Goal: Task Accomplishment & Management: Use online tool/utility

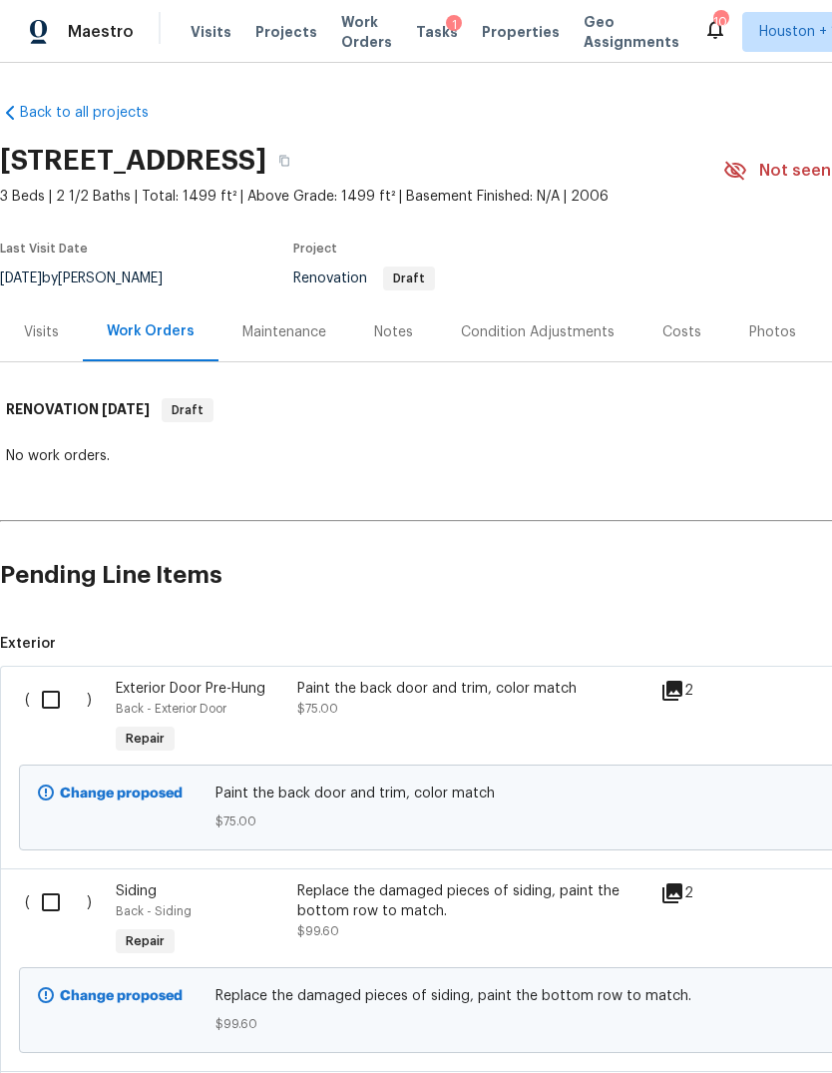
click at [275, 17] on div "Visits Projects Work Orders Tasks 1 Properties Geo Assignments" at bounding box center [447, 32] width 513 height 40
click at [269, 25] on span "Projects" at bounding box center [286, 32] width 62 height 20
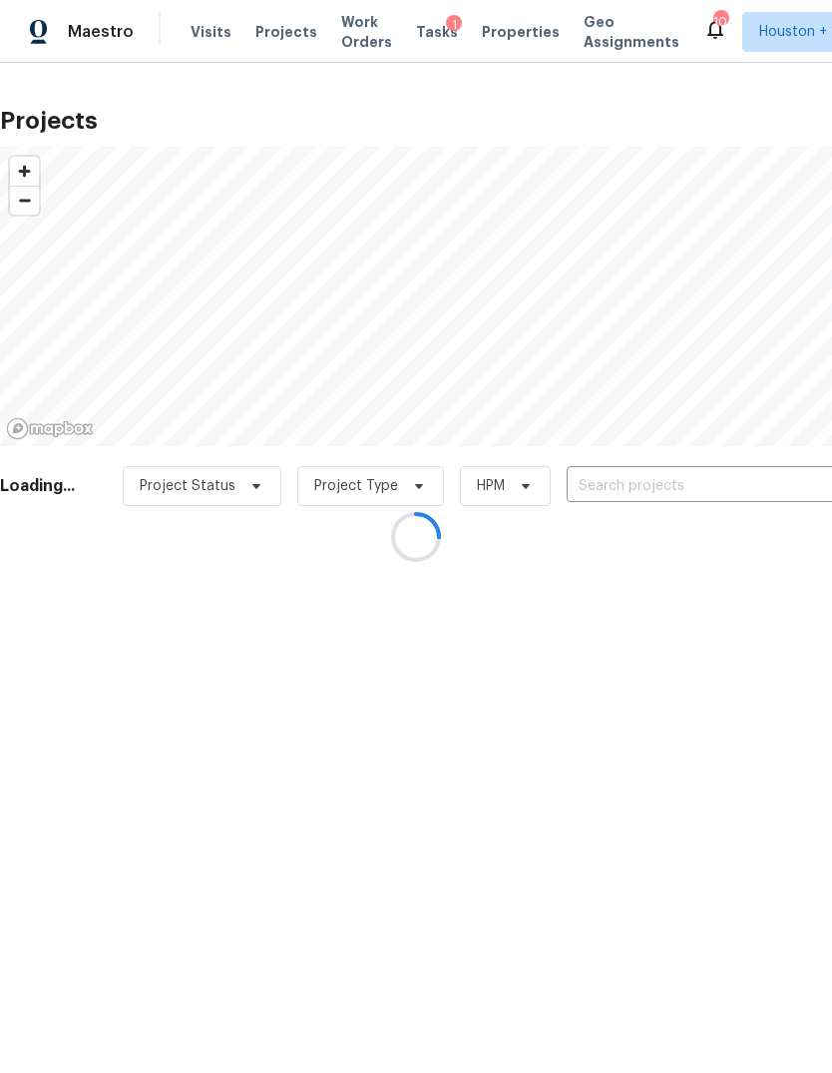
click at [713, 661] on div at bounding box center [416, 536] width 832 height 1073
click at [744, 486] on div at bounding box center [416, 536] width 832 height 1073
click at [742, 479] on div at bounding box center [416, 536] width 832 height 1073
click at [768, 505] on div at bounding box center [416, 536] width 832 height 1073
click at [776, 473] on div at bounding box center [416, 536] width 832 height 1073
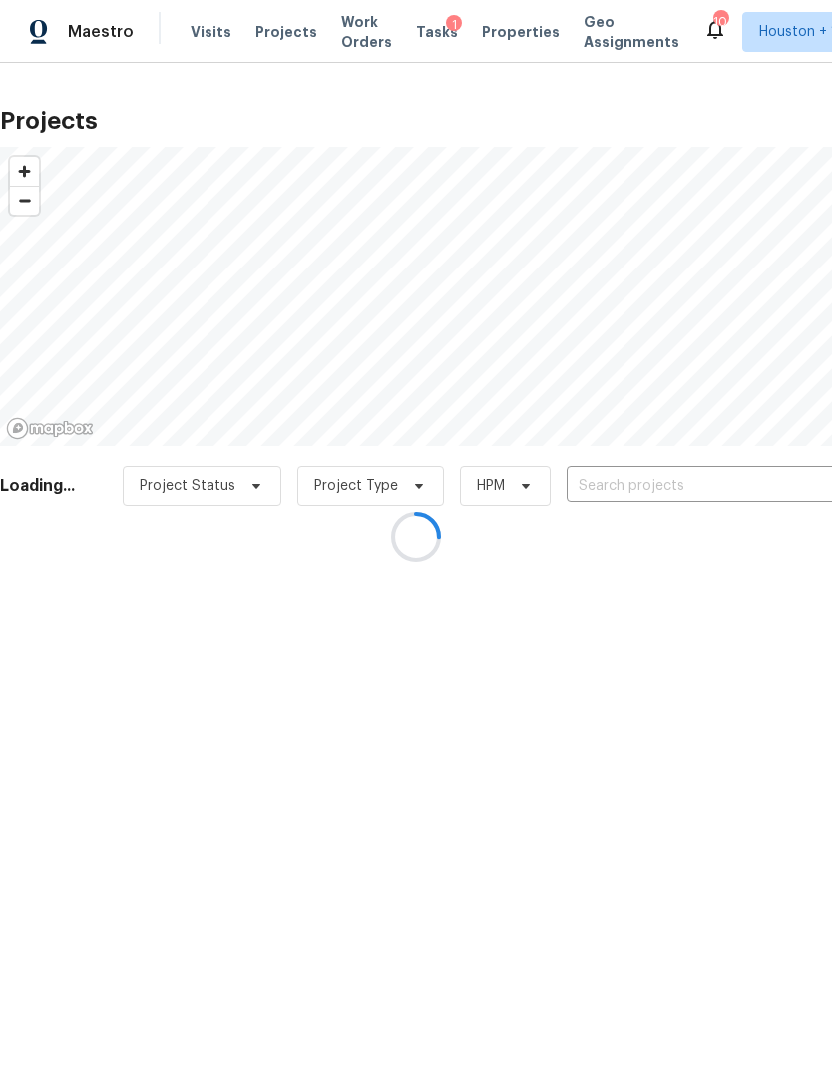
click at [769, 485] on div at bounding box center [416, 536] width 832 height 1073
click at [769, 489] on div at bounding box center [416, 536] width 832 height 1073
click at [752, 490] on div at bounding box center [416, 536] width 832 height 1073
click at [764, 492] on div at bounding box center [416, 536] width 832 height 1073
click at [760, 501] on div at bounding box center [416, 536] width 832 height 1073
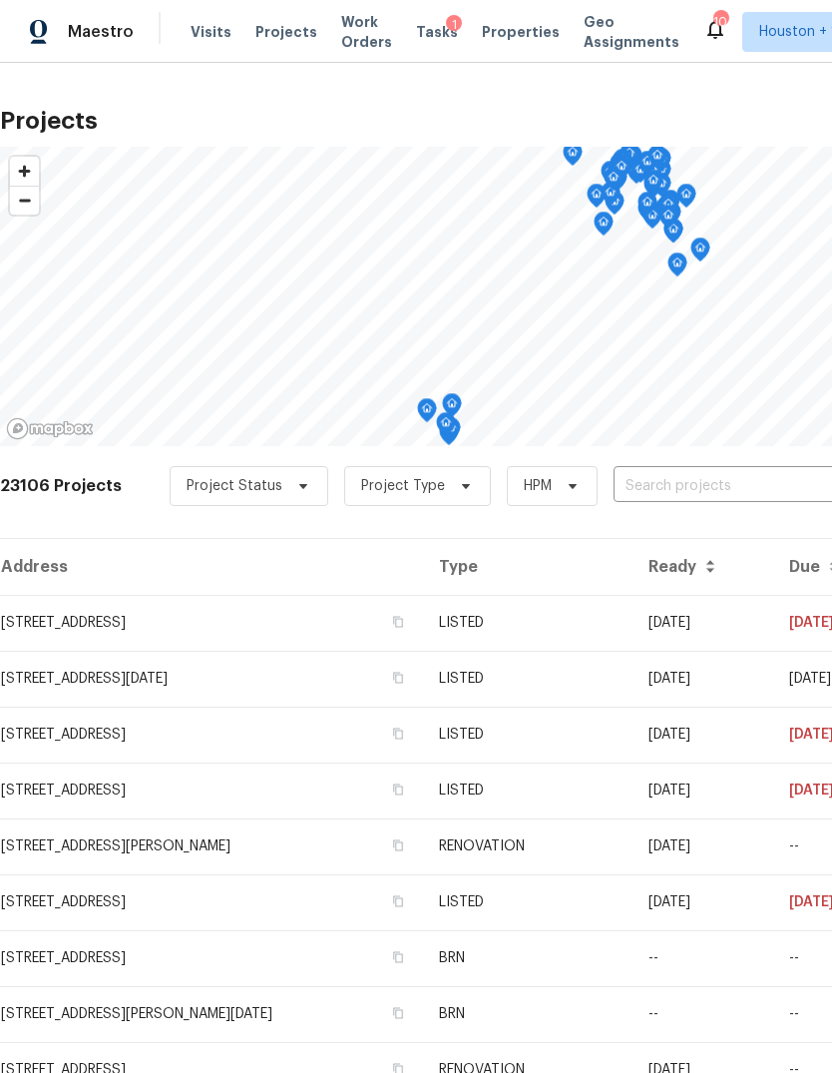
click at [754, 471] on input "text" at bounding box center [728, 486] width 228 height 31
type input "8611 dee"
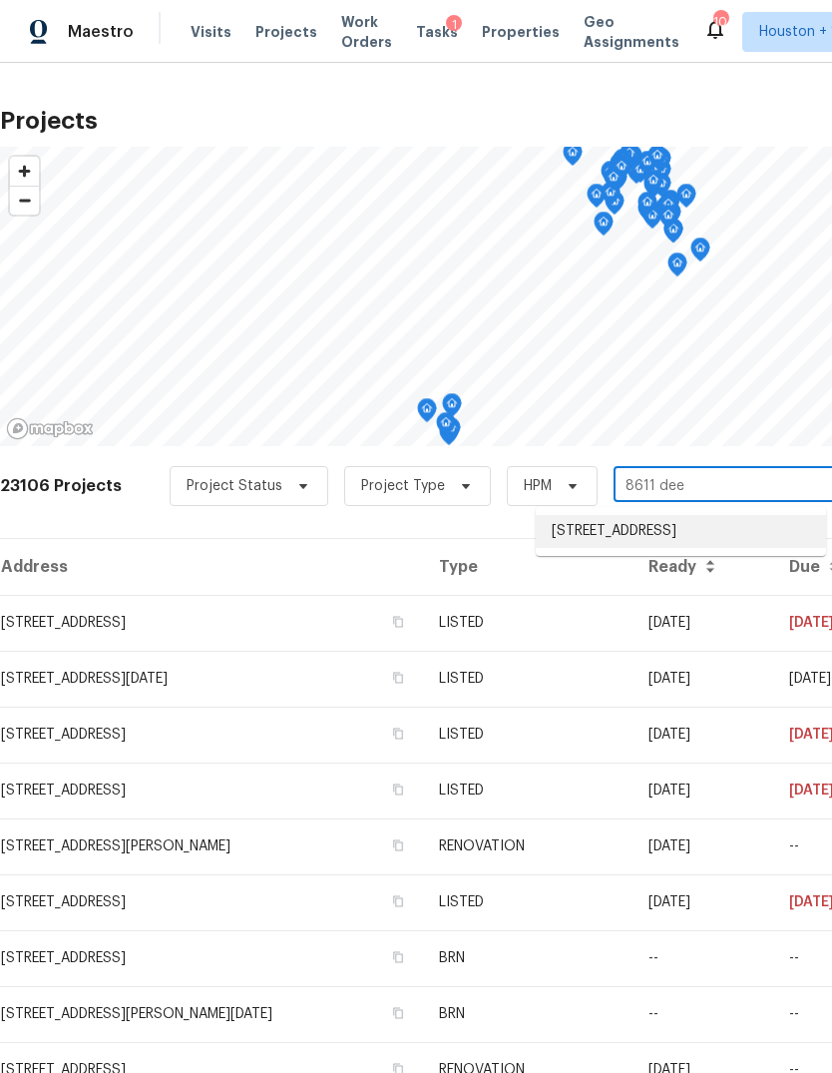
click at [793, 521] on li "8611 Deep Valley Dr, Houston, TX 77044" at bounding box center [681, 531] width 290 height 33
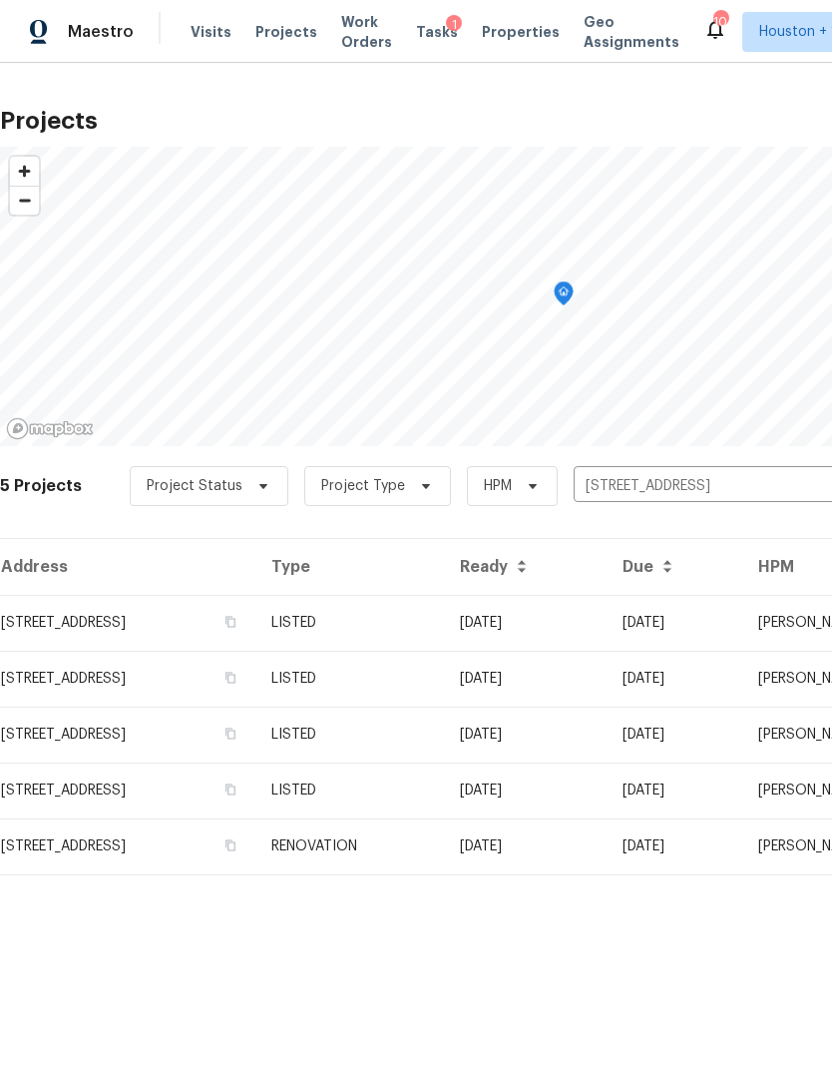
click at [78, 644] on td "8611 Deep Valley Dr, Houston, TX 77044" at bounding box center [127, 623] width 255 height 56
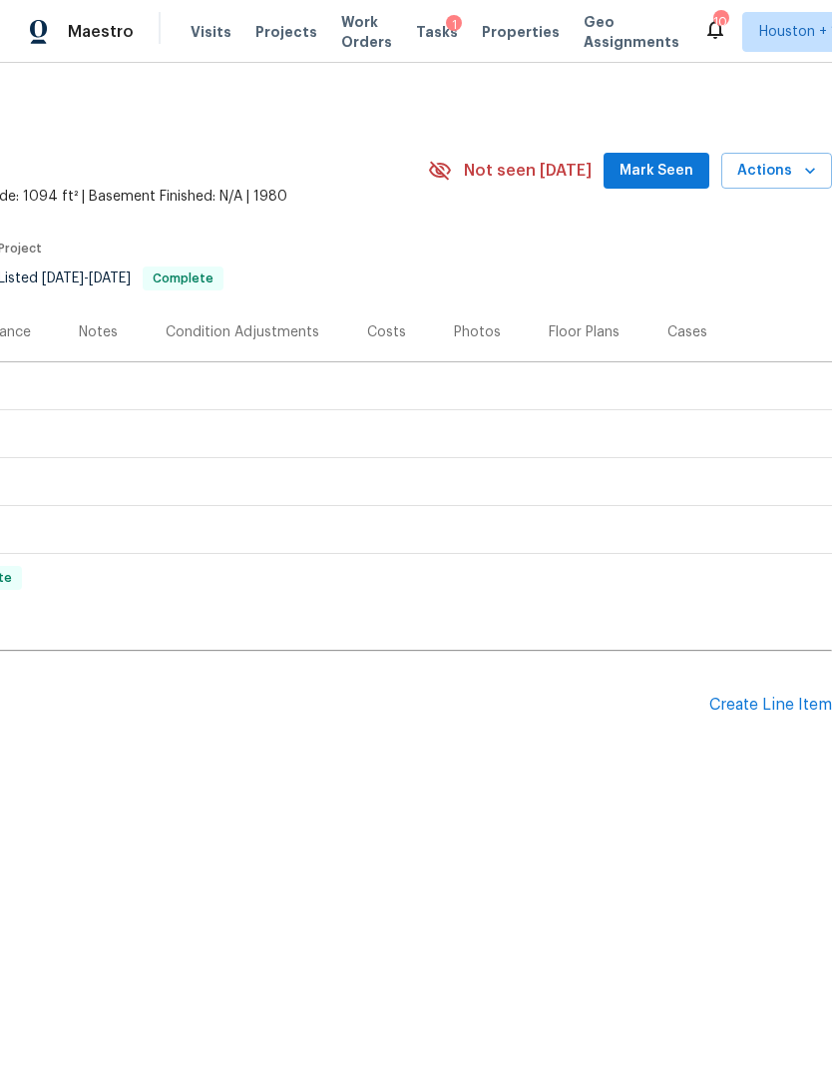
click at [777, 158] on button "Actions" at bounding box center [776, 171] width 111 height 37
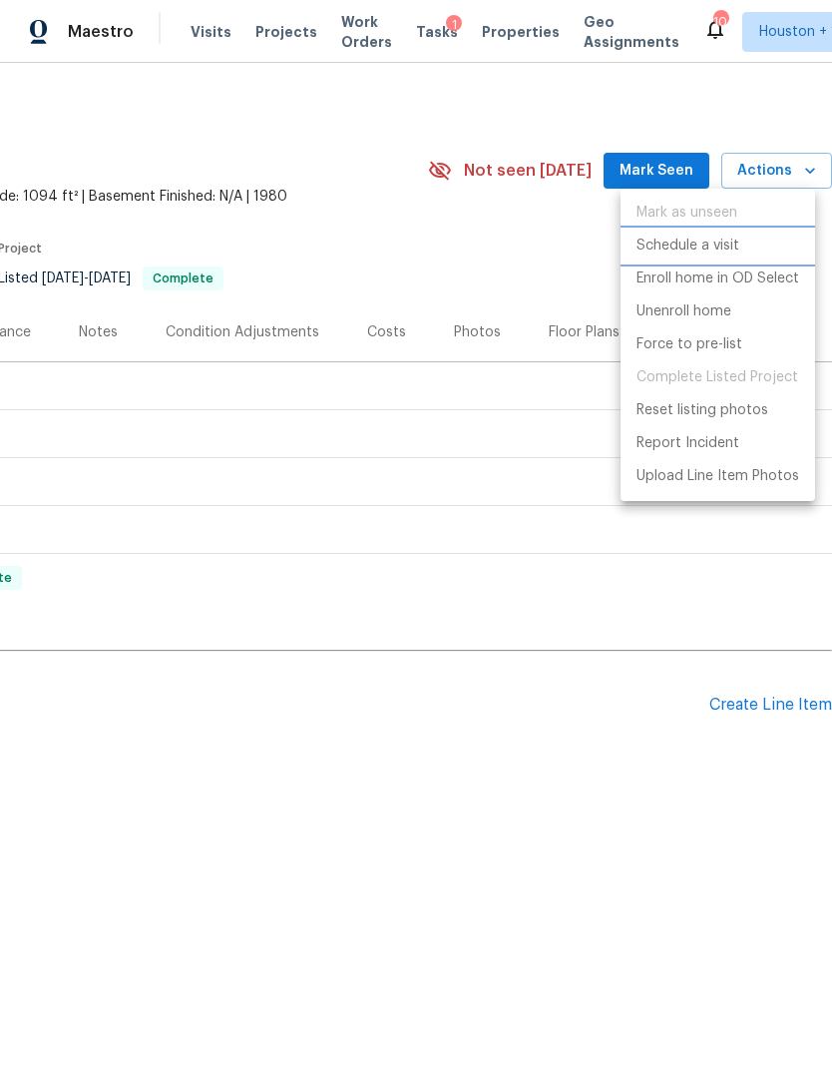
click at [708, 246] on p "Schedule a visit" at bounding box center [688, 245] width 103 height 21
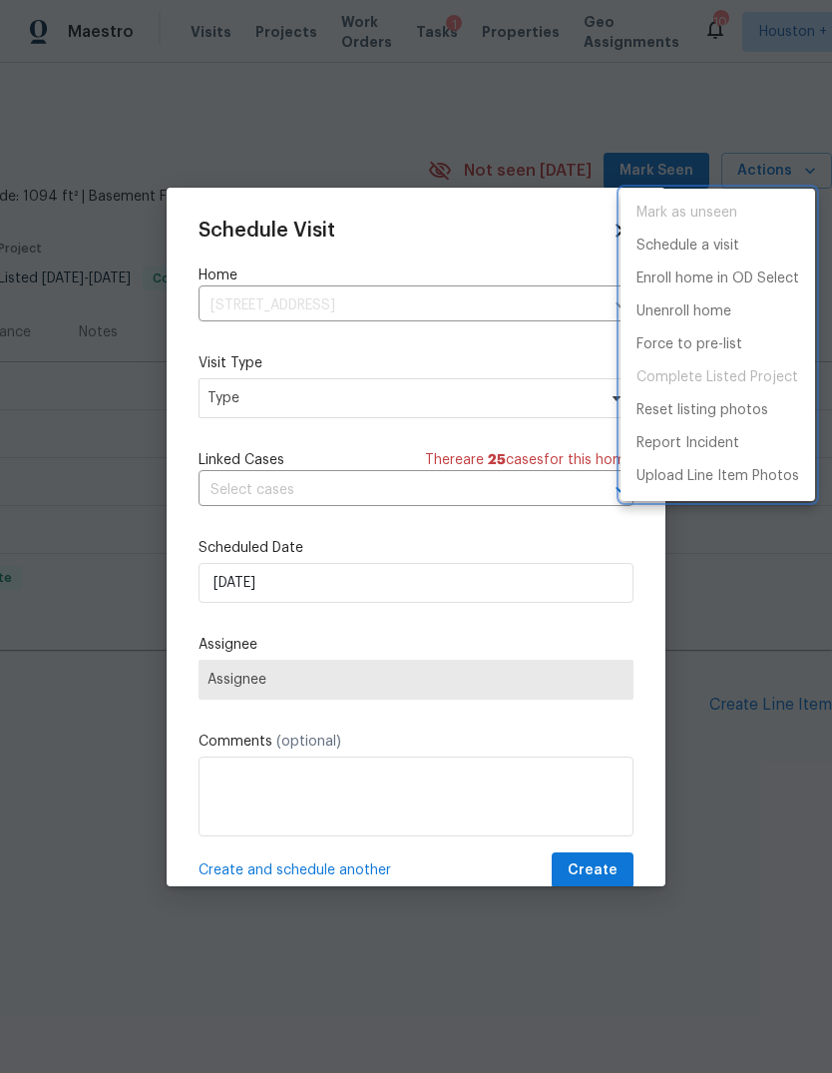
click at [237, 413] on div at bounding box center [416, 536] width 832 height 1073
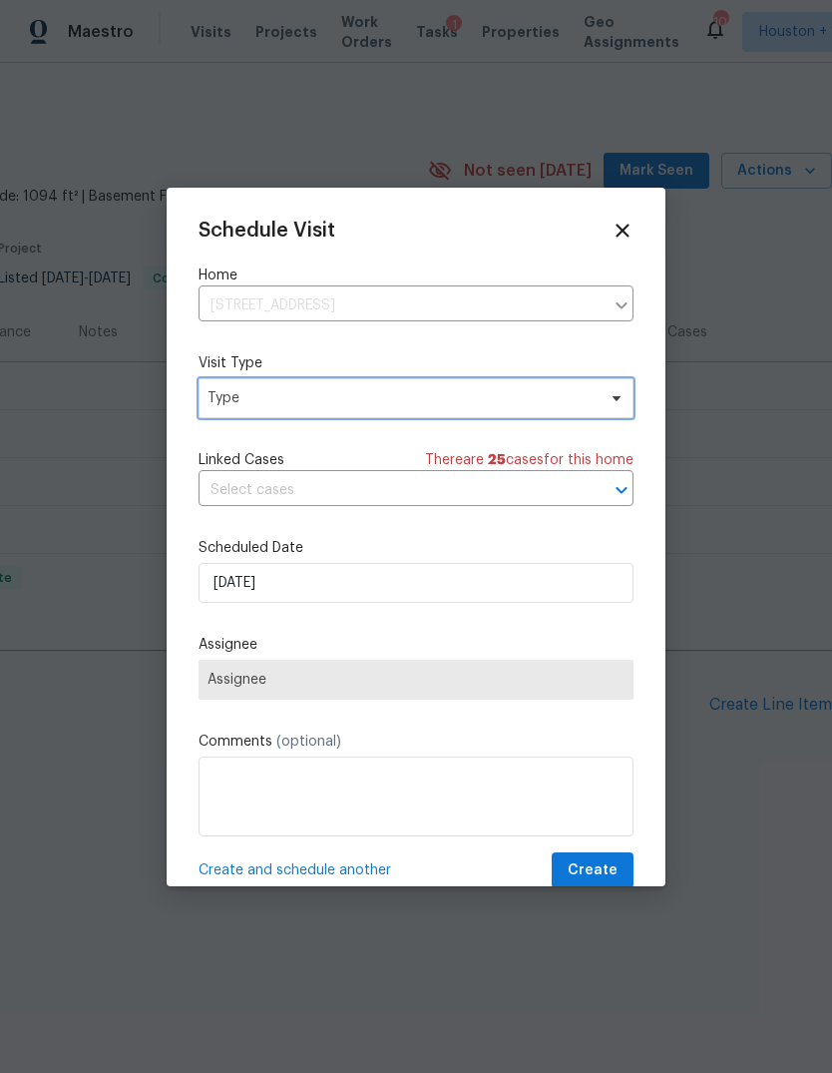
click at [240, 394] on span "Type" at bounding box center [402, 398] width 388 height 20
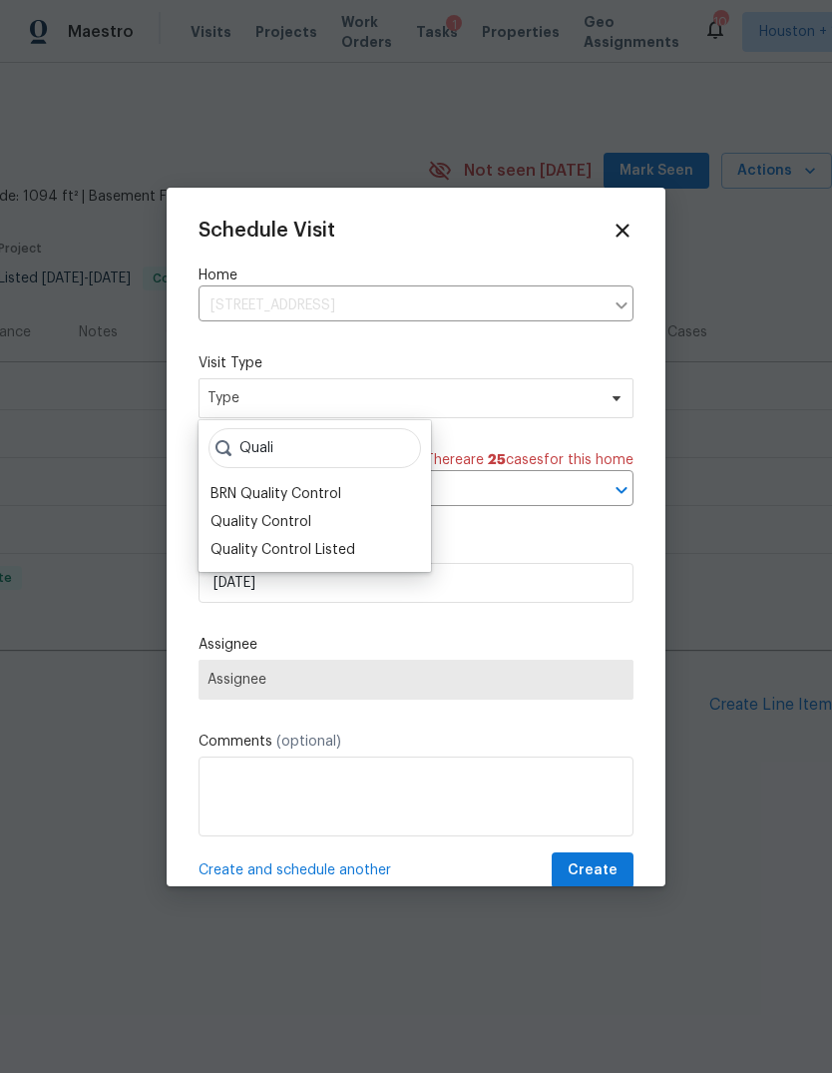
type input "Quali"
click at [295, 512] on div "Quality Control" at bounding box center [261, 522] width 101 height 20
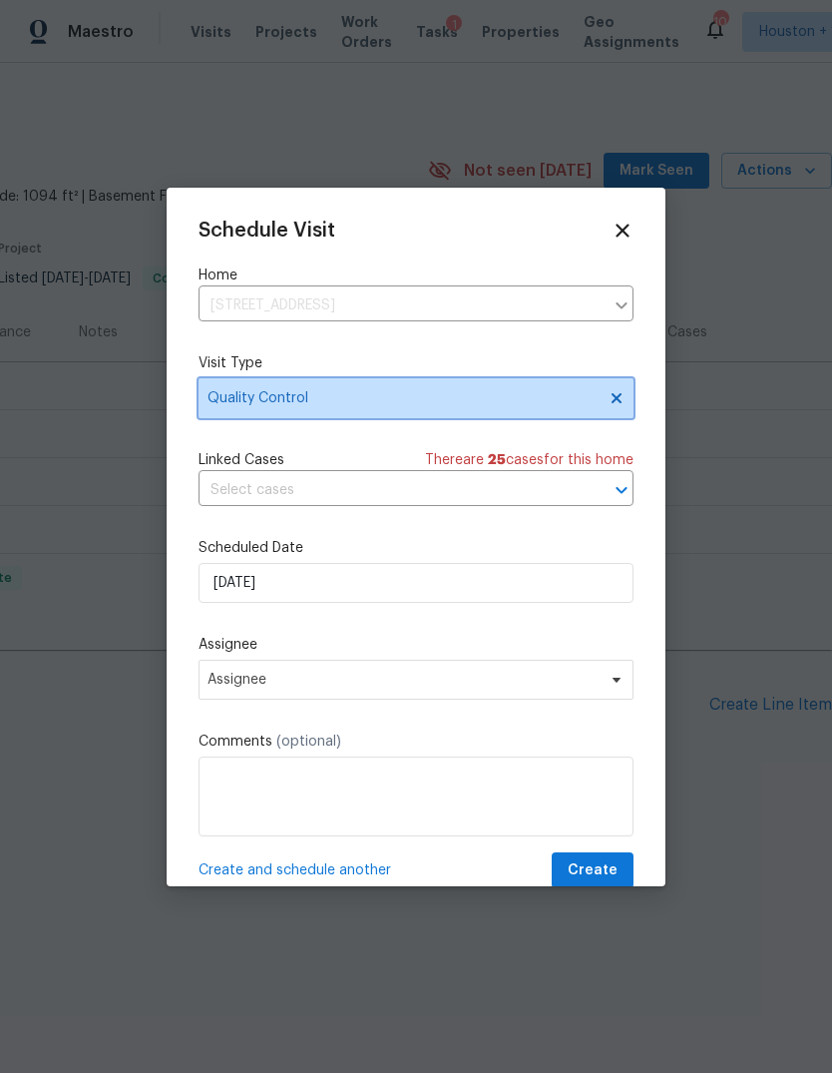
click at [632, 393] on span "Quality Control" at bounding box center [416, 398] width 435 height 40
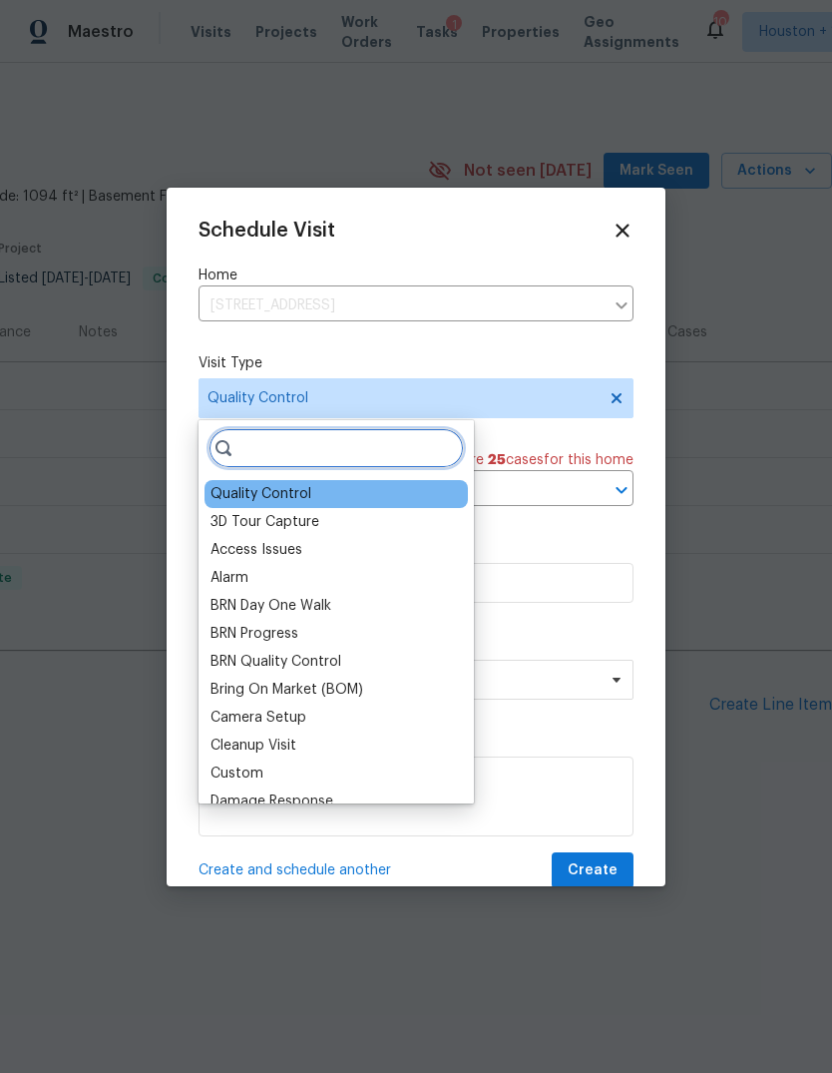
click at [407, 451] on input "search" at bounding box center [336, 448] width 255 height 40
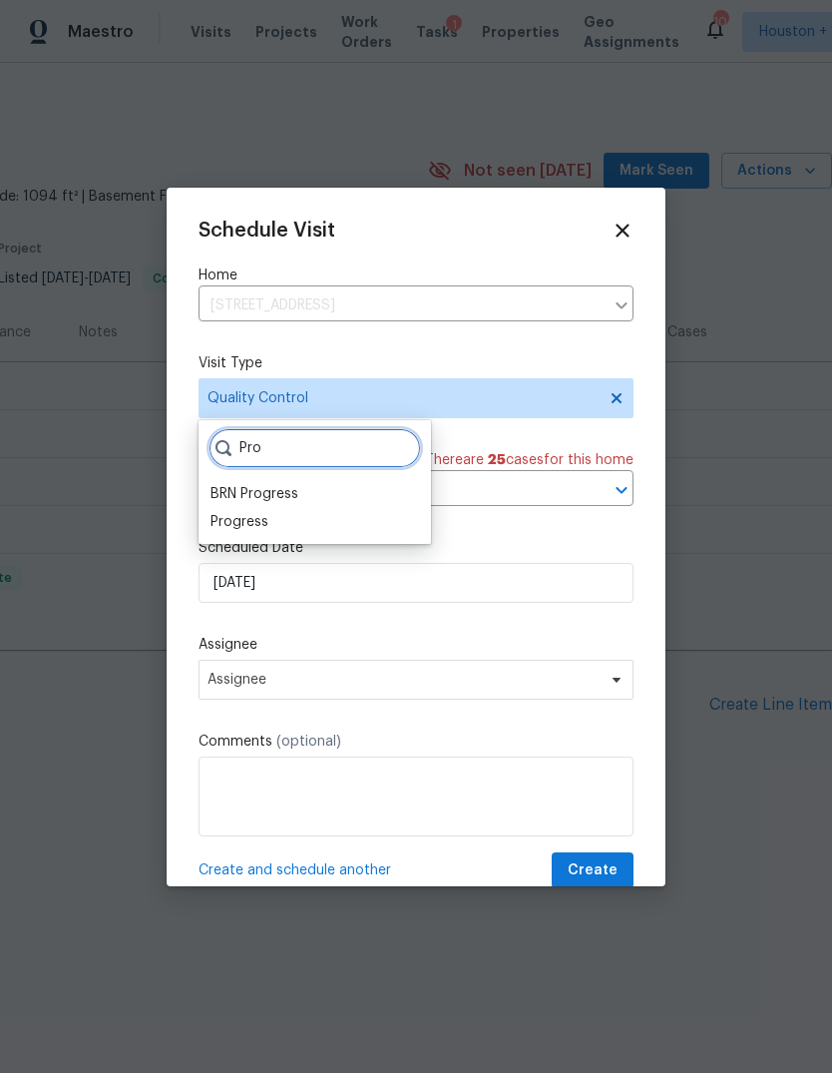
type input "Pro"
click at [261, 517] on div "Progress" at bounding box center [240, 522] width 58 height 20
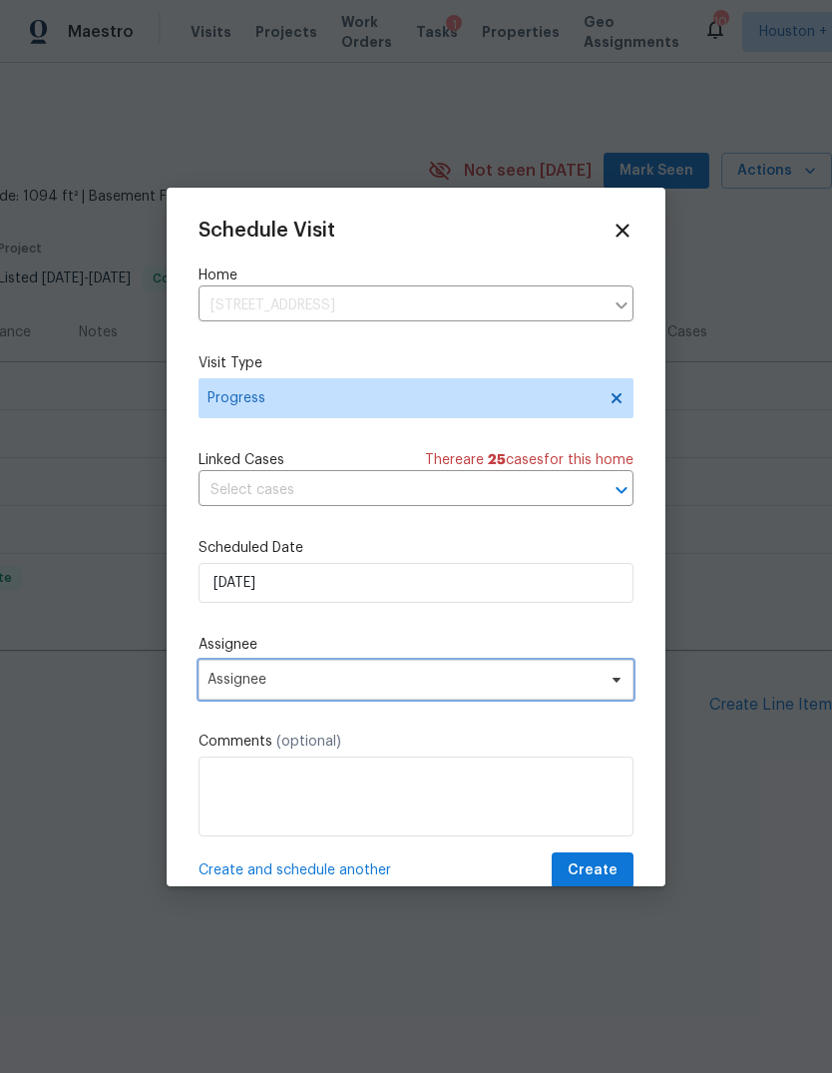
click at [372, 666] on span "Assignee" at bounding box center [416, 680] width 435 height 40
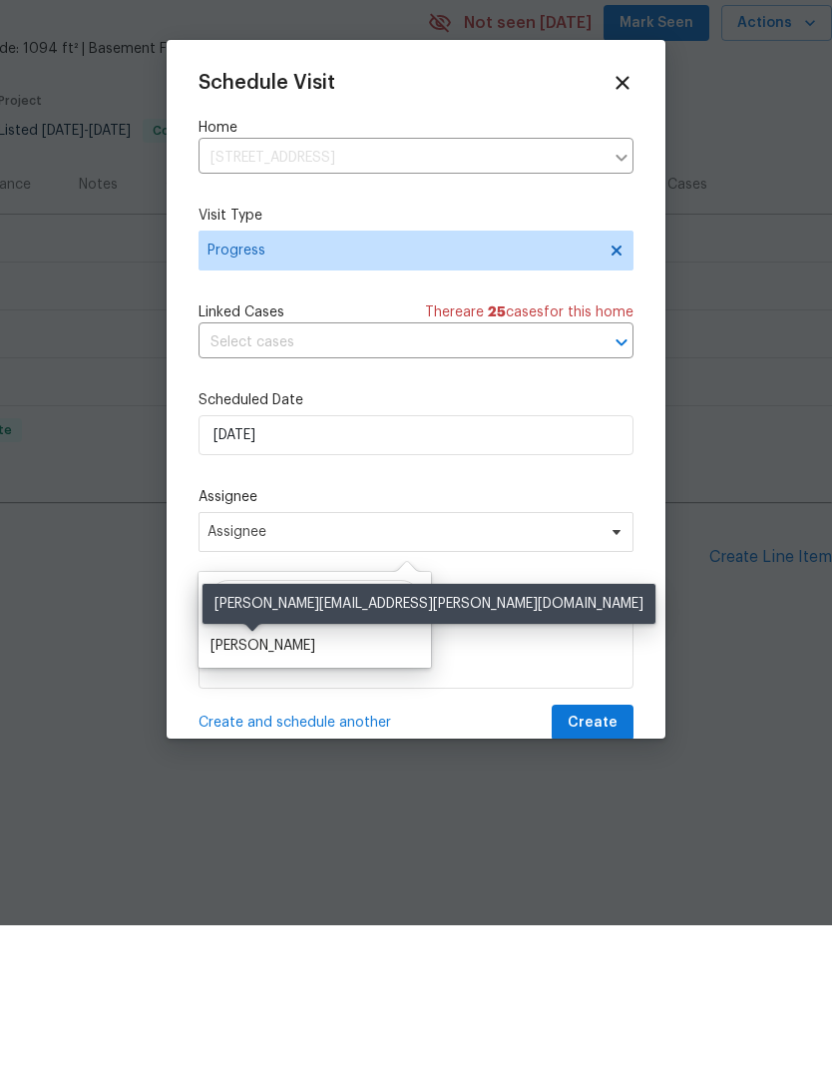
type input "Steve"
click at [296, 783] on div "[PERSON_NAME]" at bounding box center [263, 793] width 105 height 20
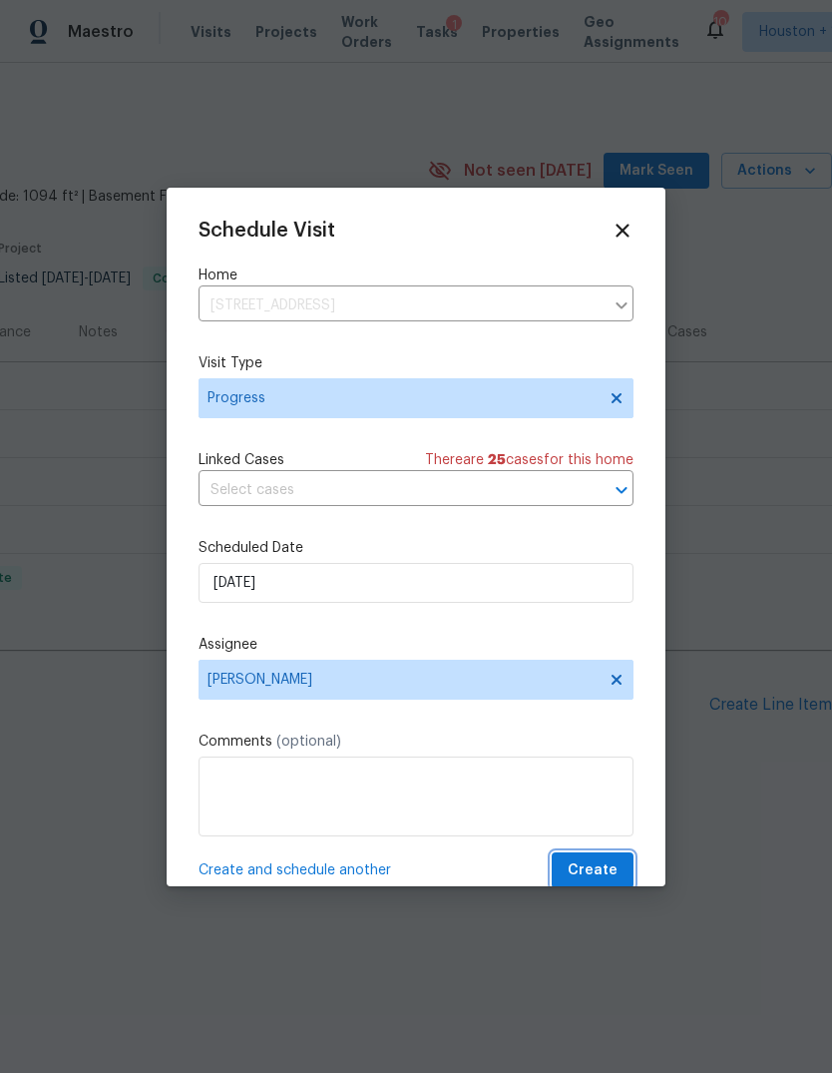
click at [599, 858] on button "Create" at bounding box center [593, 870] width 82 height 37
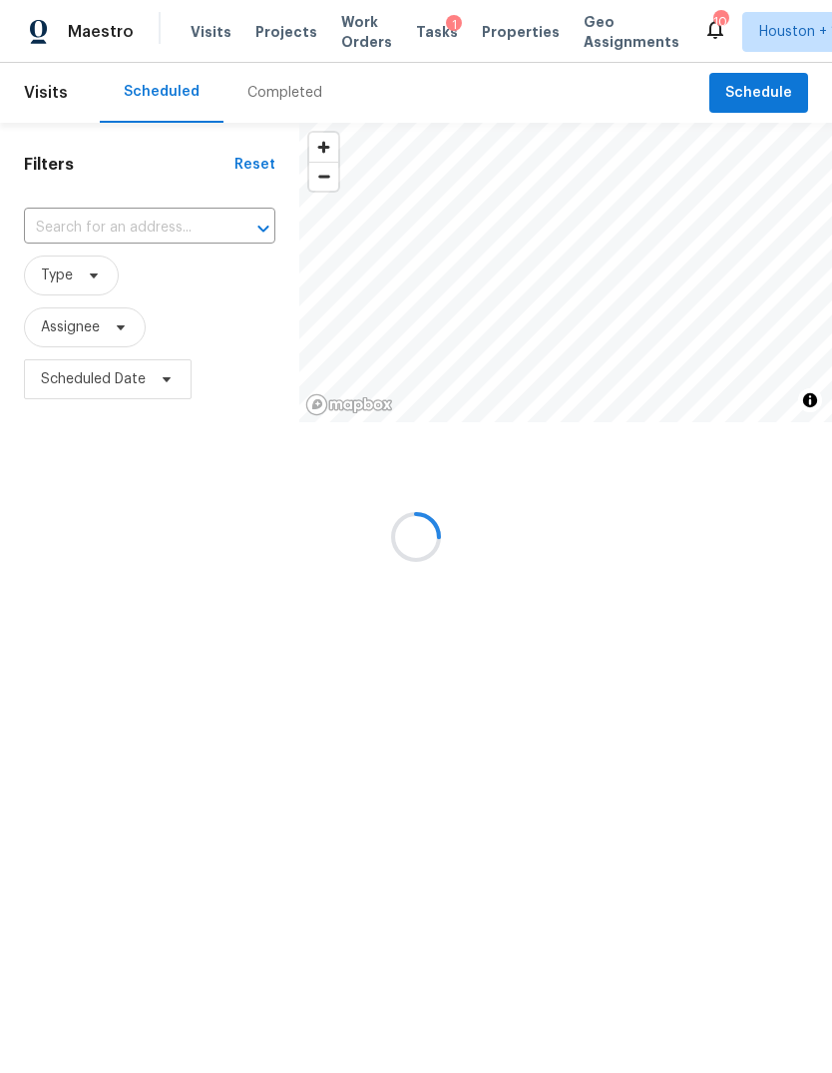
click at [93, 227] on div at bounding box center [416, 536] width 832 height 1073
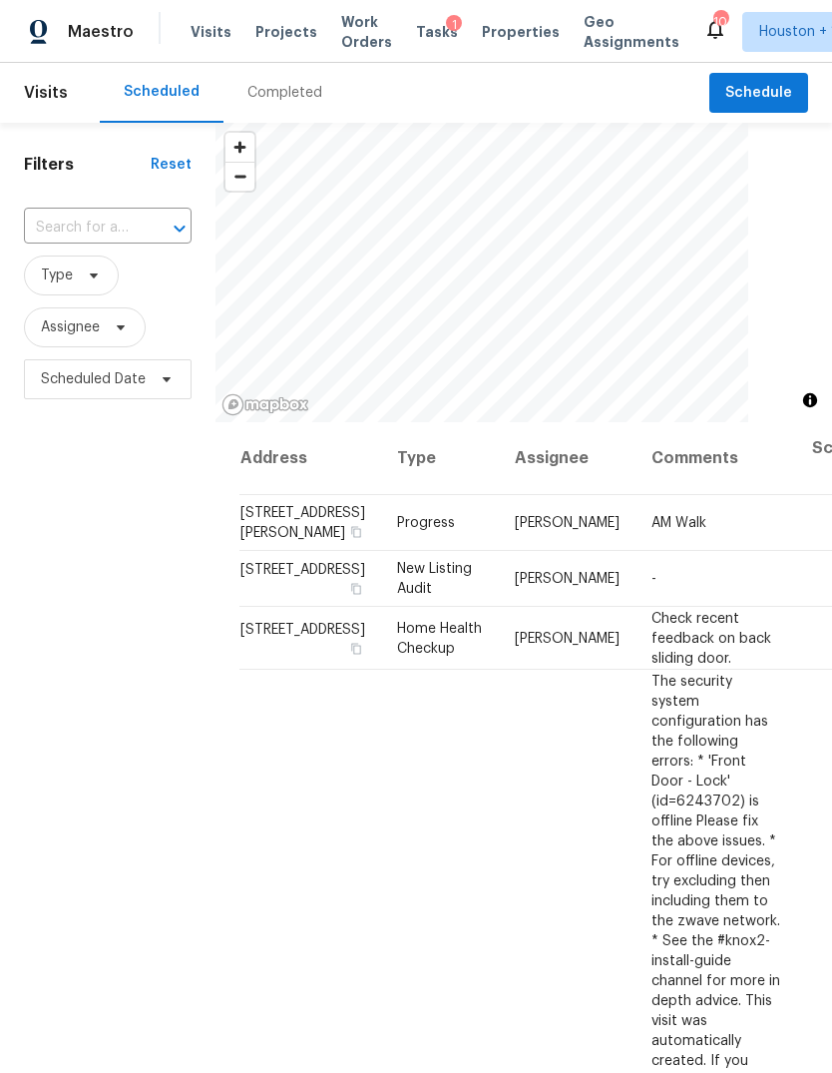
click at [91, 207] on div "​" at bounding box center [108, 228] width 168 height 43
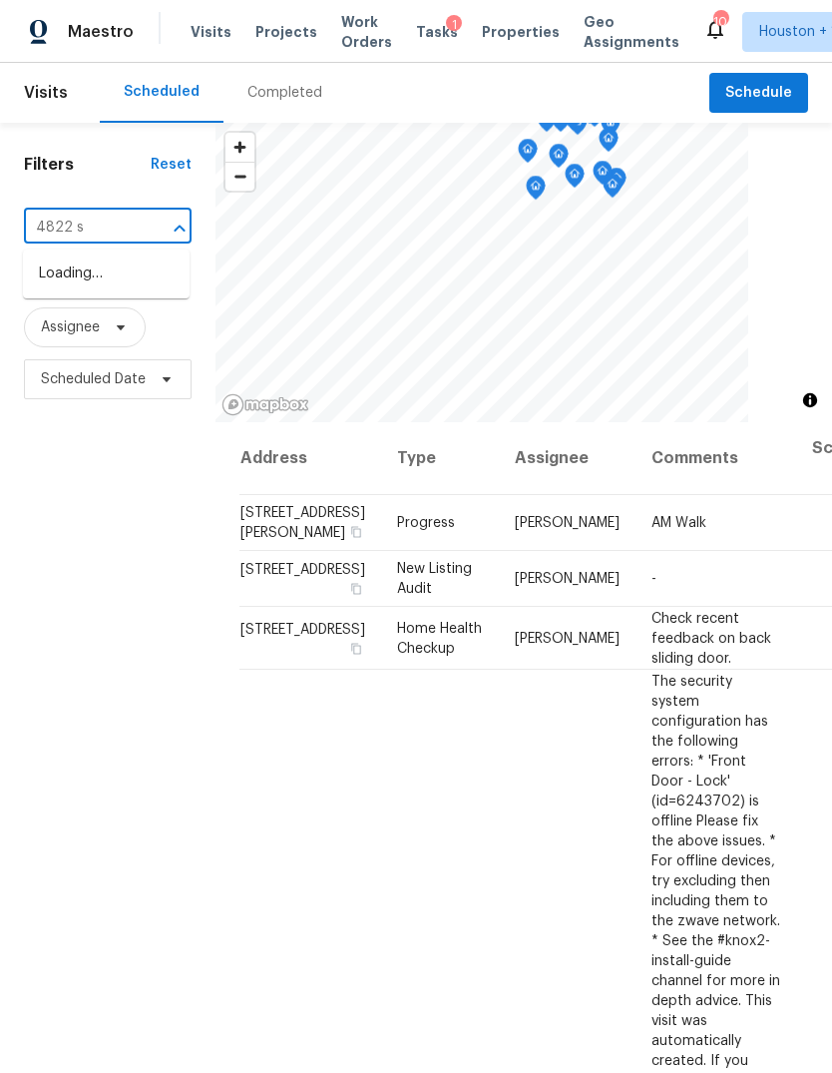
type input "4822 s"
click at [66, 356] on li "4822 S Fairfax Village Cir, Spring, TX 77373" at bounding box center [106, 339] width 167 height 33
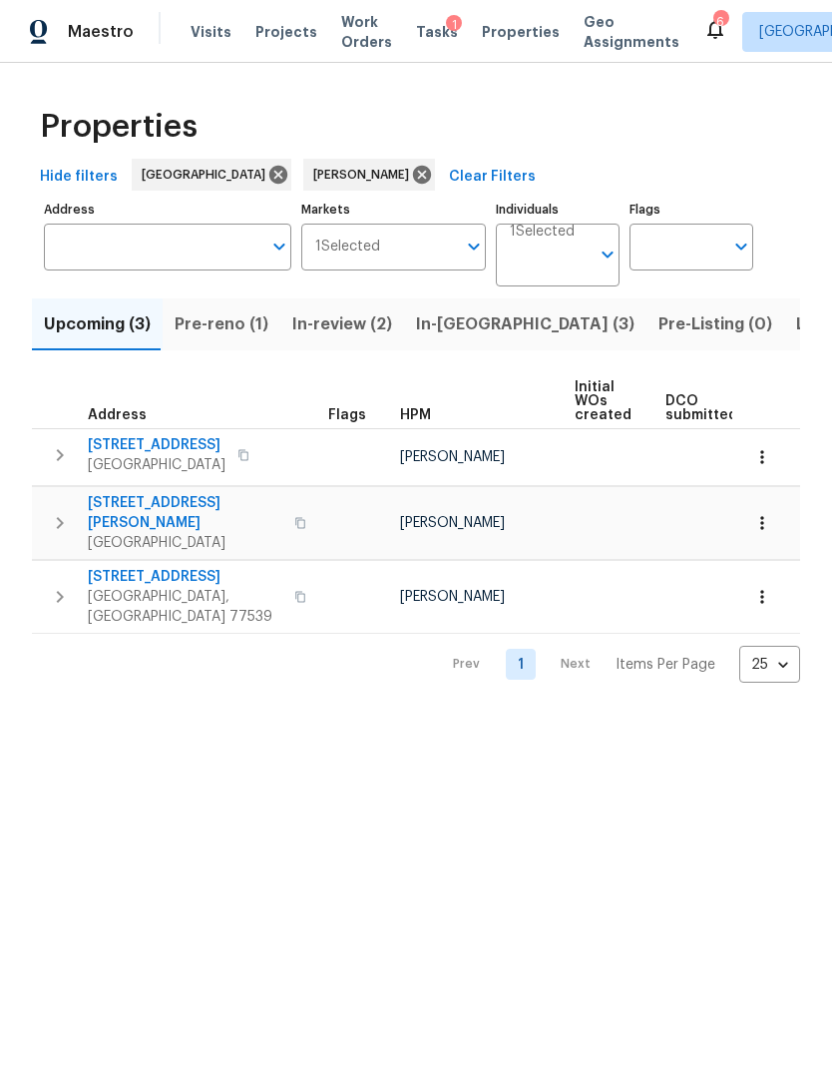
click at [336, 339] on button "In-review (2)" at bounding box center [342, 324] width 124 height 52
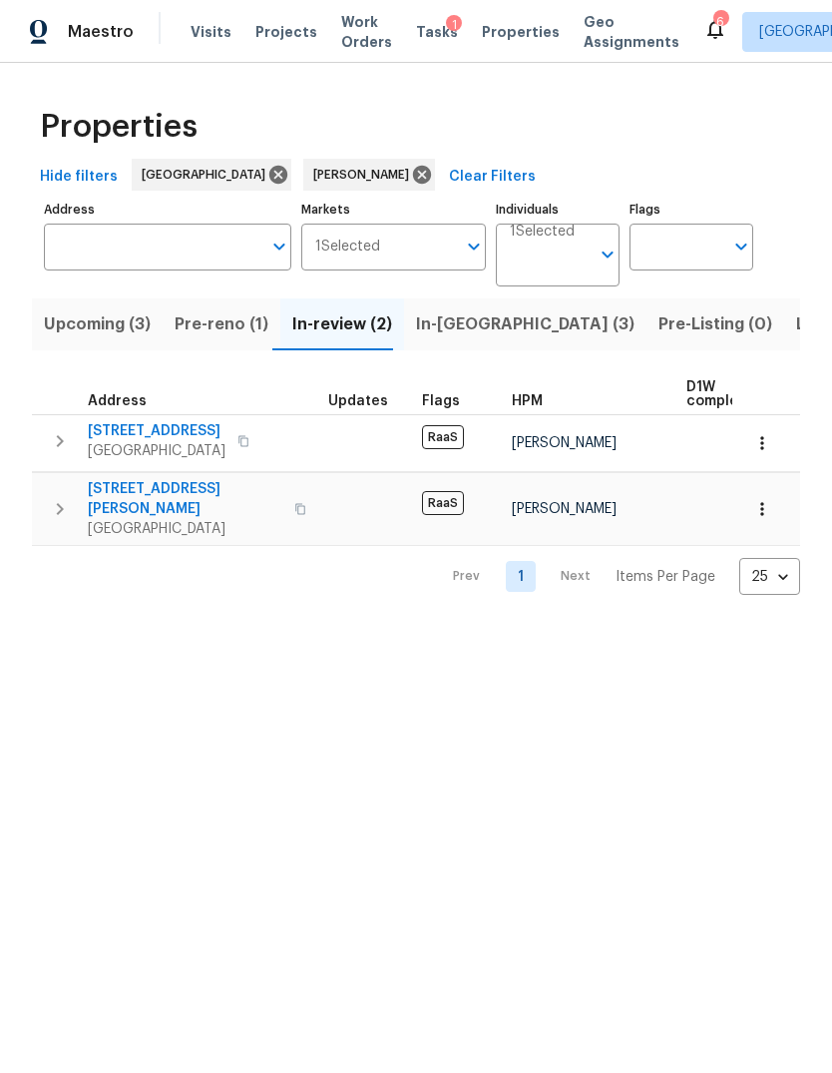
click at [121, 488] on span "3705 Crawford Dr" at bounding box center [185, 499] width 195 height 40
click at [124, 437] on span "7828 Homewood Ln" at bounding box center [157, 431] width 138 height 20
click at [450, 340] on button "In-reno (3)" at bounding box center [525, 324] width 242 height 52
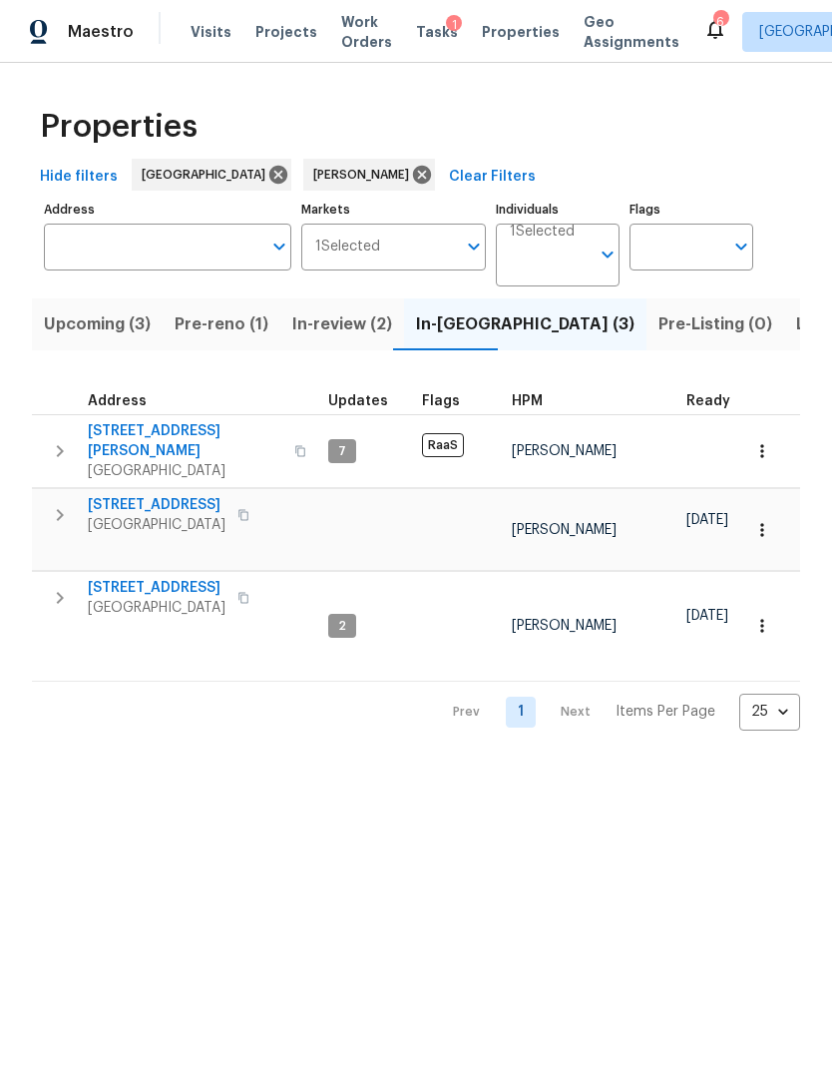
click at [126, 578] on span "14542 Circlewood Way" at bounding box center [157, 588] width 138 height 20
click at [136, 515] on span "Pasadena, TX 77505" at bounding box center [157, 525] width 138 height 20
click at [127, 461] on span "Pasadena, TX 77502" at bounding box center [185, 471] width 195 height 20
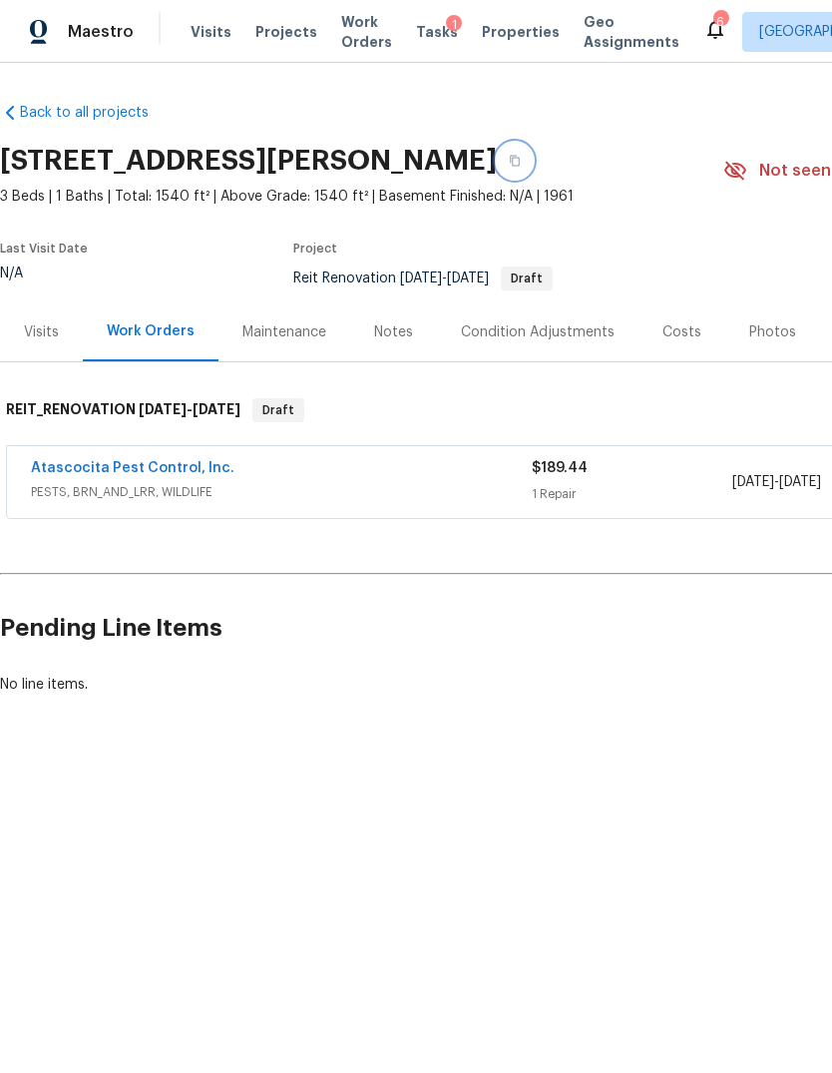
click at [533, 167] on button "button" at bounding box center [515, 161] width 36 height 36
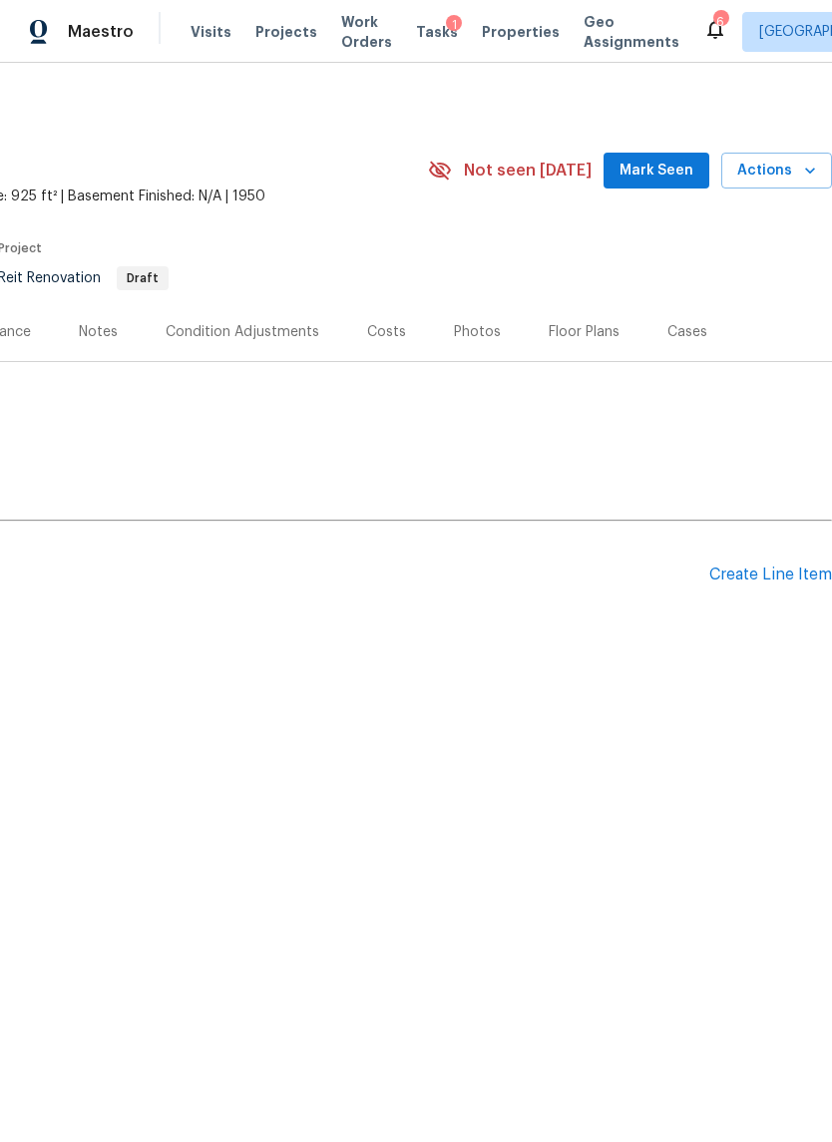
click at [690, 774] on div "Back to all projects [STREET_ADDRESS] 3 Beds | 1 Baths | Total: 925 ft² | Above…" at bounding box center [416, 420] width 832 height 714
click at [796, 179] on span "Actions" at bounding box center [776, 171] width 79 height 25
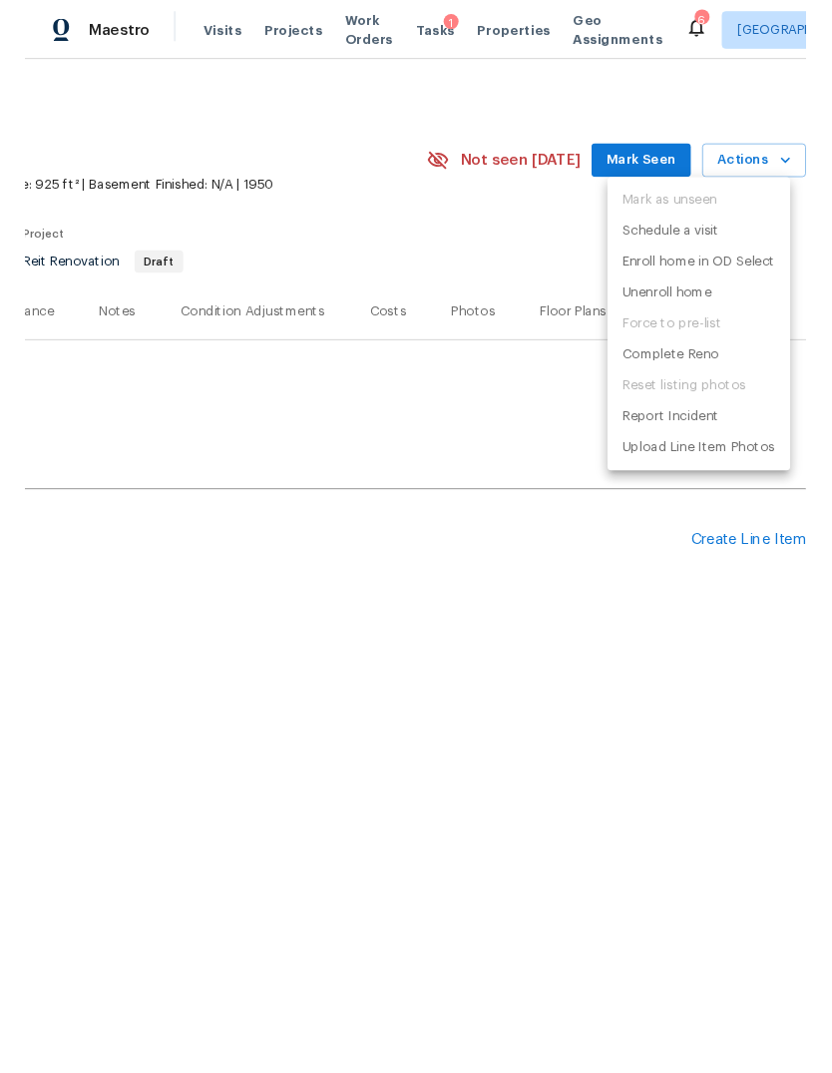
scroll to position [0, 295]
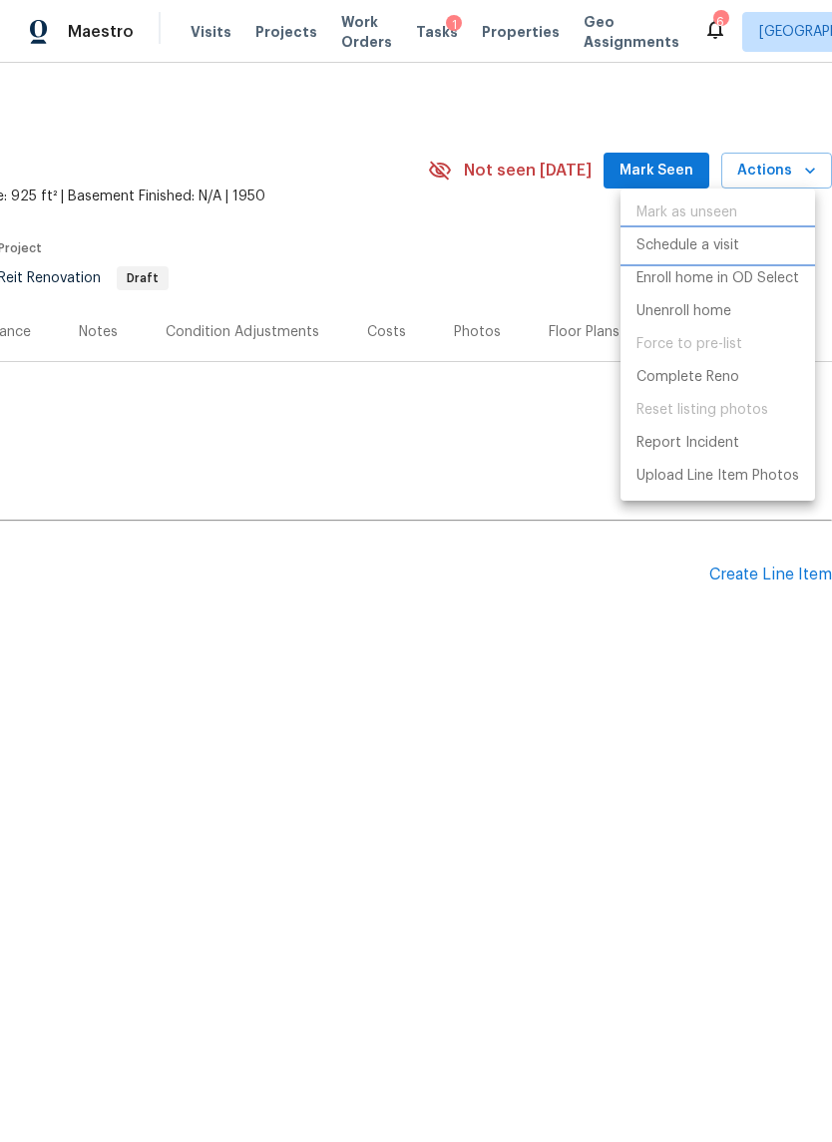
click at [726, 252] on p "Schedule a visit" at bounding box center [688, 245] width 103 height 21
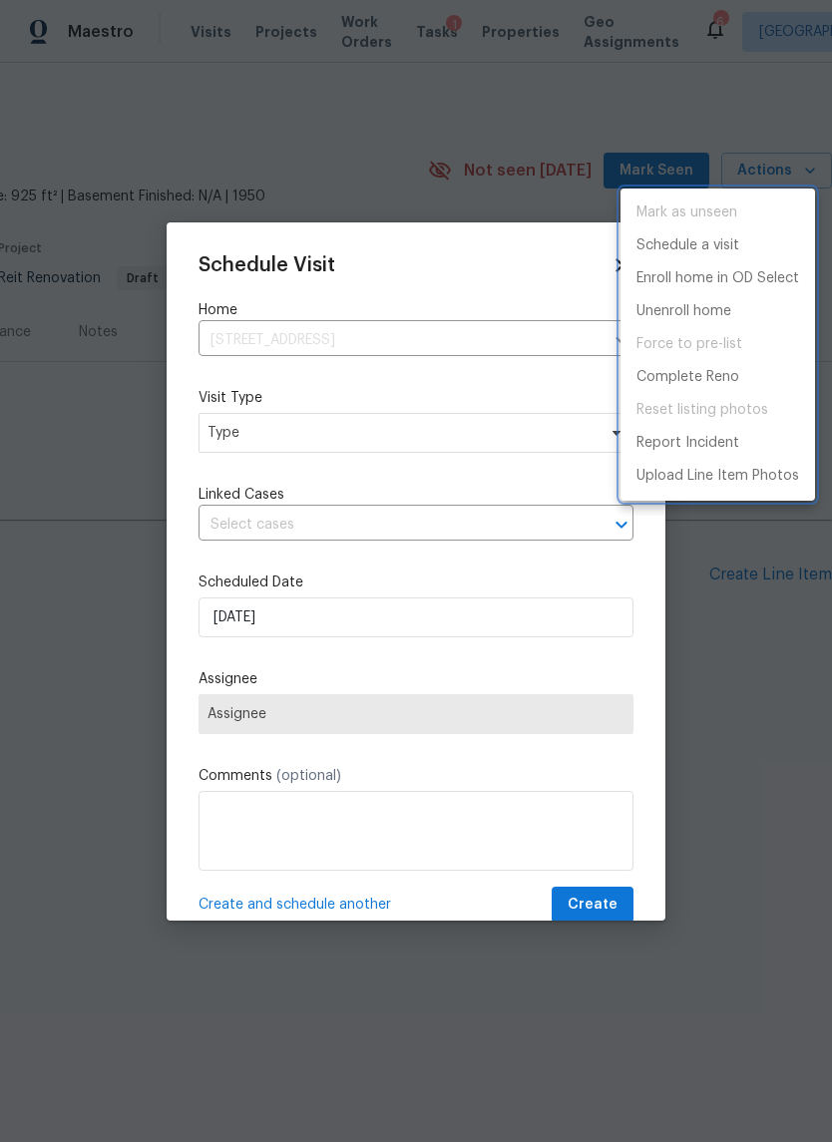
click at [472, 488] on div at bounding box center [416, 571] width 832 height 1142
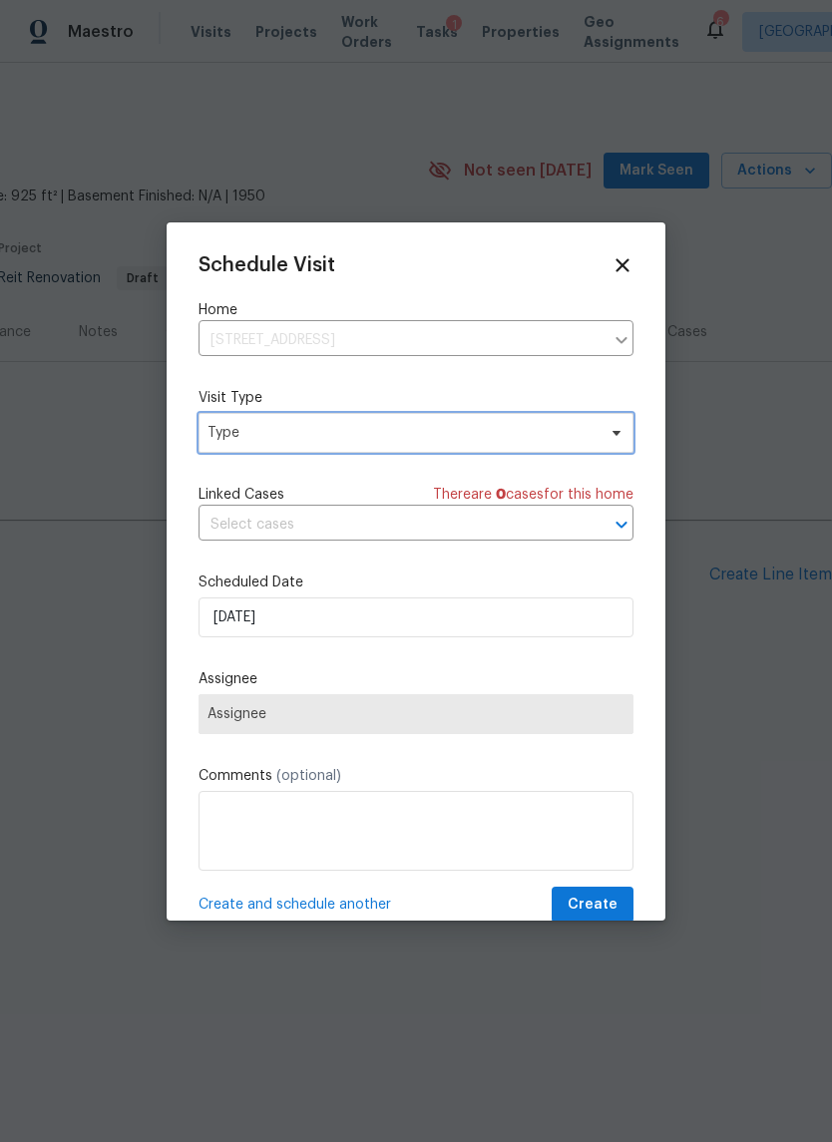
click at [490, 428] on span "Type" at bounding box center [402, 433] width 388 height 20
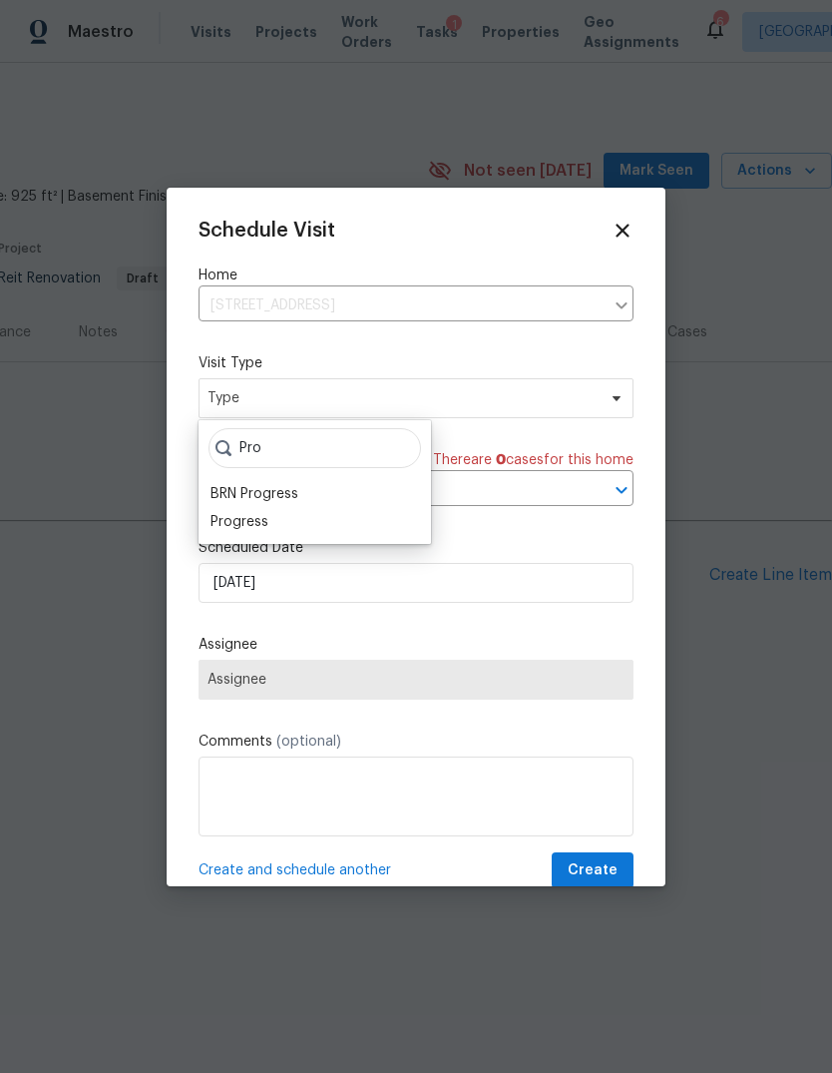
type input "Pro"
click at [237, 530] on div "Progress" at bounding box center [240, 522] width 58 height 20
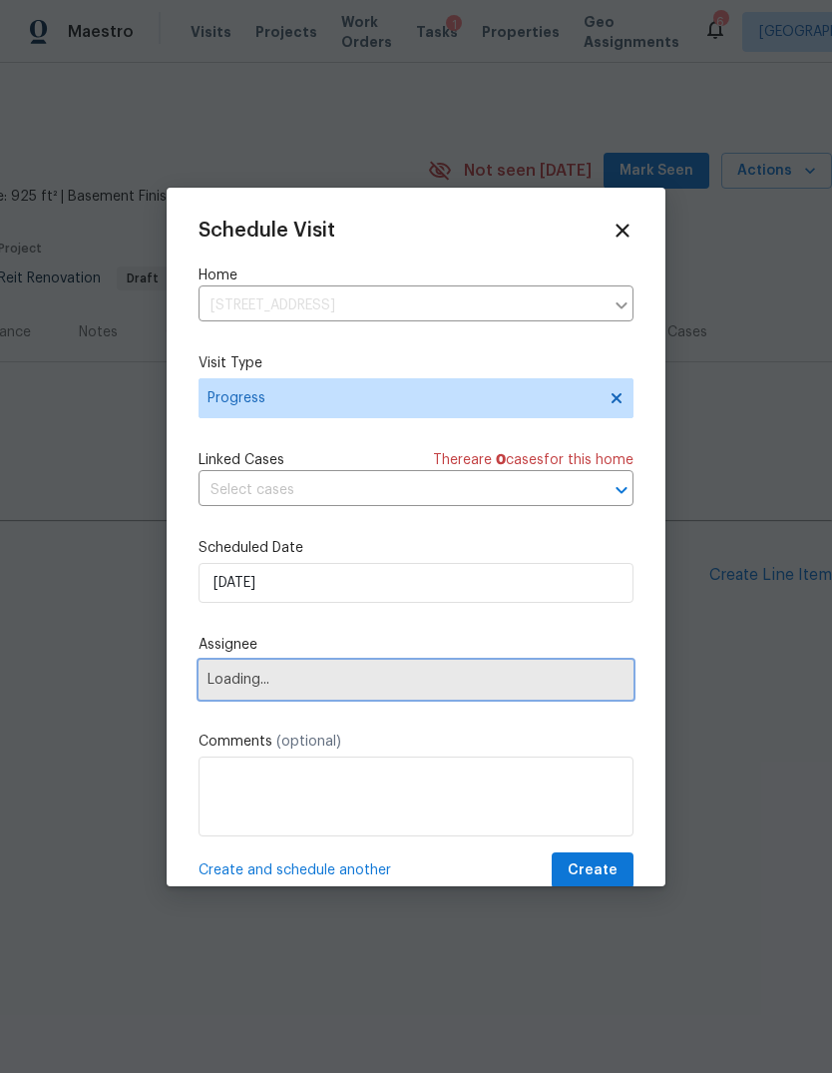
click at [226, 686] on span "Loading..." at bounding box center [416, 680] width 417 height 16
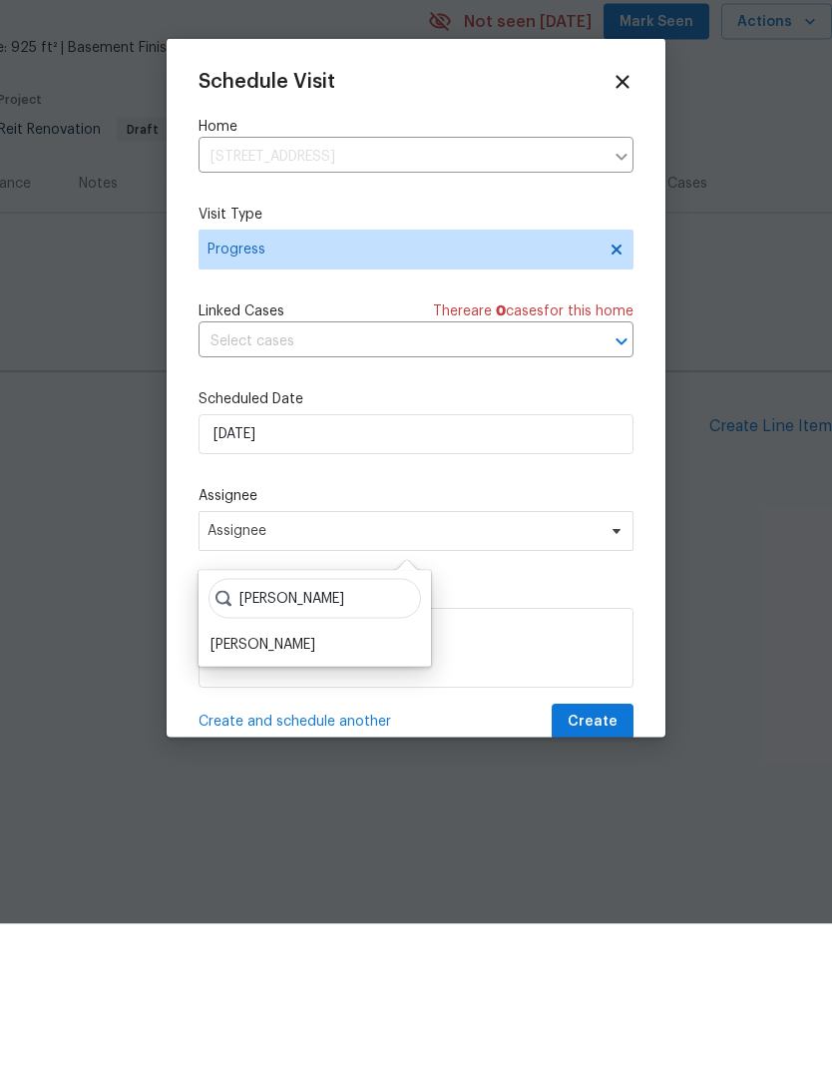
type input "[PERSON_NAME]"
click at [260, 783] on div "[PERSON_NAME]" at bounding box center [263, 793] width 105 height 20
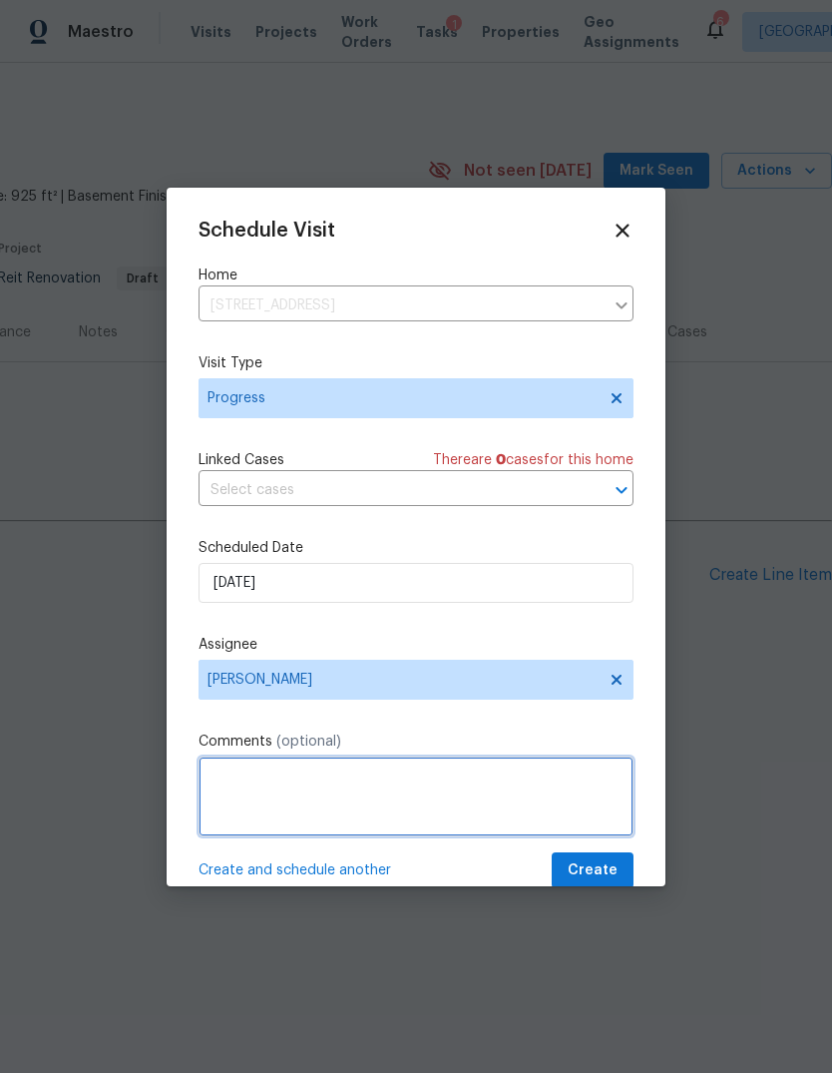
click at [477, 792] on textarea at bounding box center [416, 796] width 435 height 80
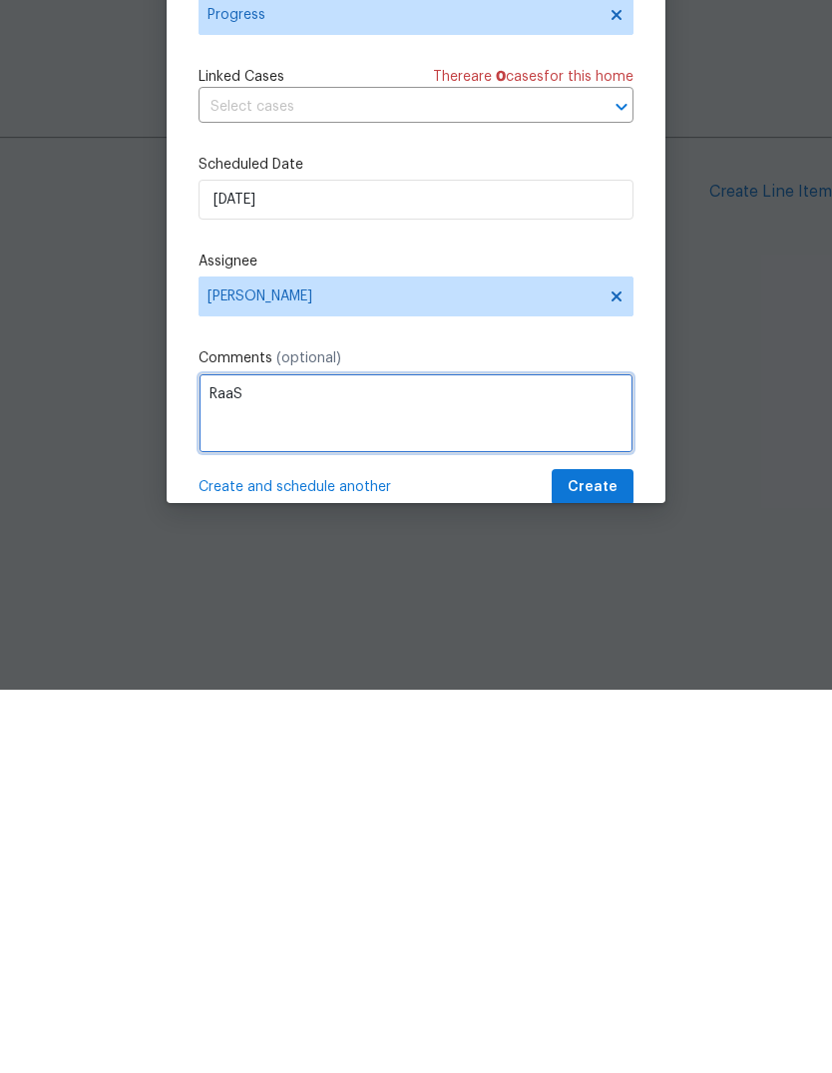
type textarea "RaaS"
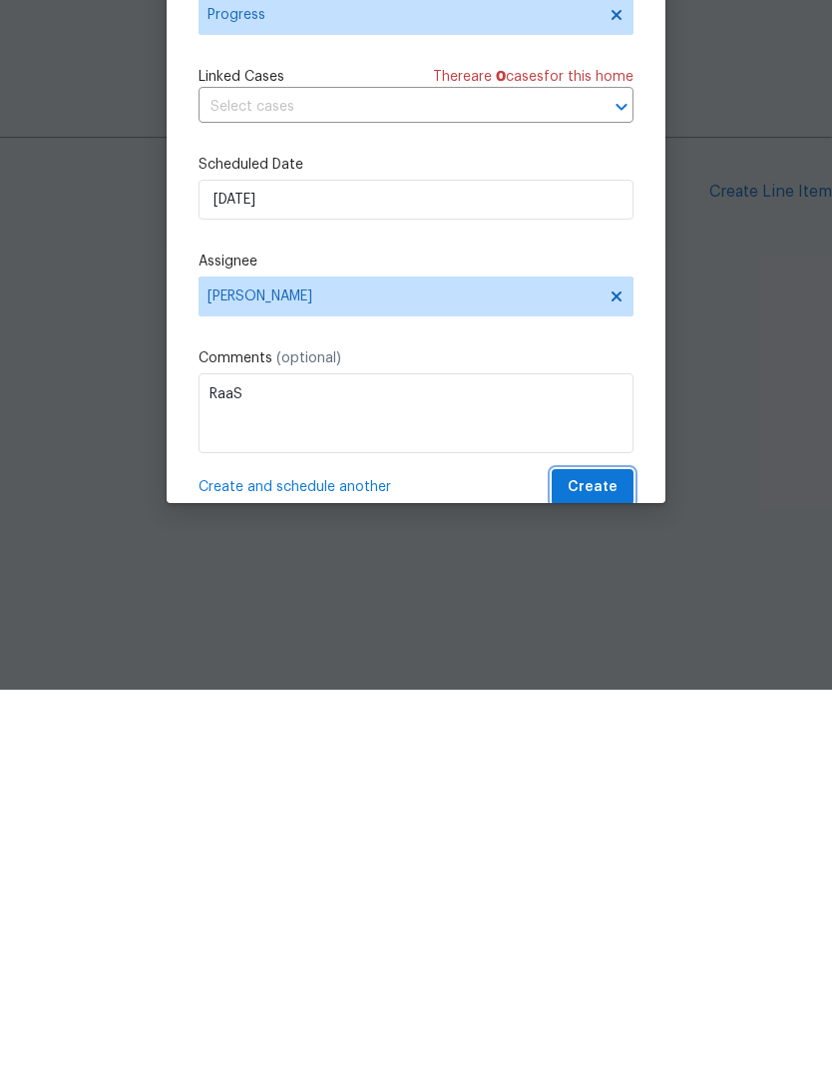
click at [599, 858] on span "Create" at bounding box center [593, 870] width 50 height 25
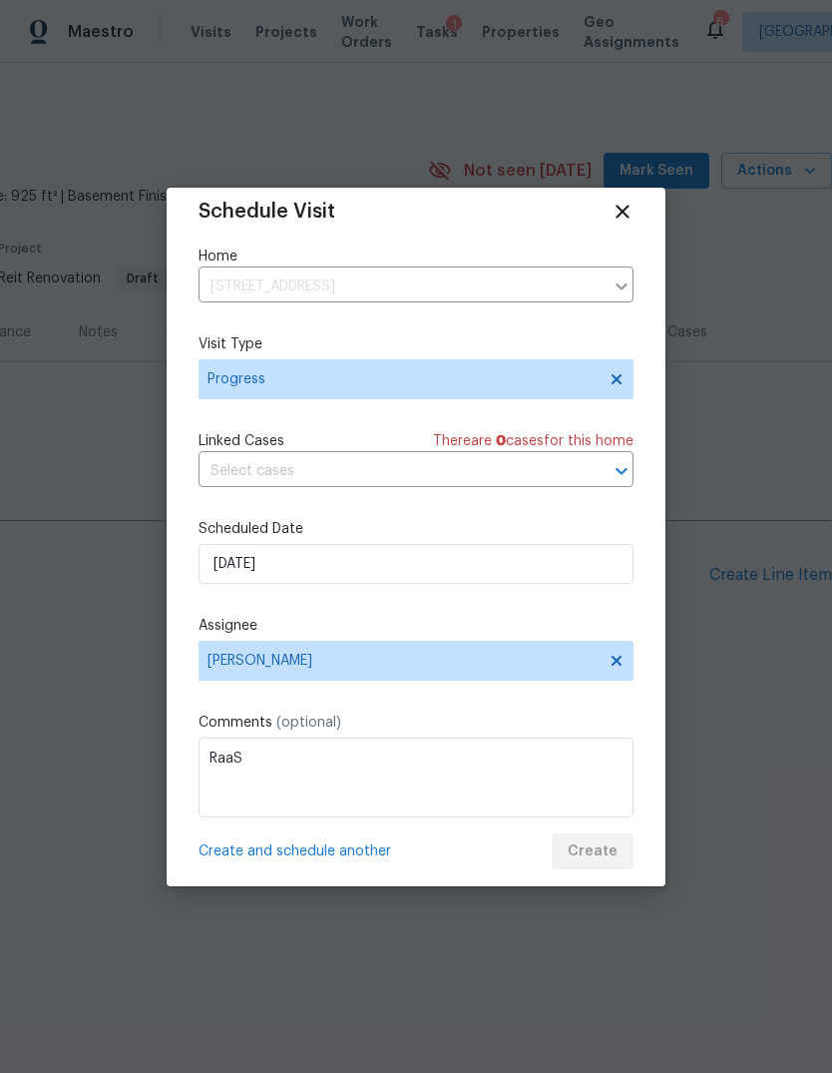
scroll to position [14, 0]
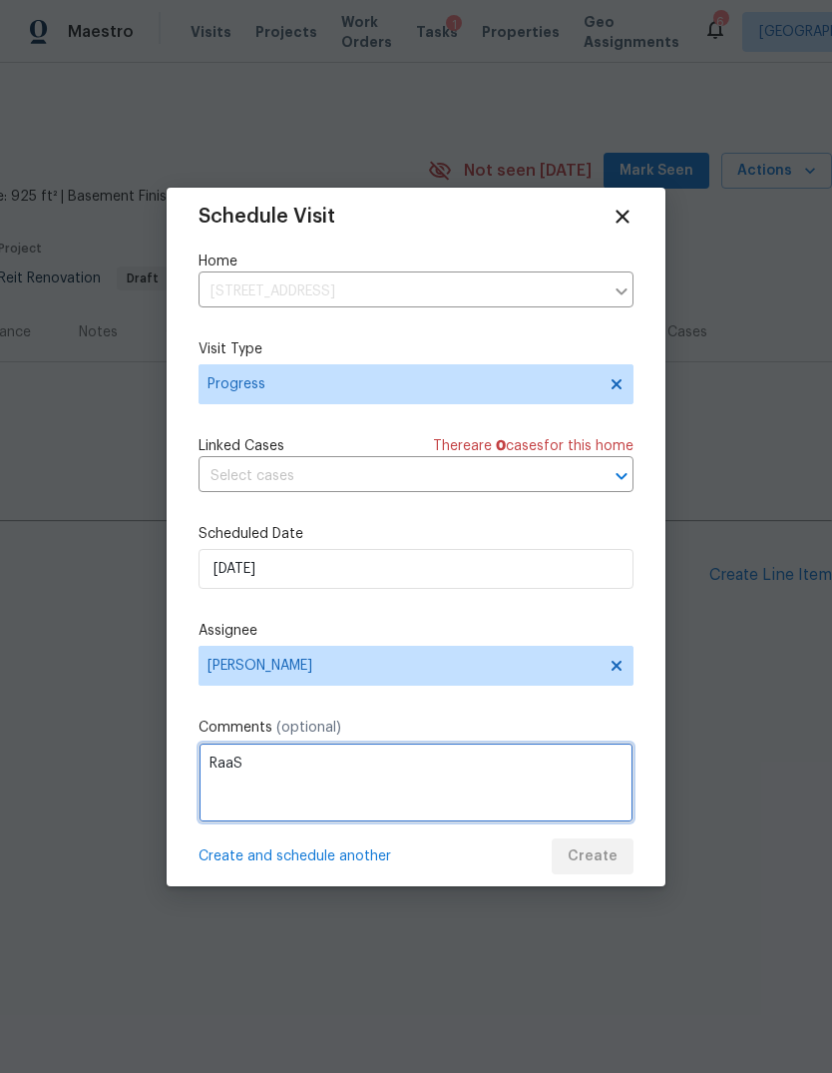
click at [525, 756] on textarea "RaaS" at bounding box center [416, 782] width 435 height 80
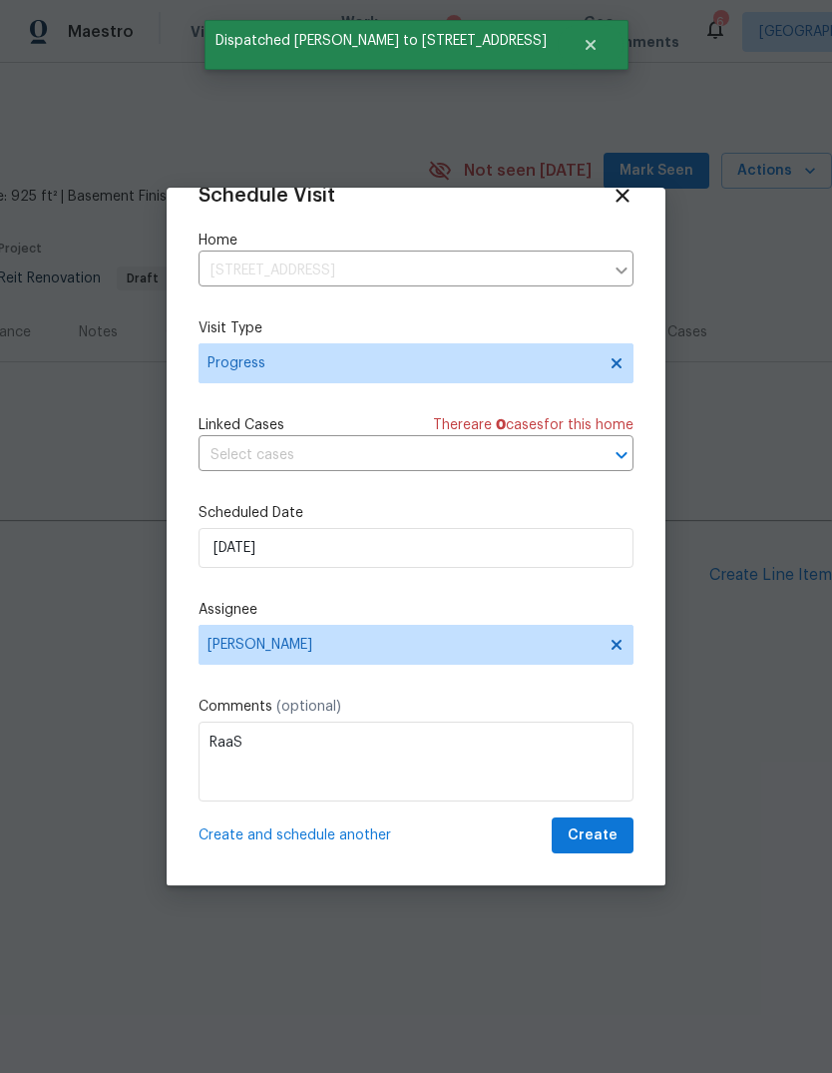
scroll to position [39, 0]
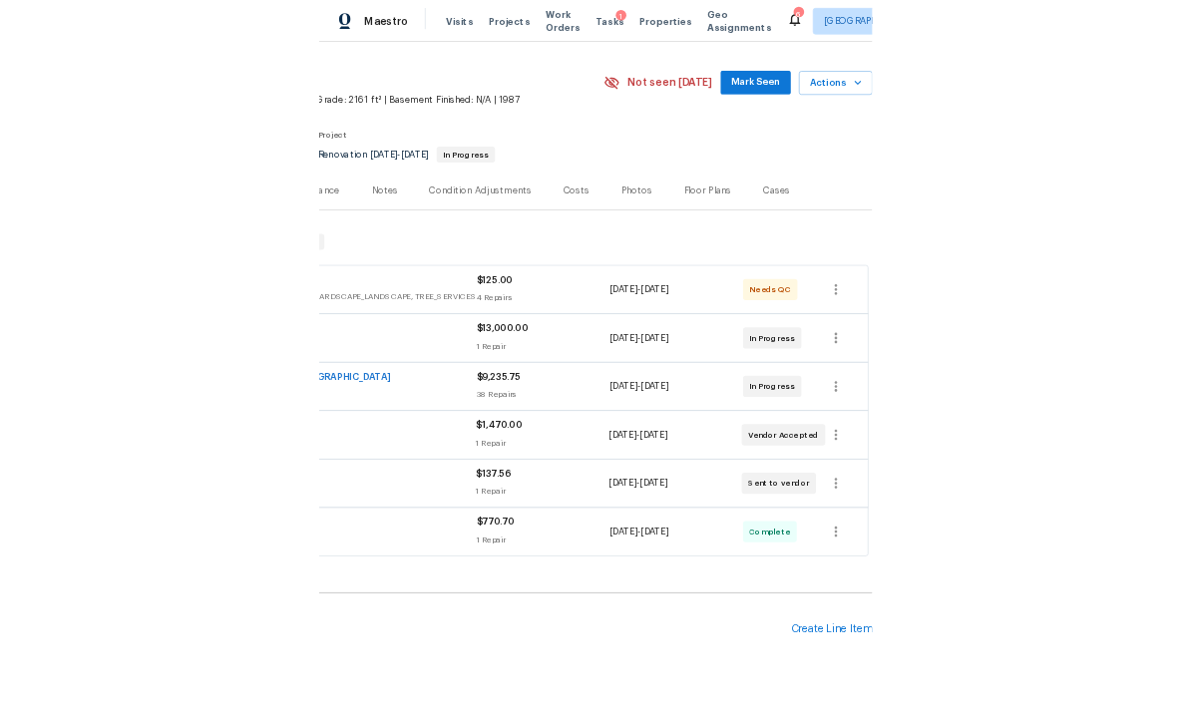
scroll to position [46, 295]
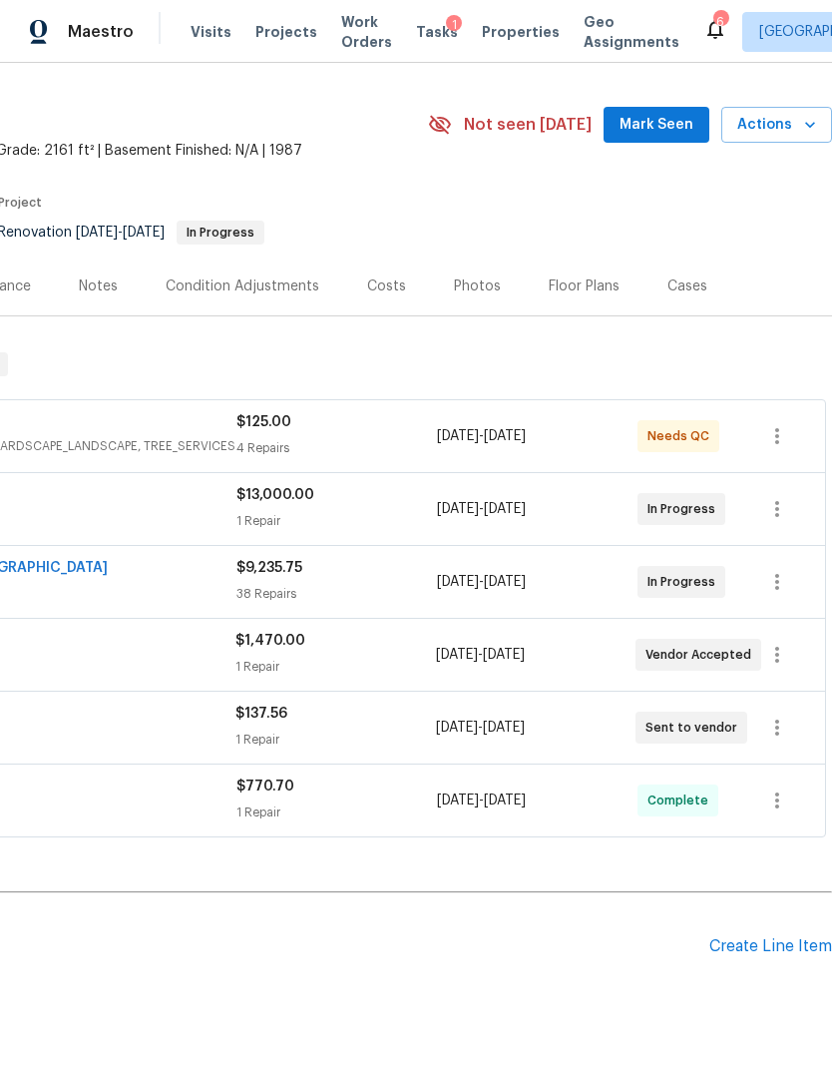
click at [791, 128] on span "Actions" at bounding box center [776, 125] width 79 height 25
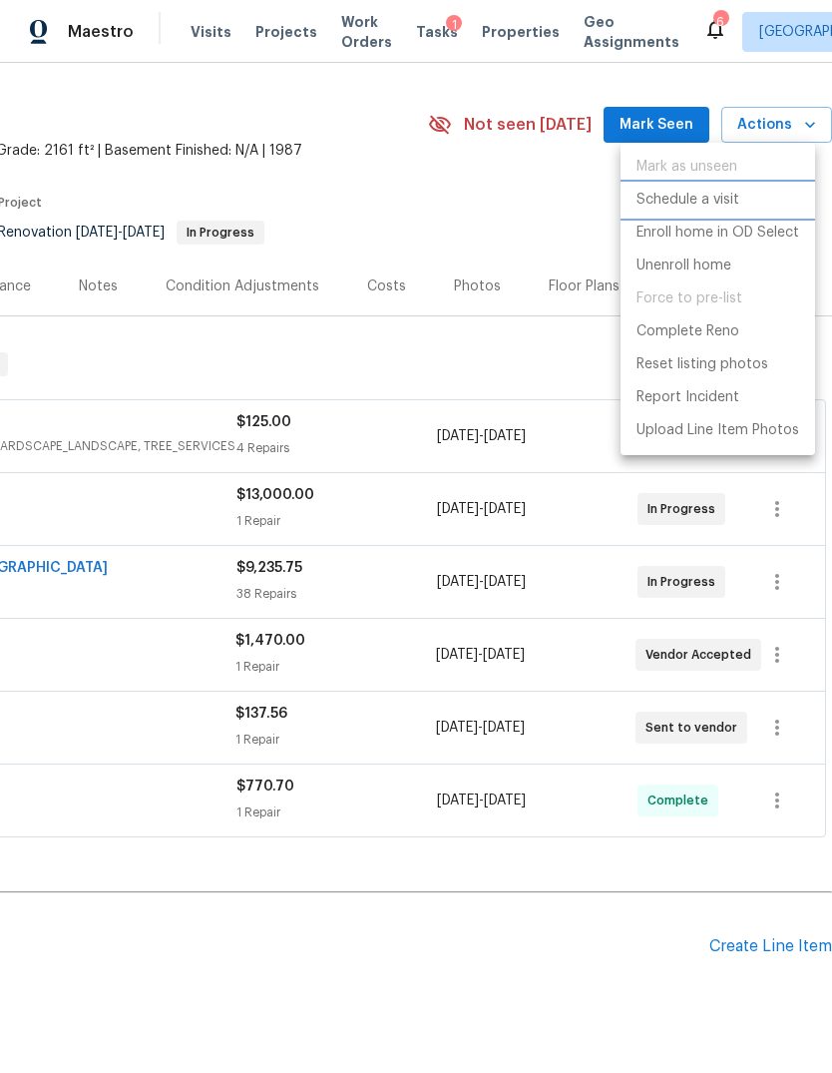
click at [703, 196] on p "Schedule a visit" at bounding box center [688, 200] width 103 height 21
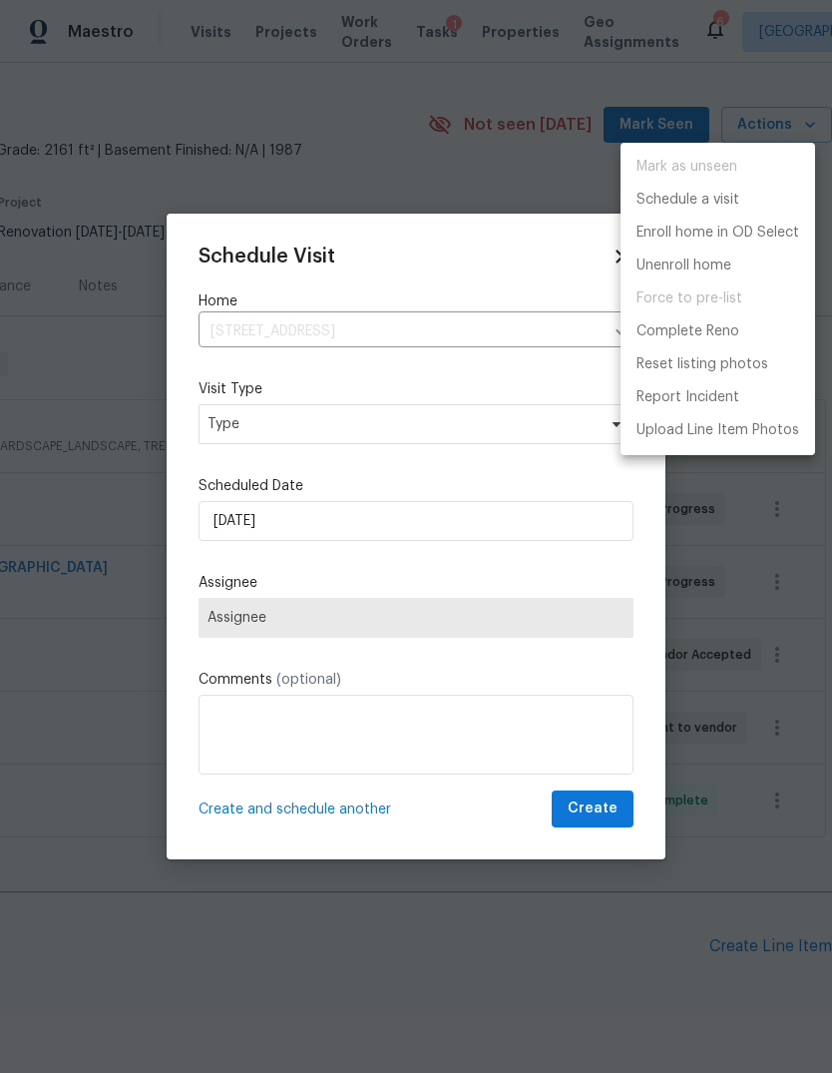
click at [494, 597] on div at bounding box center [416, 536] width 832 height 1073
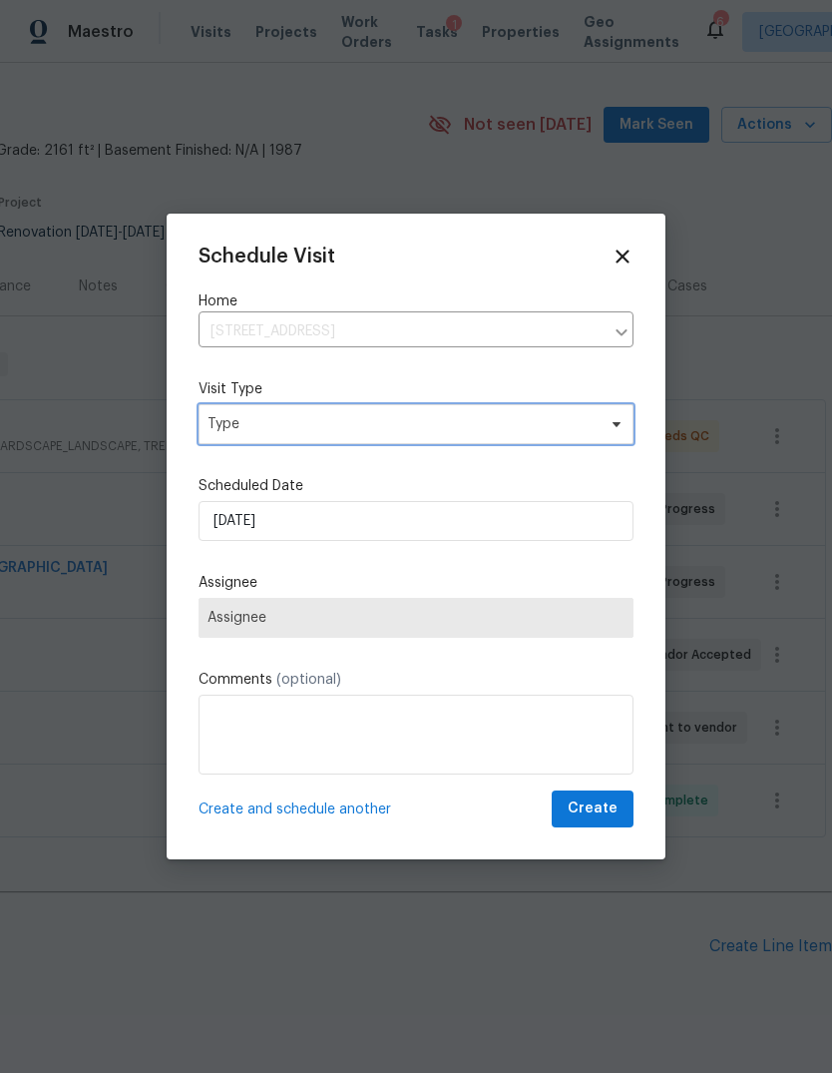
click at [547, 427] on span "Type" at bounding box center [402, 424] width 388 height 20
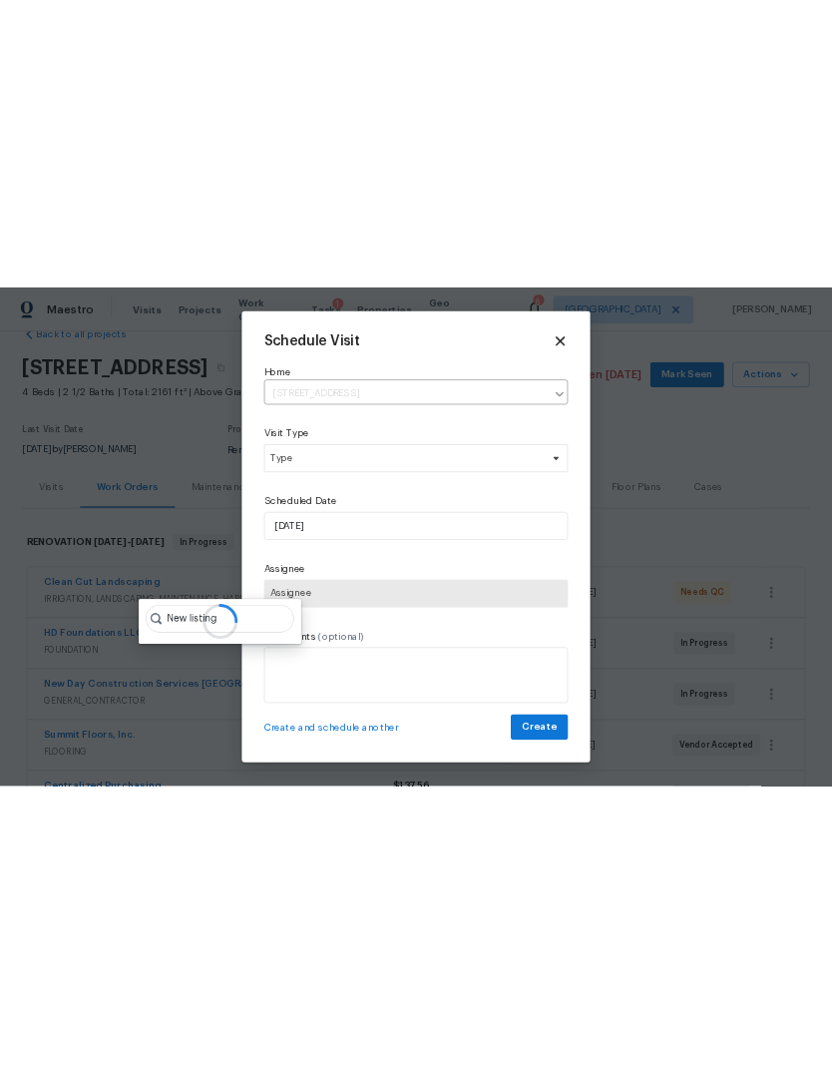
scroll to position [46, 0]
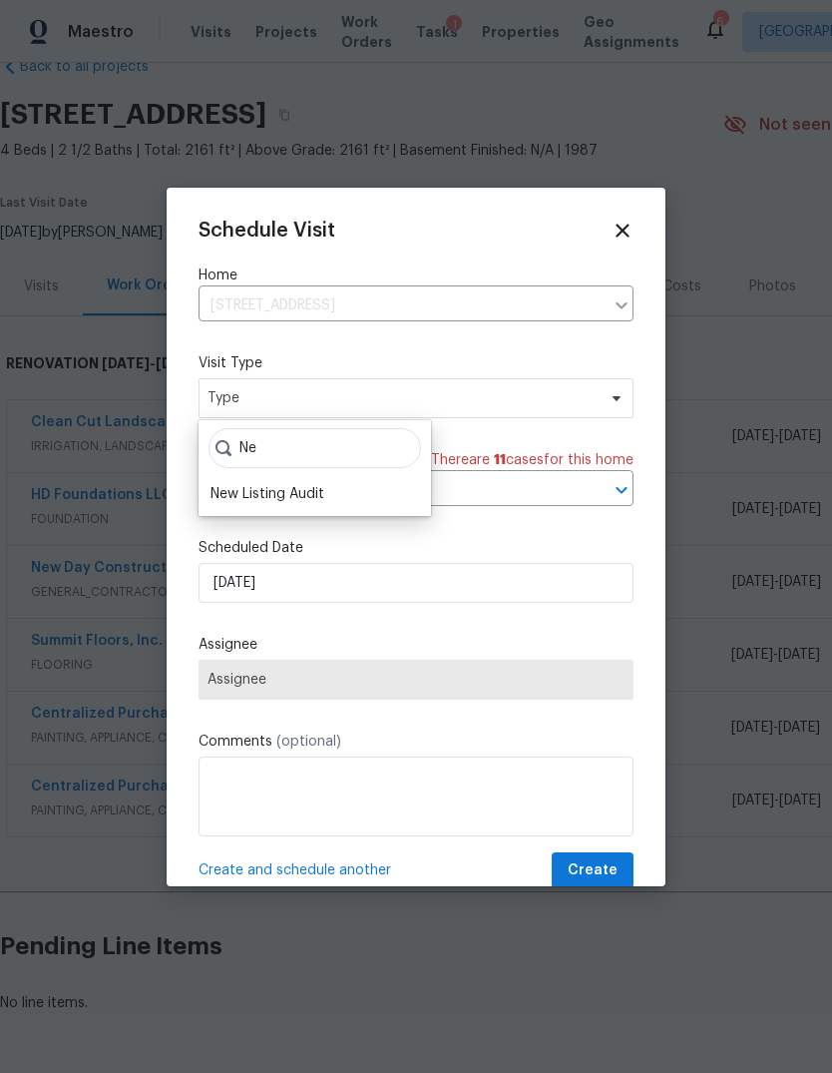
type input "N"
type input "Progr"
click at [230, 527] on div "Progress" at bounding box center [240, 522] width 58 height 20
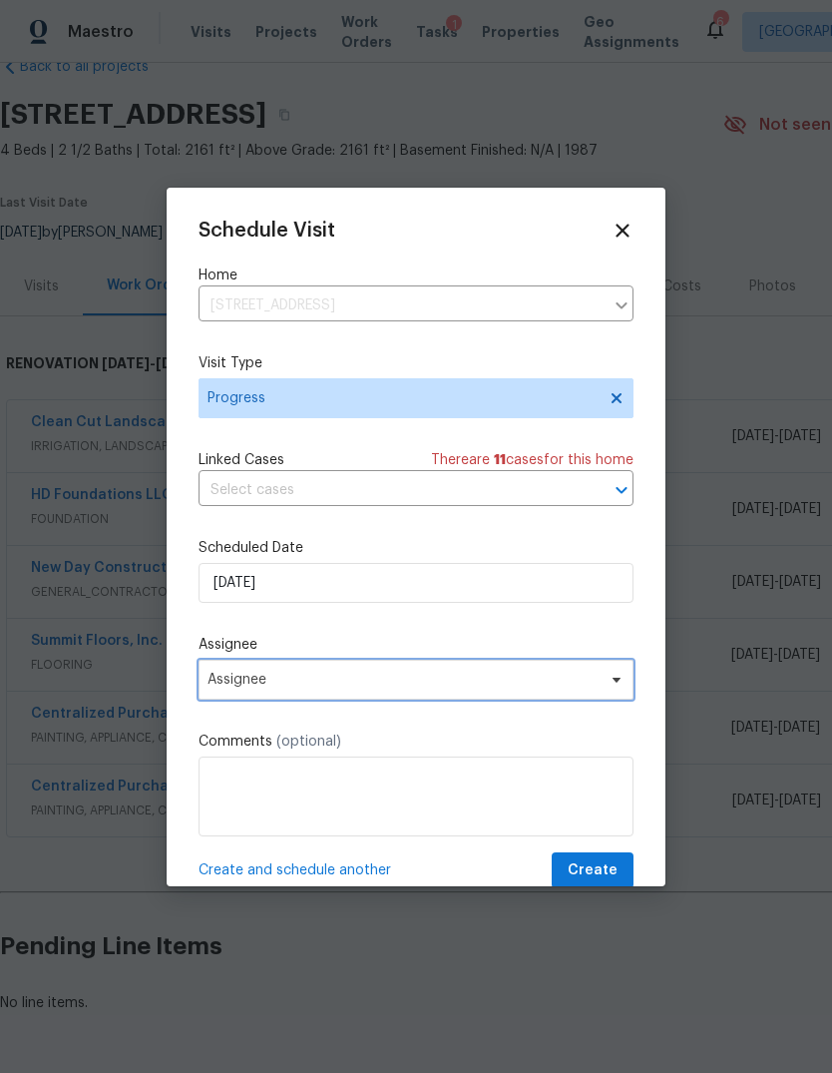
click at [607, 699] on span "Assignee" at bounding box center [416, 680] width 435 height 40
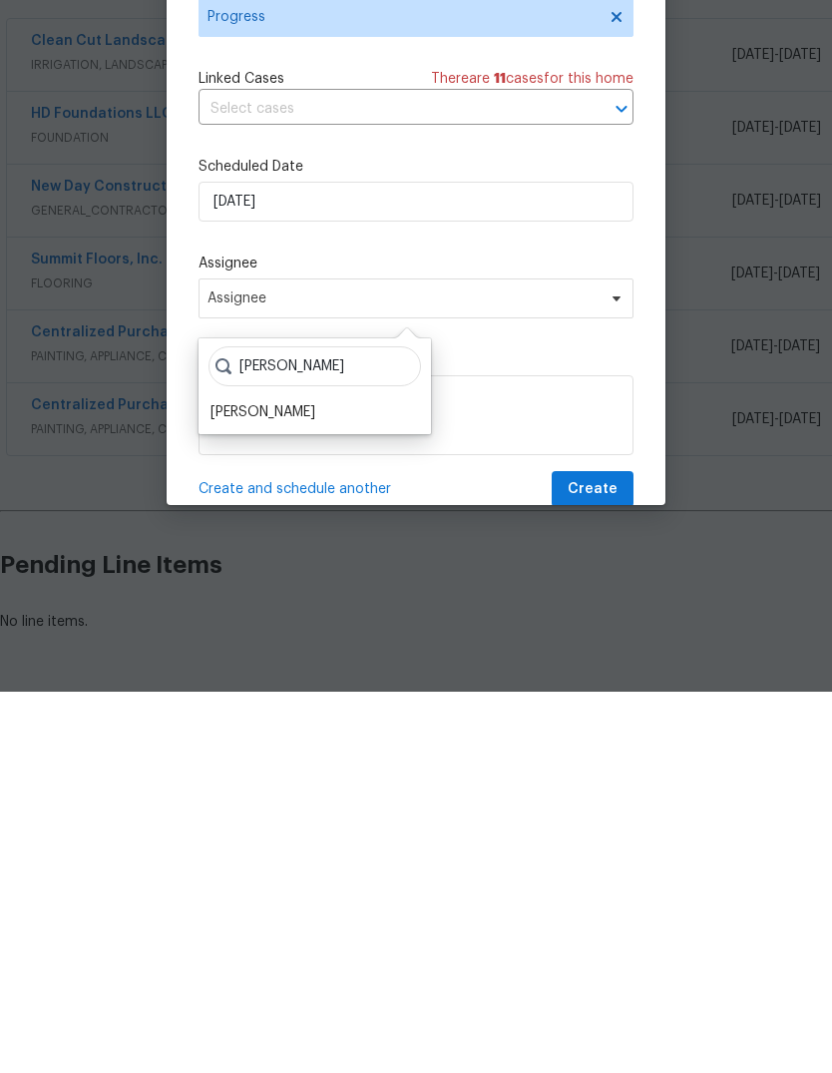
type input "Steve"
click at [250, 783] on div "[PERSON_NAME]" at bounding box center [263, 793] width 105 height 20
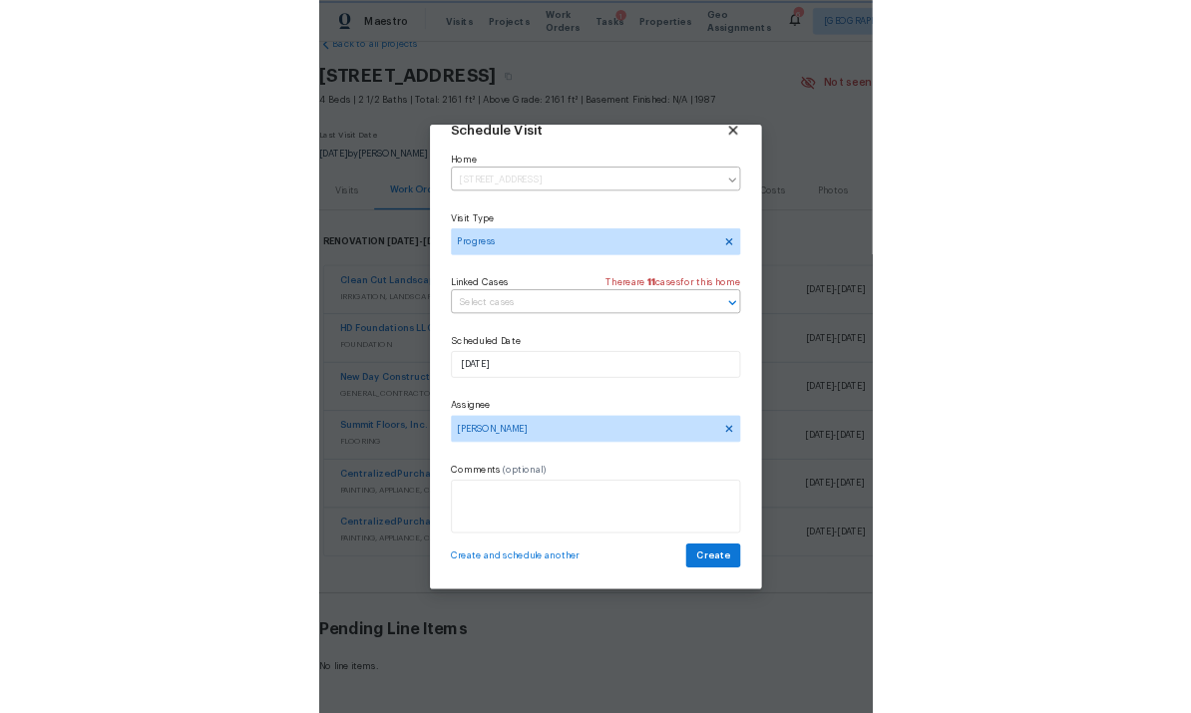
scroll to position [34, 0]
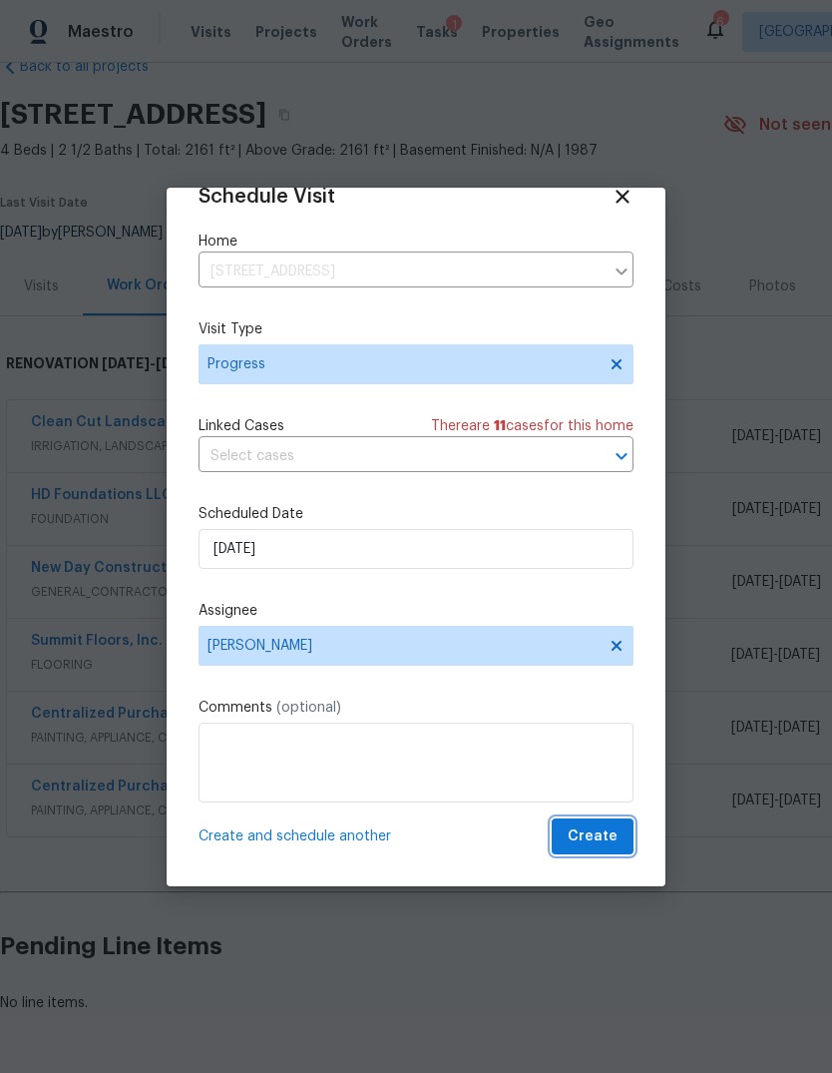
click at [606, 843] on span "Create" at bounding box center [593, 836] width 50 height 25
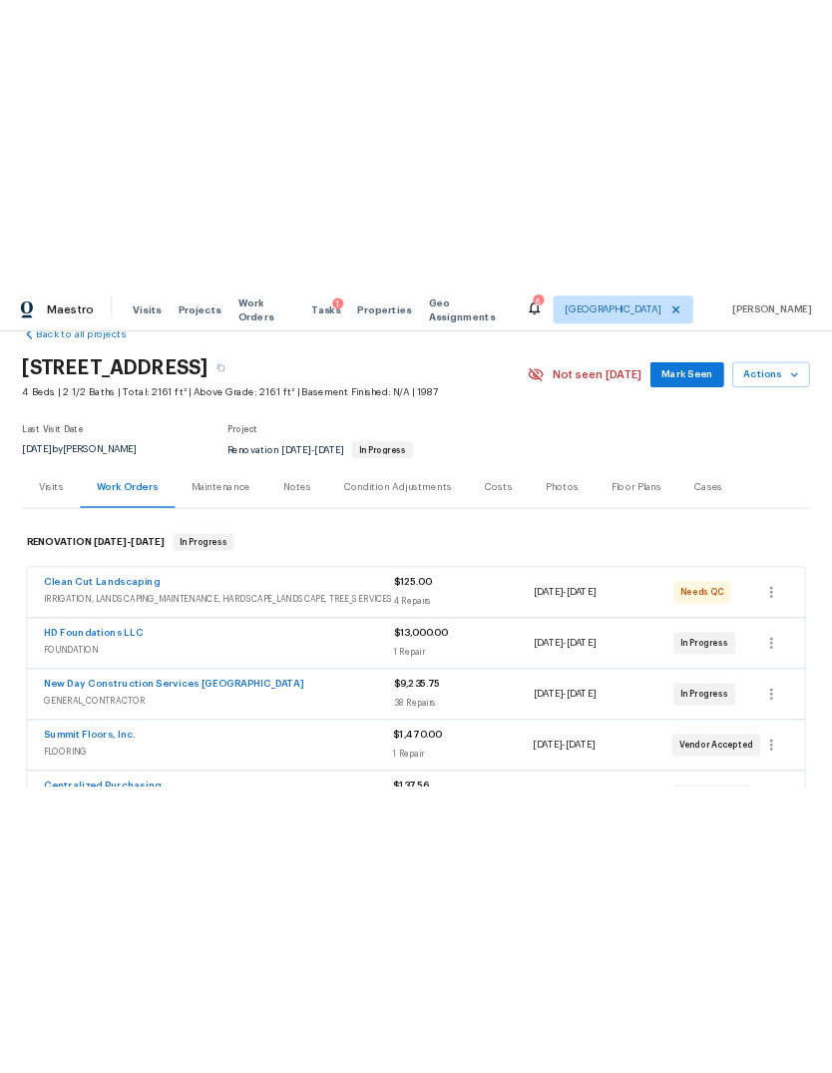
scroll to position [0, 0]
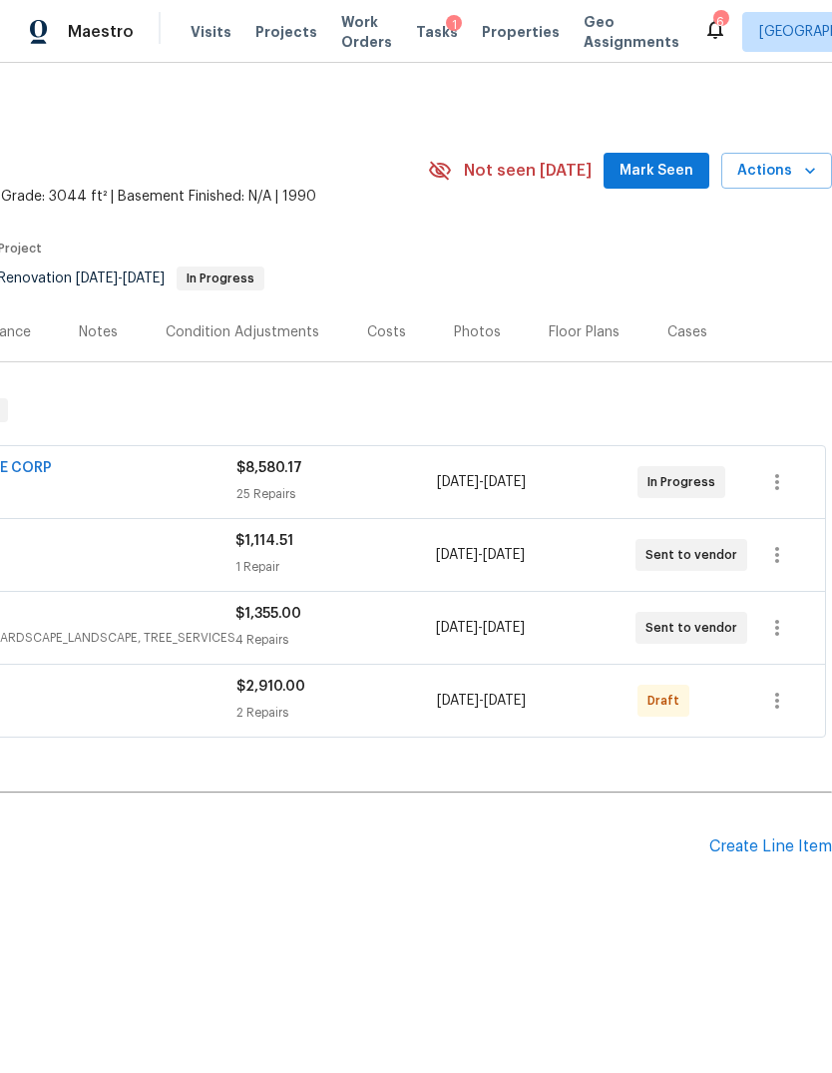
scroll to position [0, 295]
click at [788, 169] on span "Actions" at bounding box center [776, 171] width 79 height 25
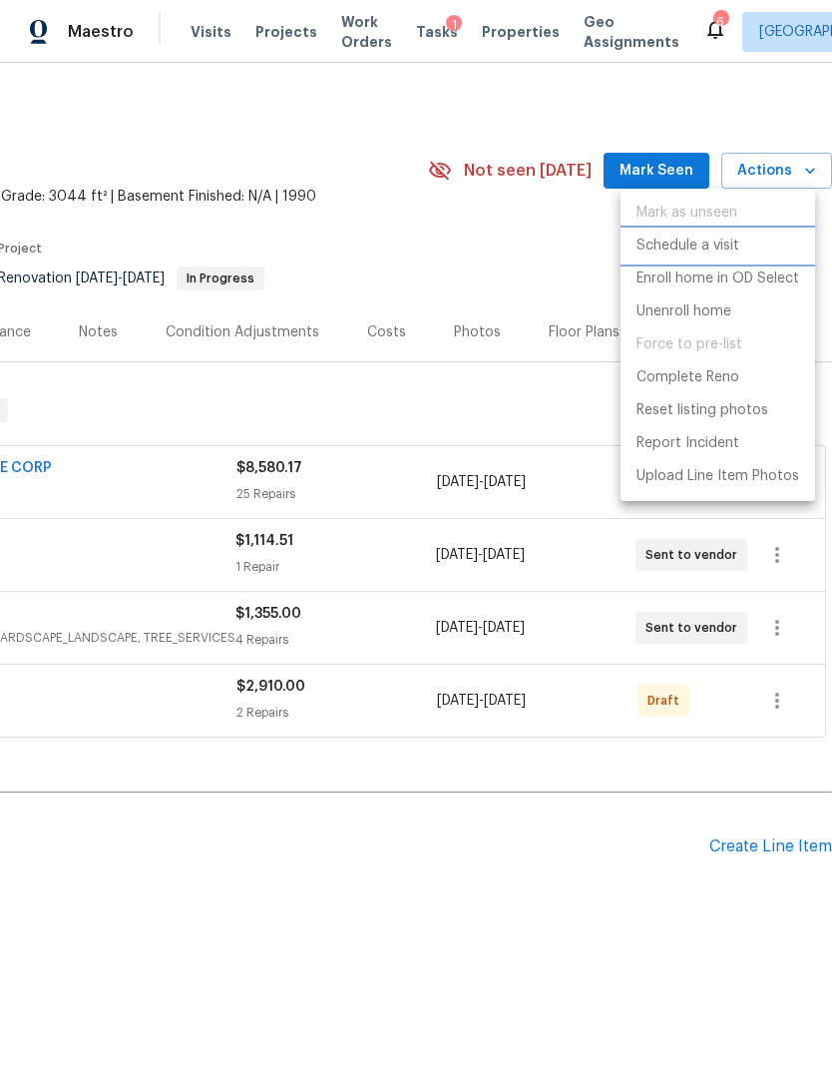
click at [715, 250] on p "Schedule a visit" at bounding box center [688, 245] width 103 height 21
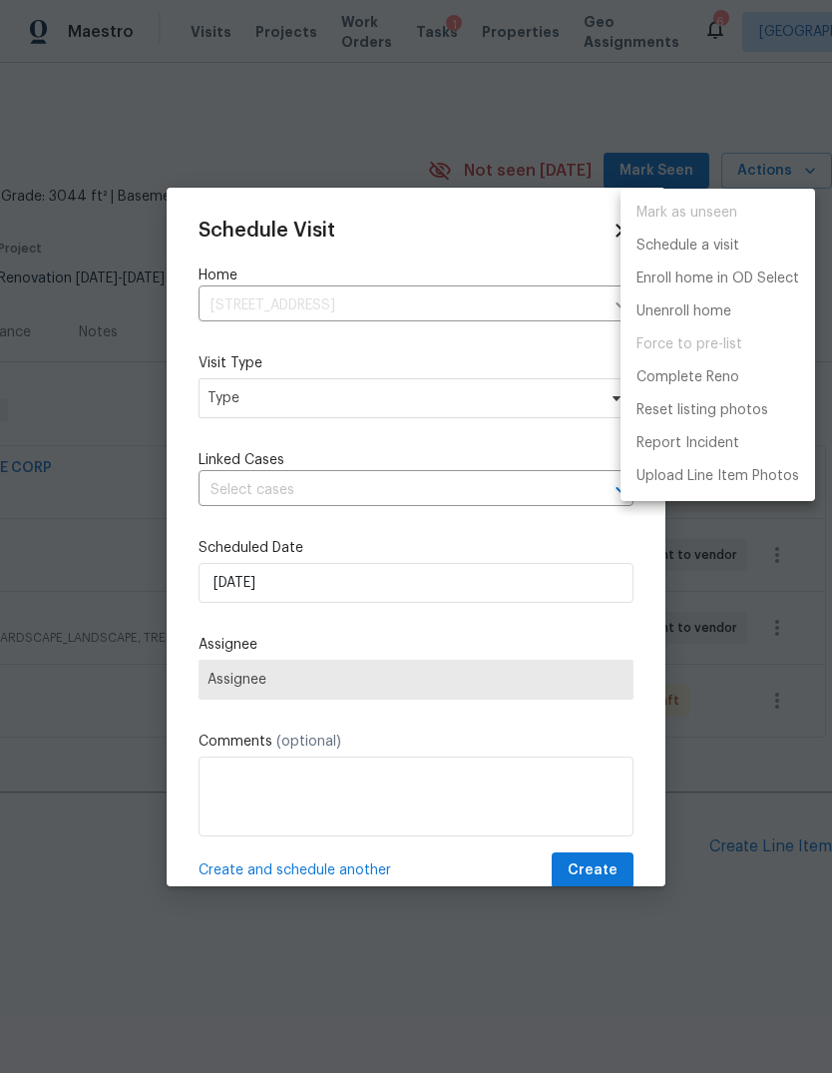
click at [495, 421] on div at bounding box center [416, 536] width 832 height 1073
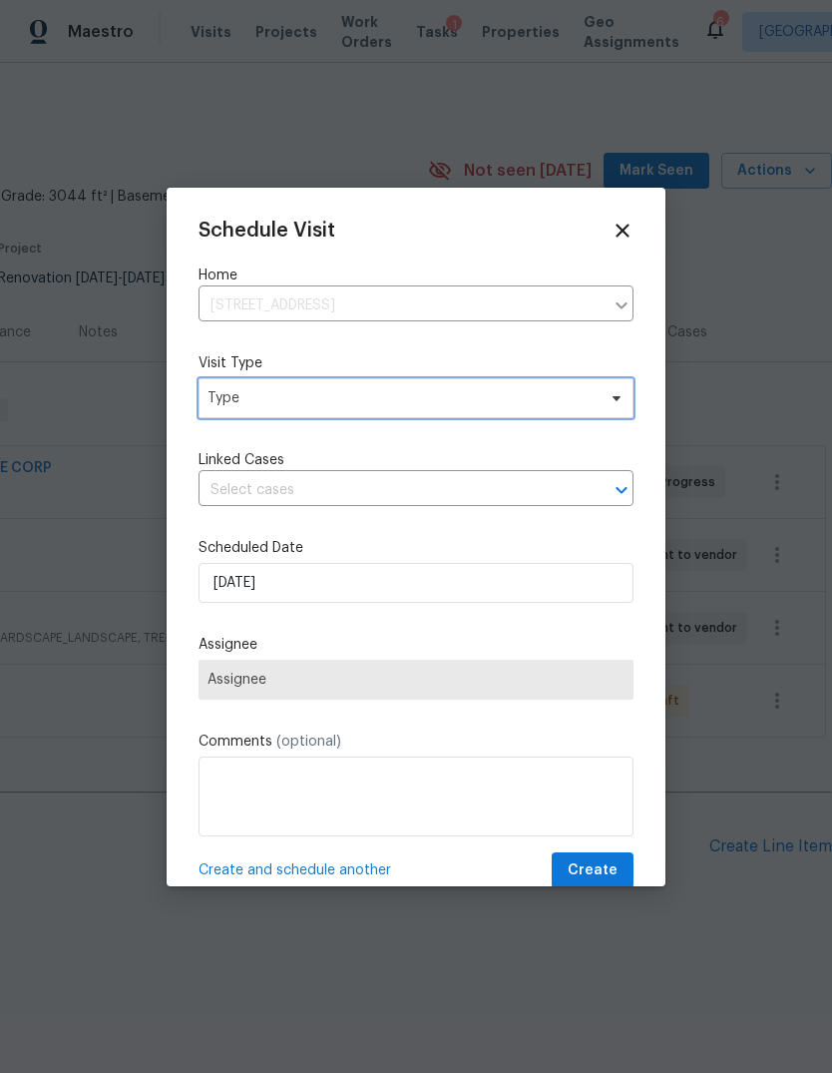
click at [538, 402] on span "Type" at bounding box center [402, 398] width 388 height 20
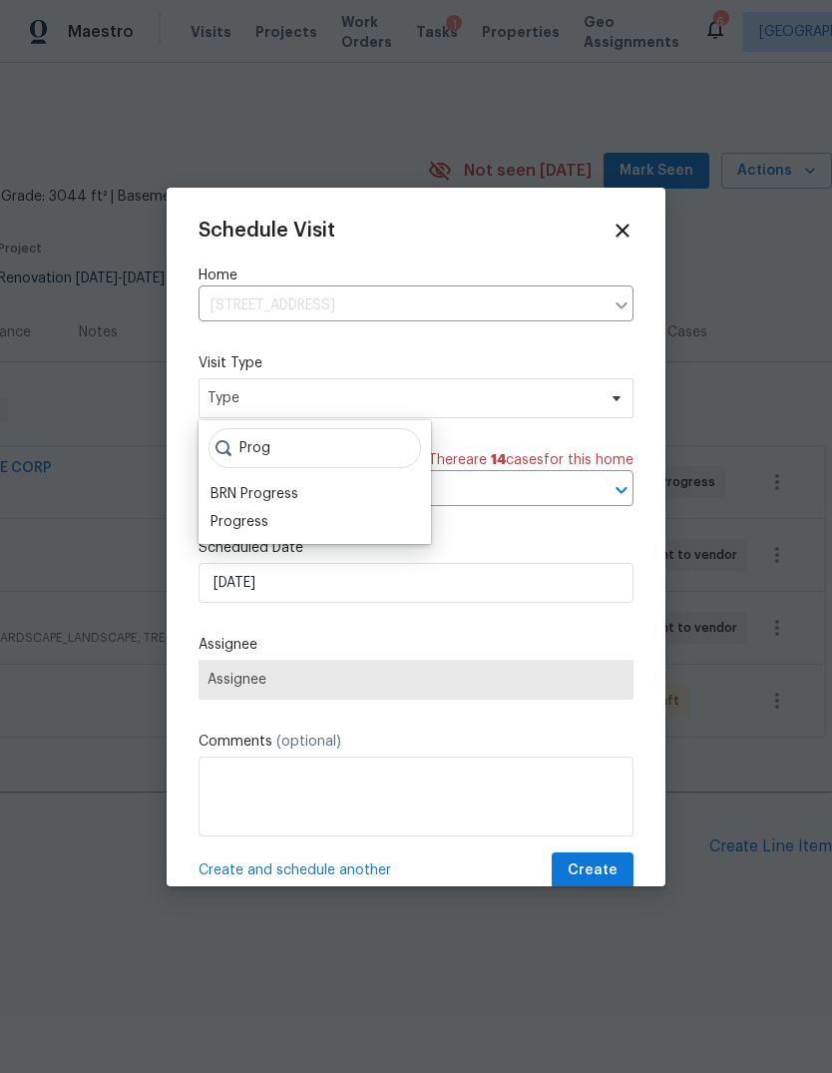
type input "Prog"
click at [254, 524] on div "Progress" at bounding box center [240, 522] width 58 height 20
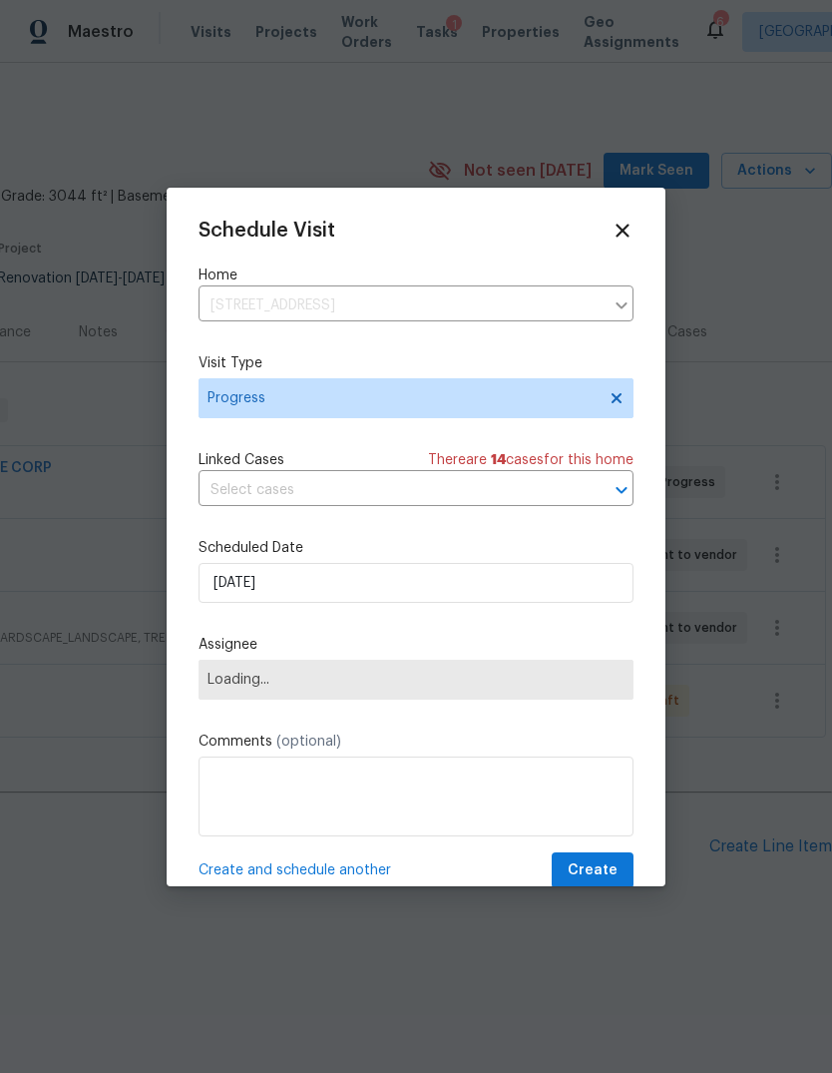
click at [451, 699] on span "Loading..." at bounding box center [416, 680] width 435 height 40
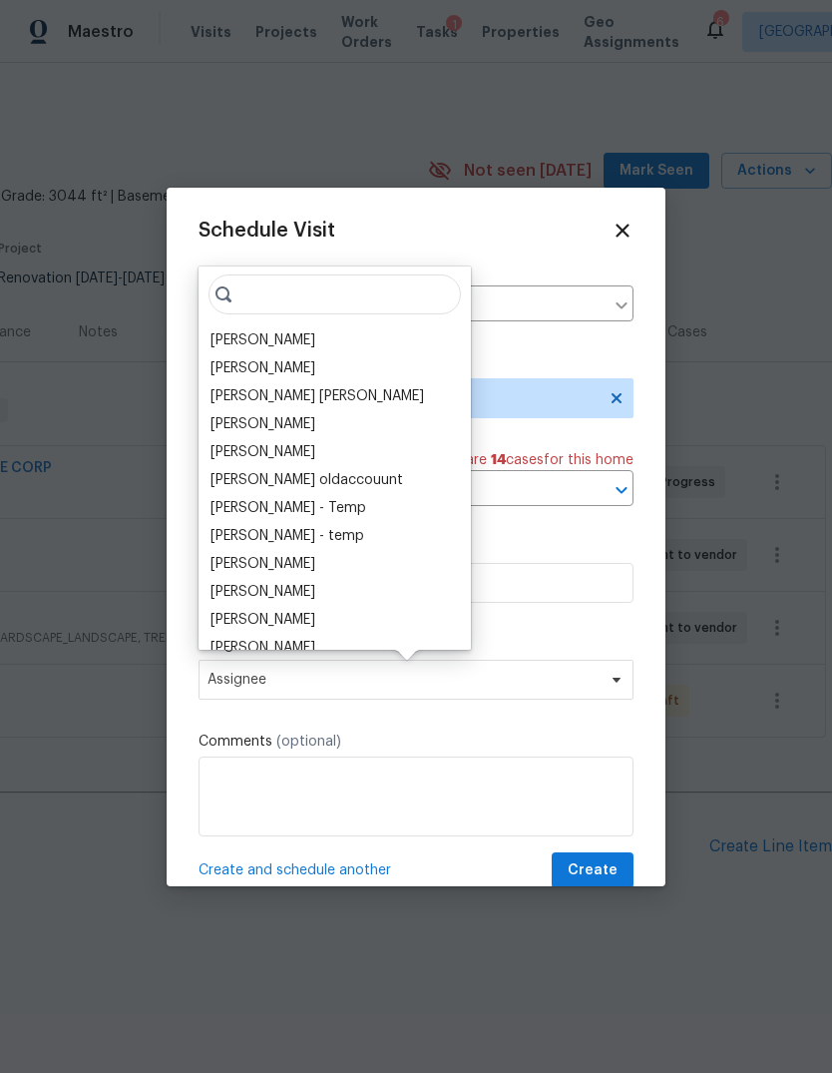
click at [342, 285] on input "search" at bounding box center [335, 294] width 252 height 40
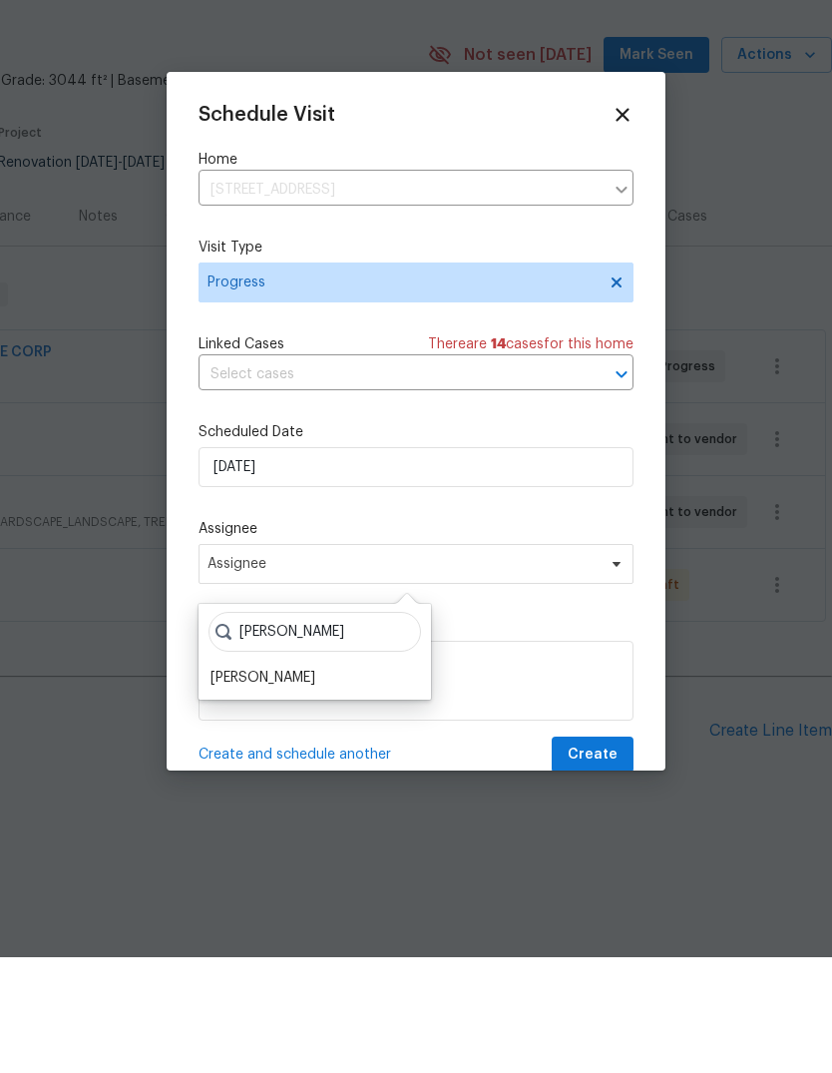
type input "[PERSON_NAME]"
click at [306, 779] on div "[PERSON_NAME]" at bounding box center [315, 793] width 221 height 28
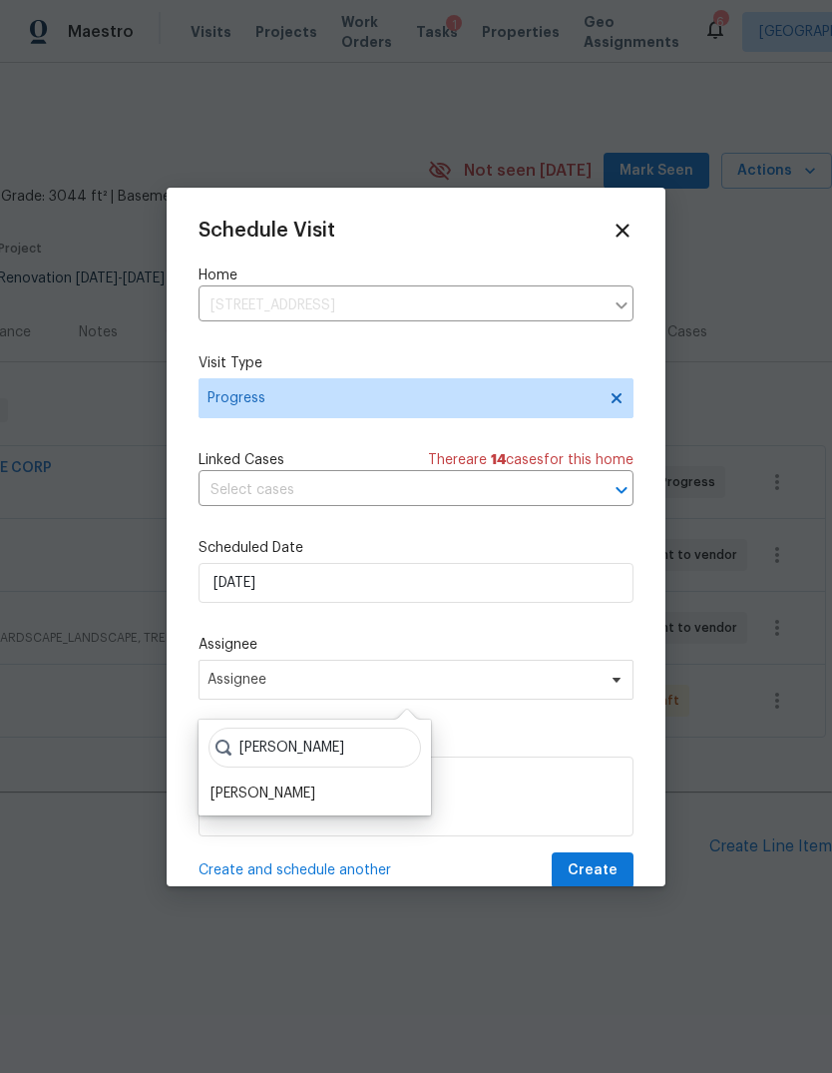
click at [243, 793] on div "[PERSON_NAME]" at bounding box center [263, 793] width 105 height 20
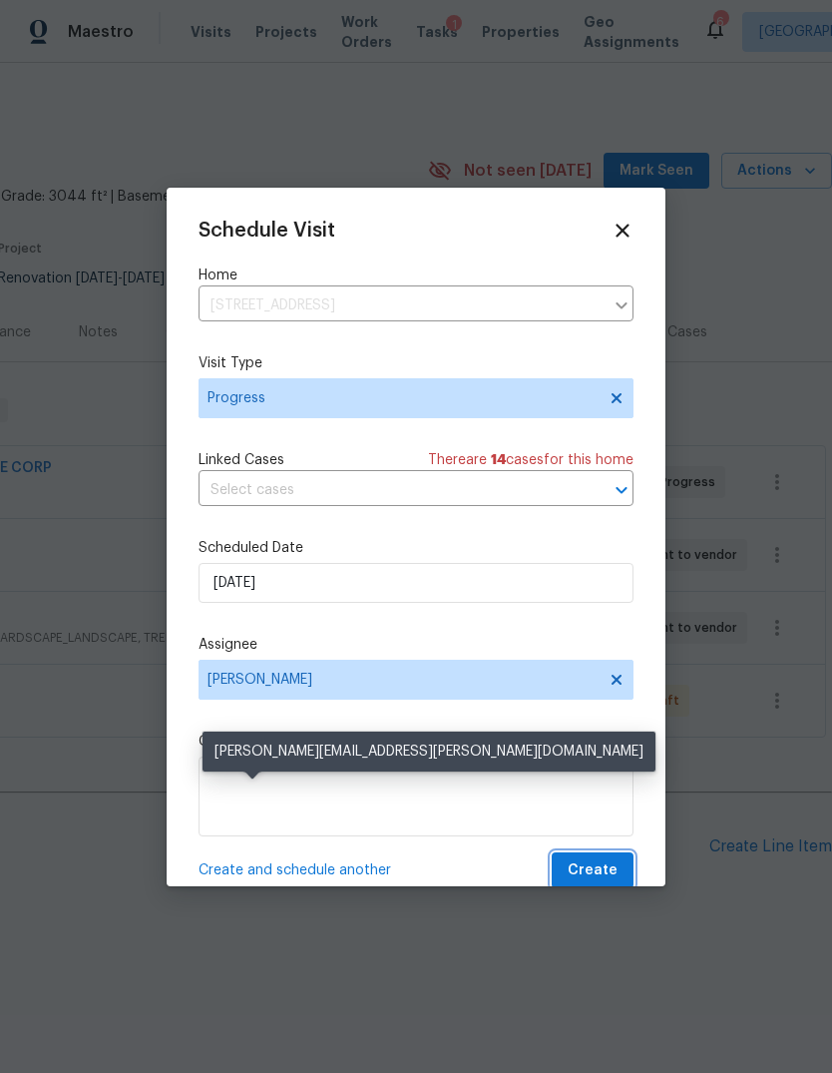
click at [609, 866] on span "Create" at bounding box center [593, 870] width 50 height 25
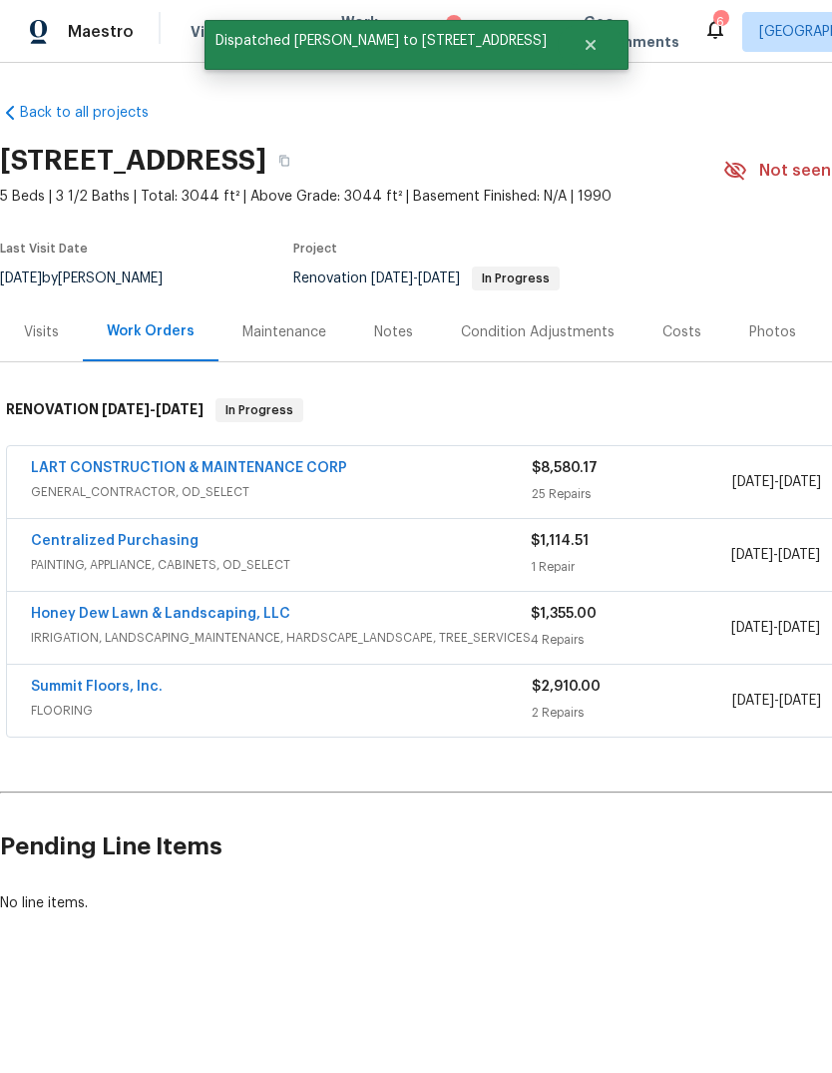
scroll to position [0, 0]
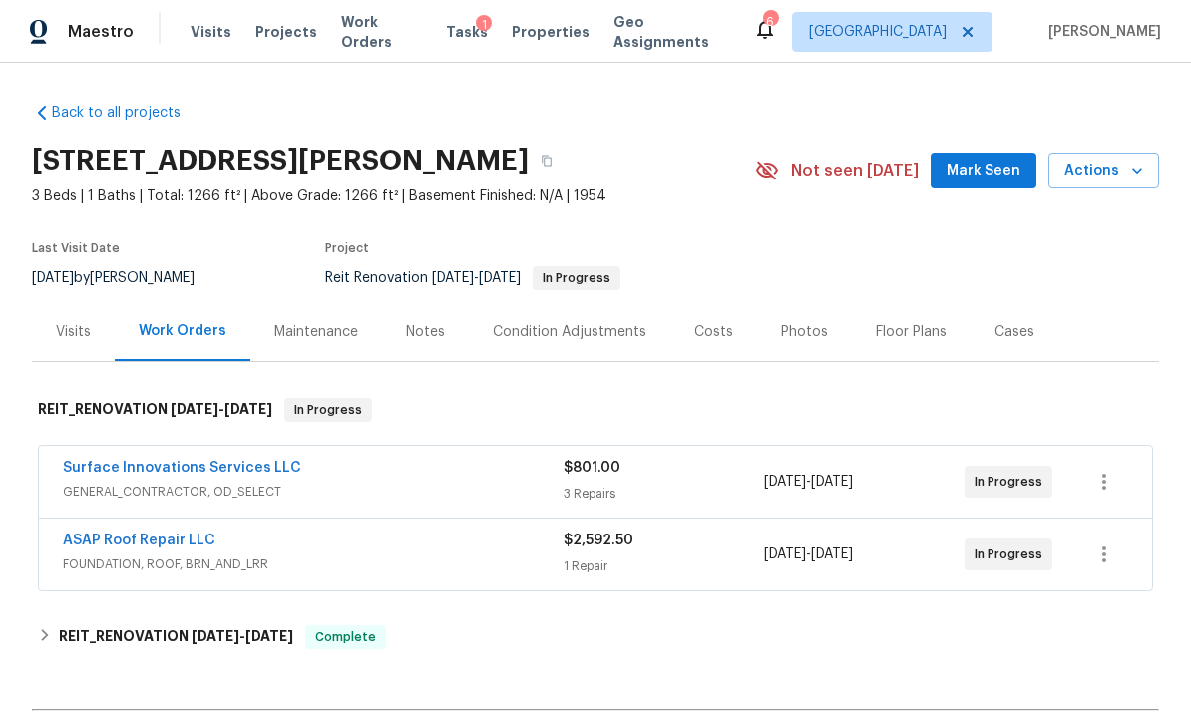
click at [264, 462] on link "Surface Innovations Services LLC" at bounding box center [182, 468] width 238 height 14
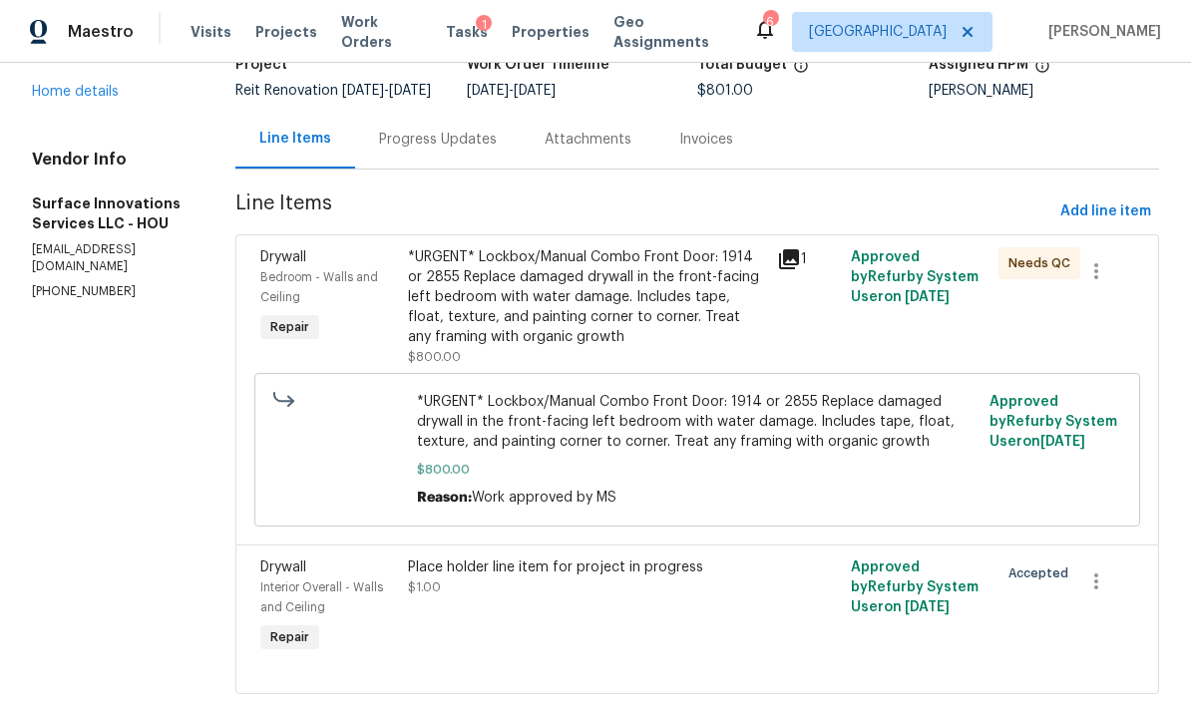
scroll to position [142, 0]
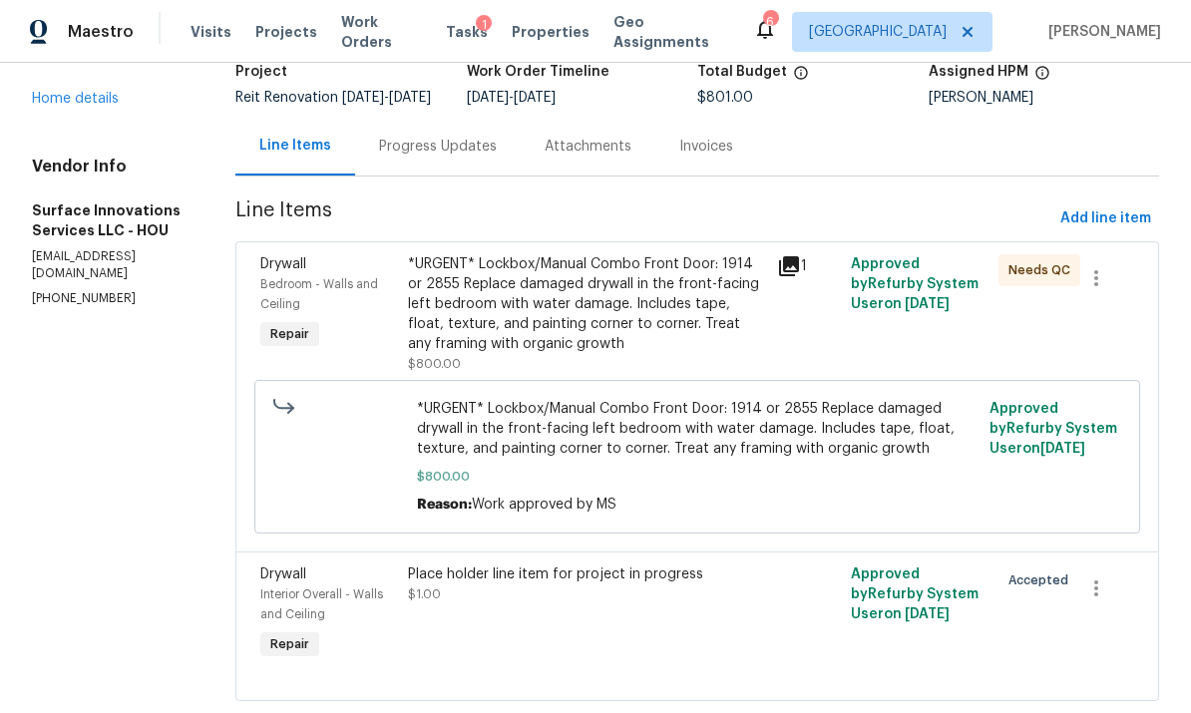
click at [106, 92] on link "Home details" at bounding box center [75, 99] width 87 height 14
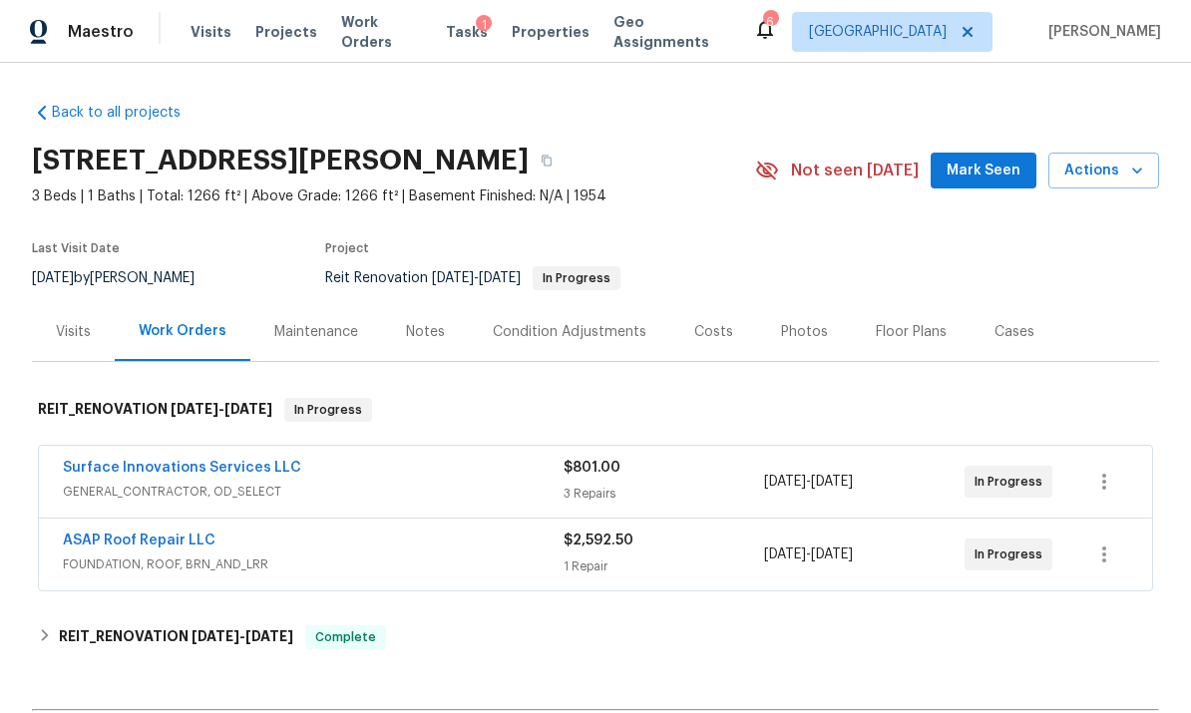
click at [179, 543] on link "ASAP Roof Repair LLC" at bounding box center [139, 541] width 153 height 14
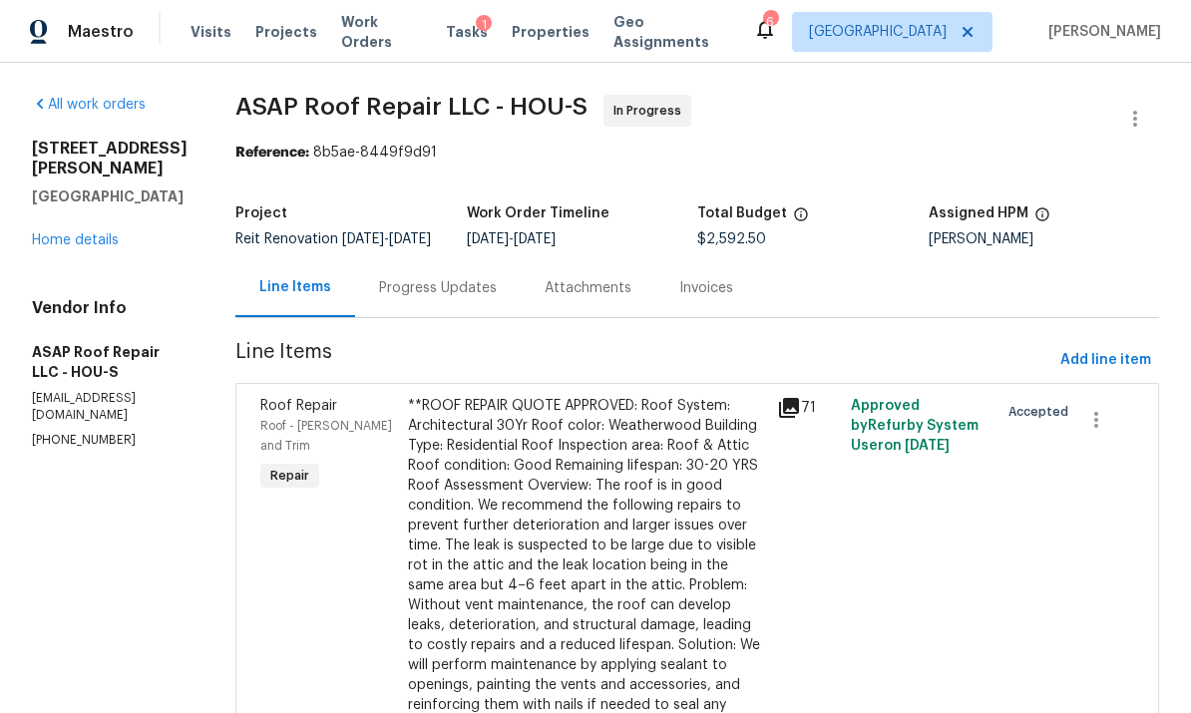
click at [435, 292] on div "Progress Updates" at bounding box center [438, 288] width 118 height 20
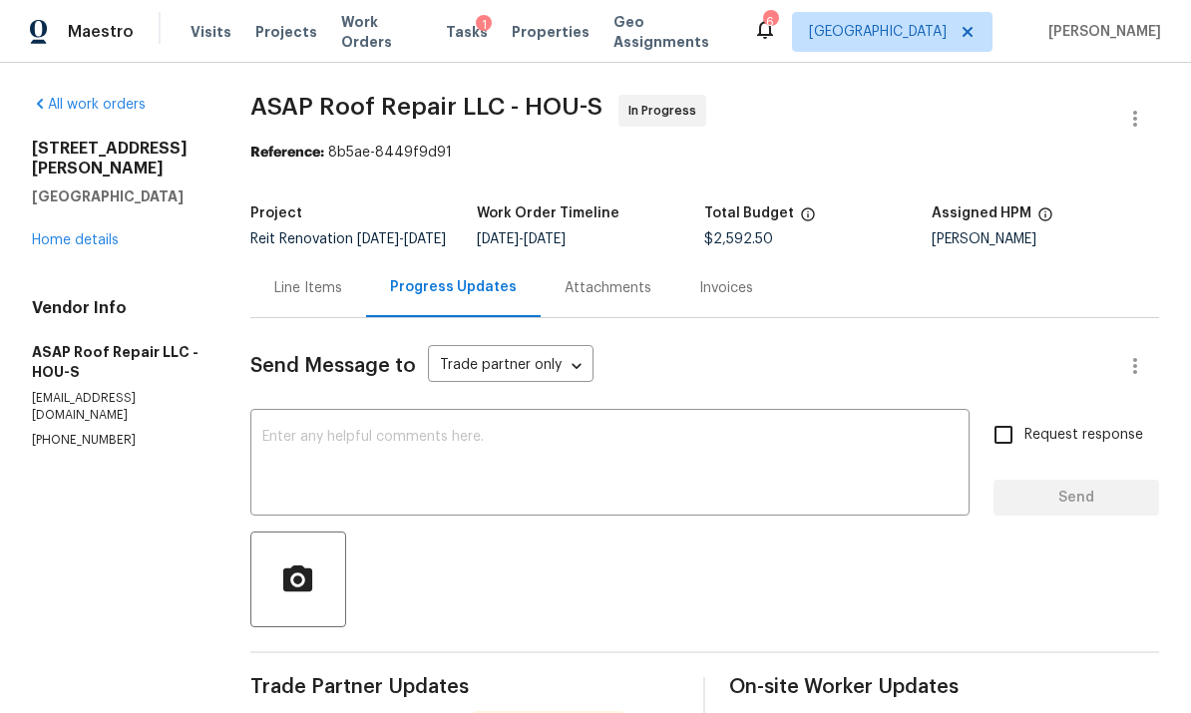
click at [99, 233] on link "Home details" at bounding box center [75, 240] width 87 height 14
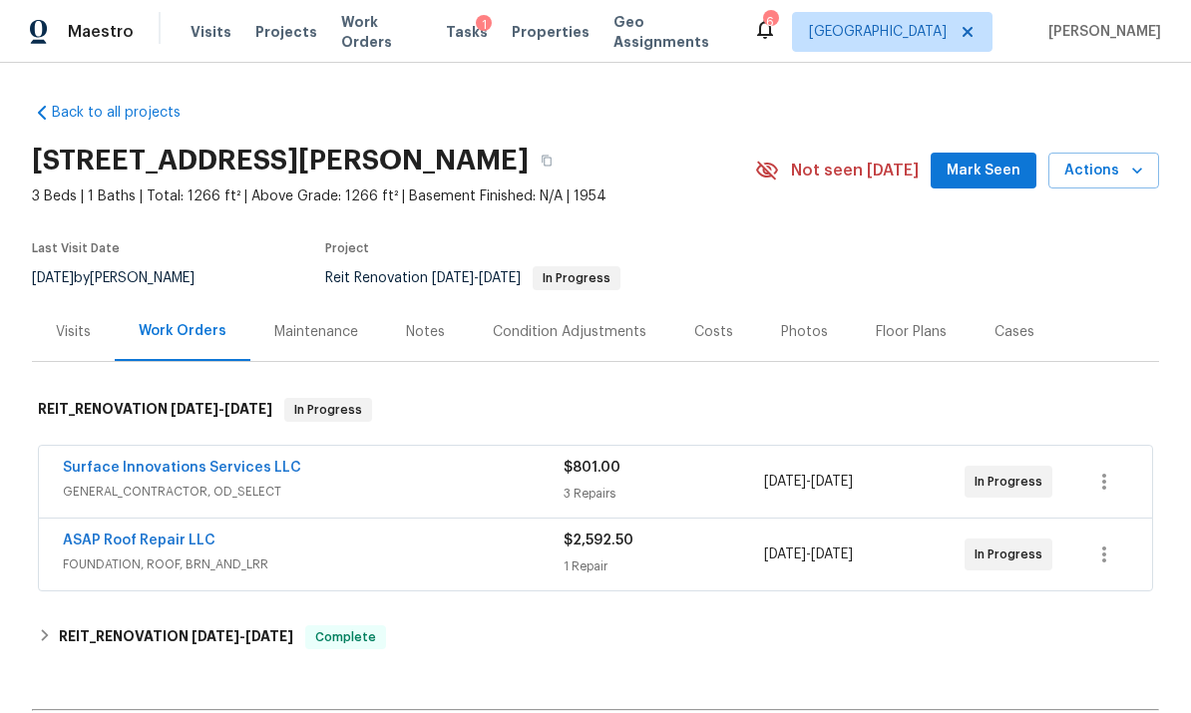
click at [225, 461] on link "Surface Innovations Services LLC" at bounding box center [182, 468] width 238 height 14
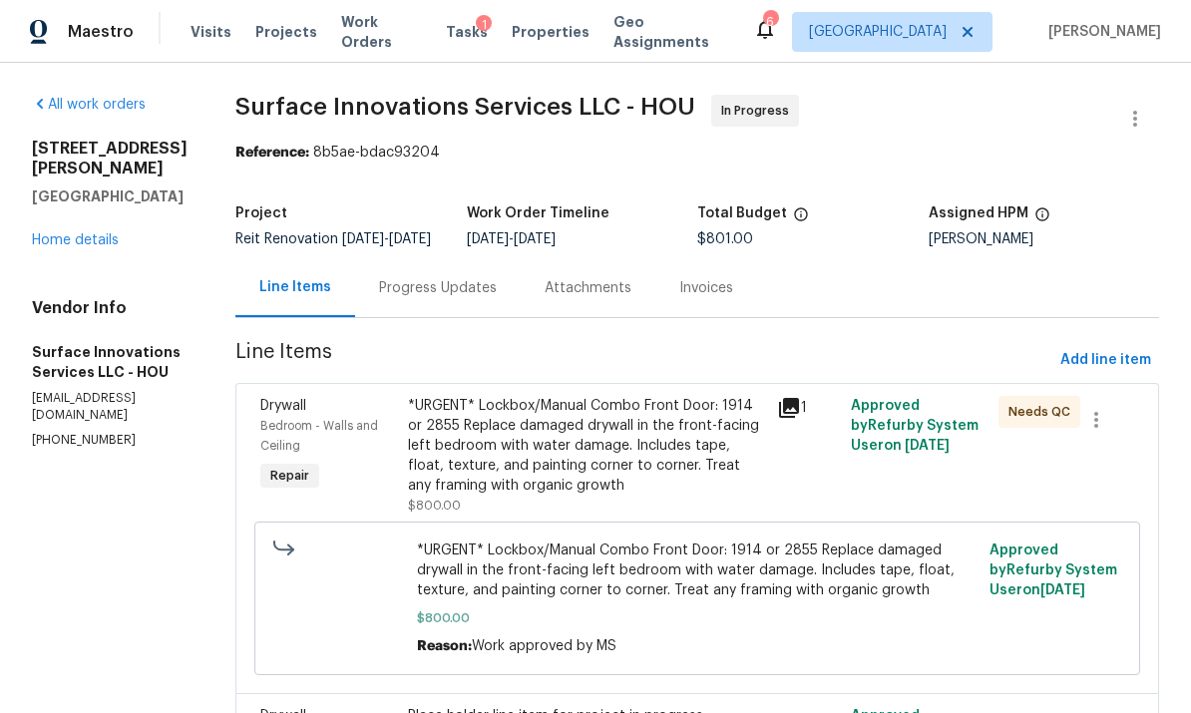
click at [497, 298] on div "Progress Updates" at bounding box center [438, 288] width 118 height 20
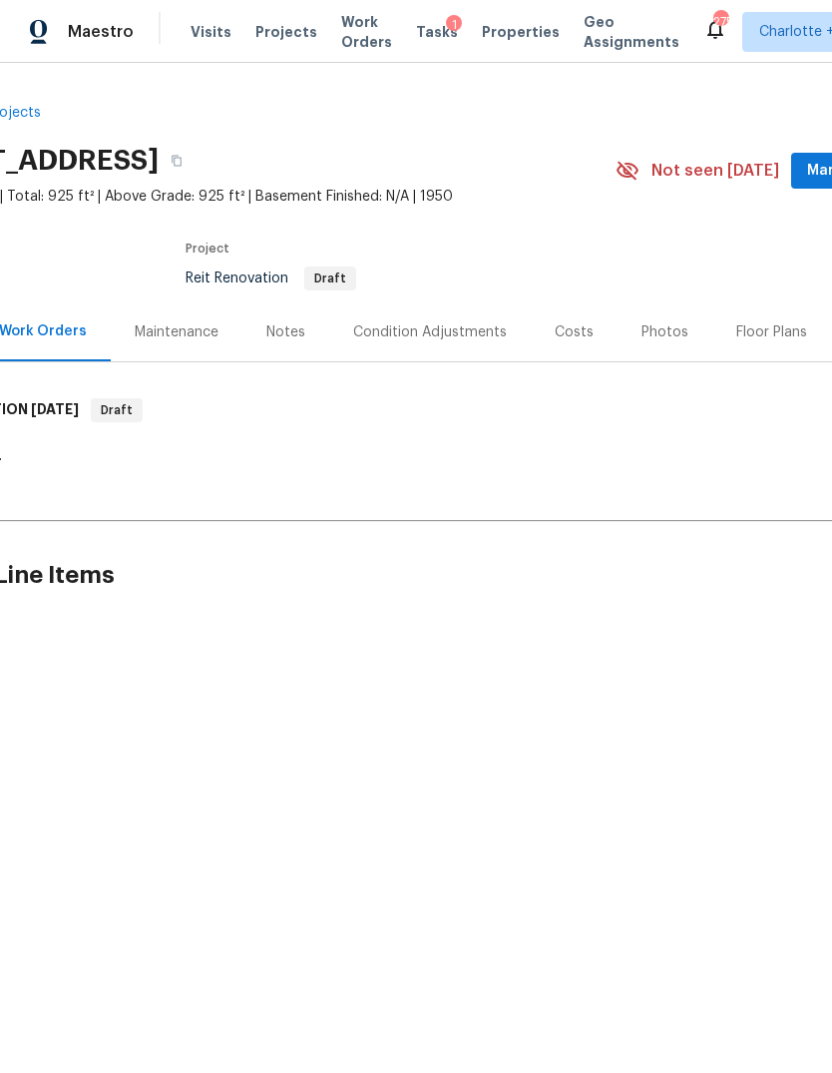
scroll to position [0, 290]
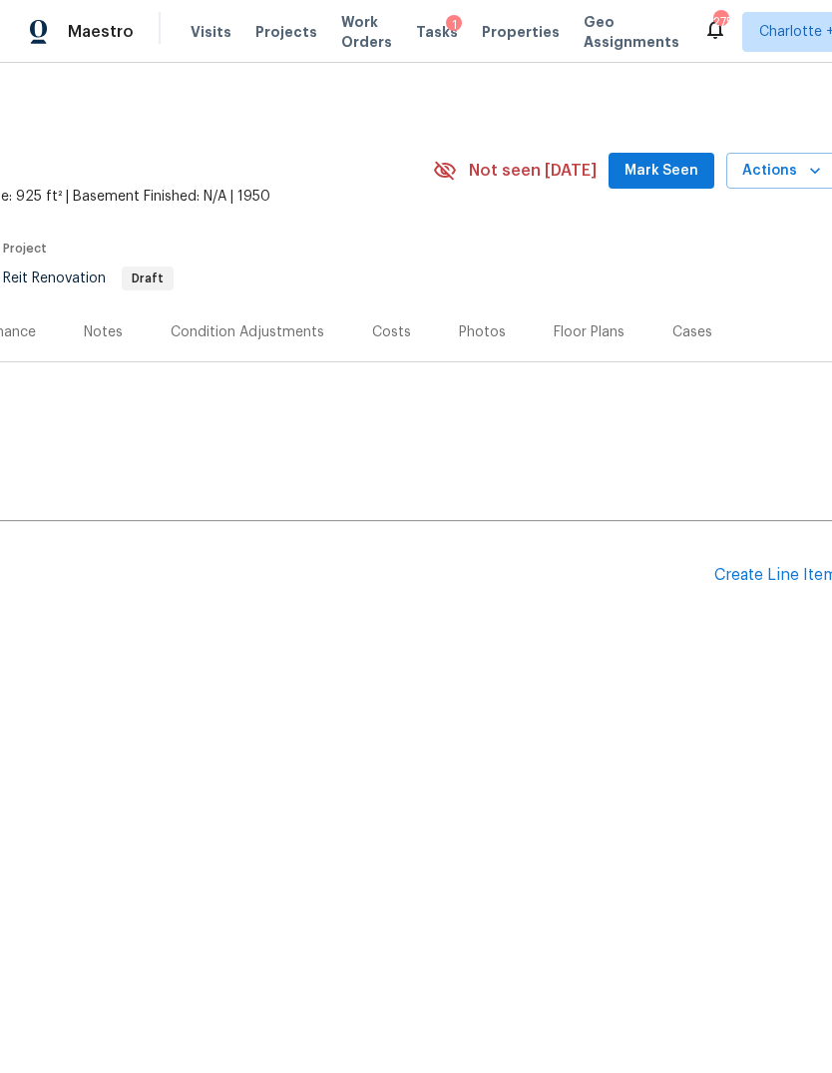
click at [785, 567] on div "Create Line Item" at bounding box center [775, 575] width 123 height 19
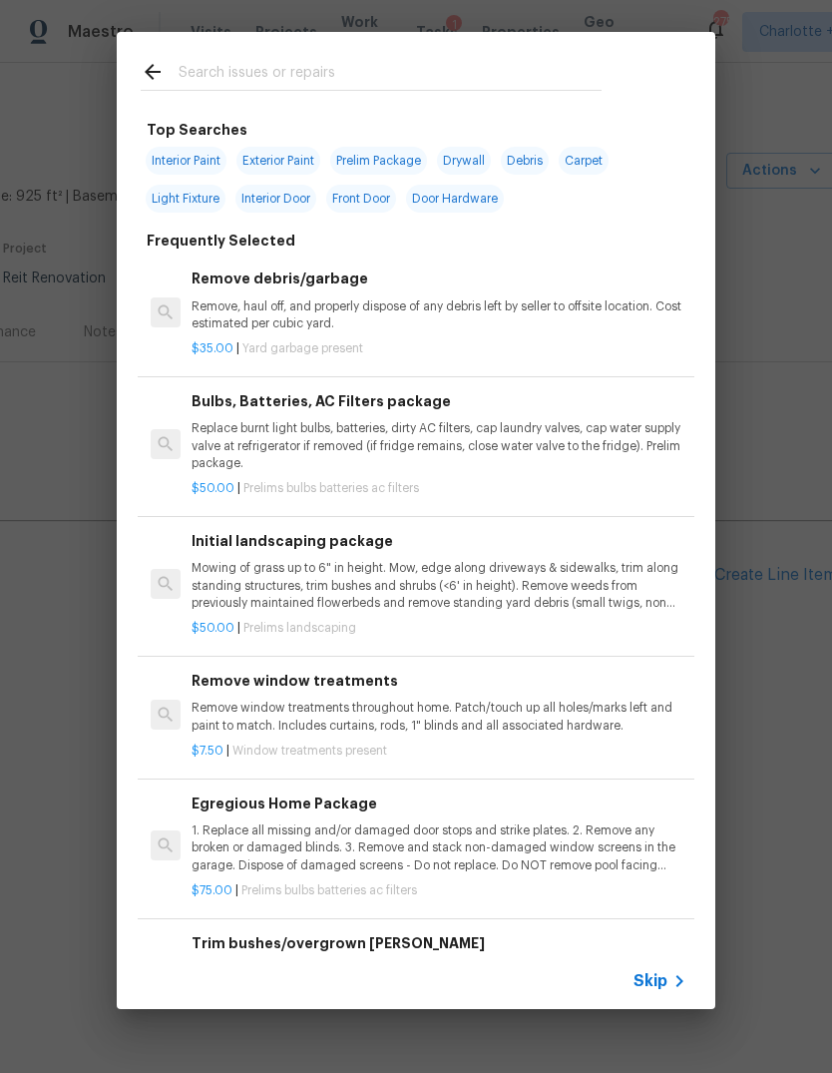
click at [663, 975] on span "Skip" at bounding box center [651, 981] width 34 height 20
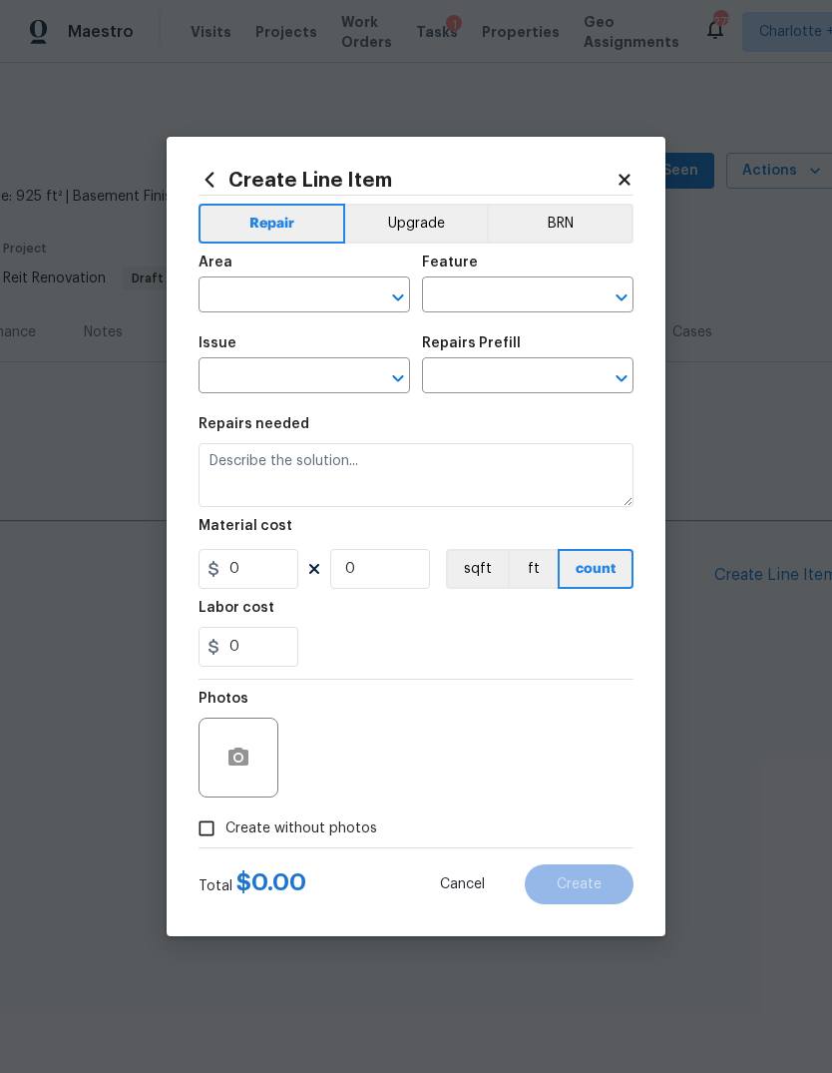
click at [238, 301] on input "text" at bounding box center [277, 296] width 156 height 31
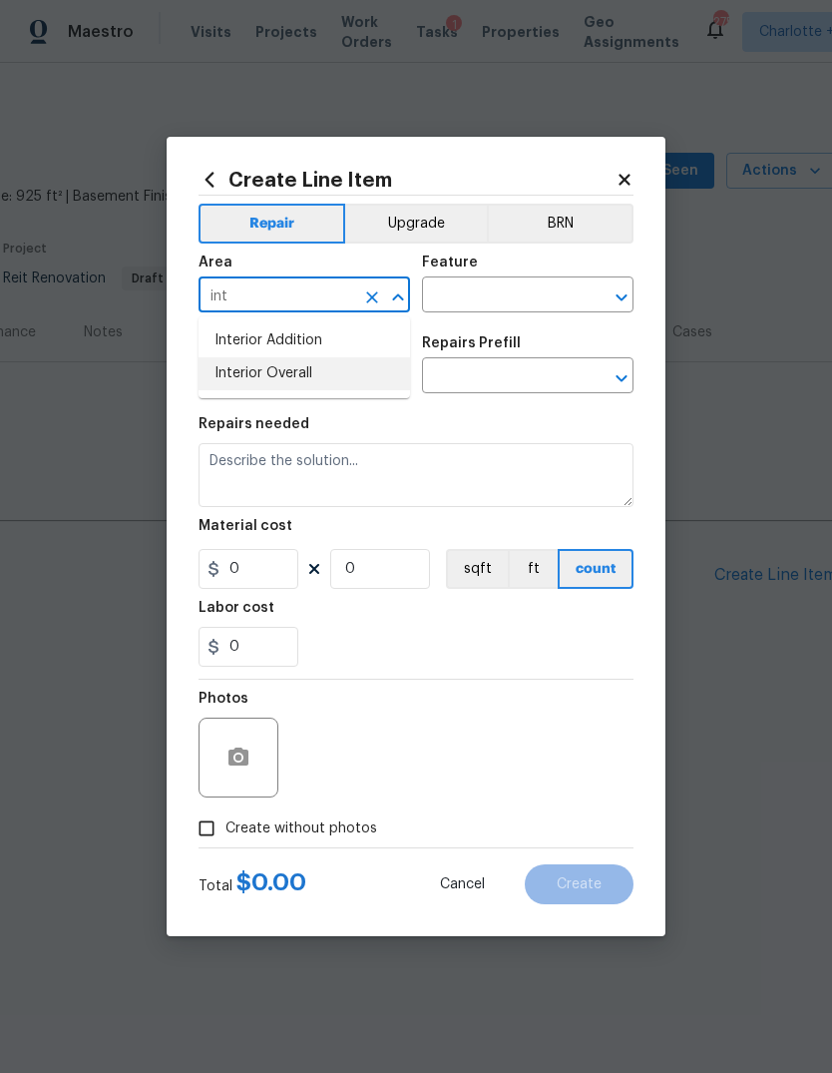
click at [344, 380] on li "Interior Overall" at bounding box center [305, 373] width 212 height 33
type input "Interior Overall"
click at [521, 294] on input "text" at bounding box center [500, 296] width 156 height 31
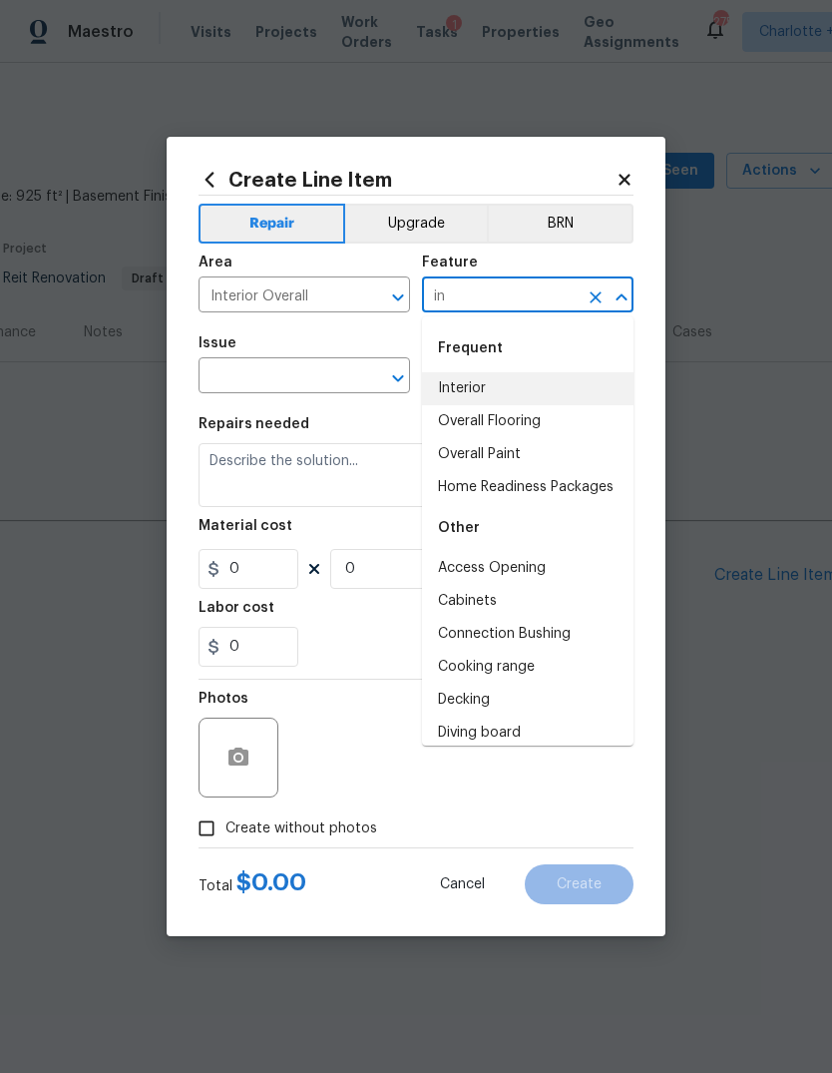
click at [524, 387] on li "Interior" at bounding box center [528, 388] width 212 height 33
type input "Interior"
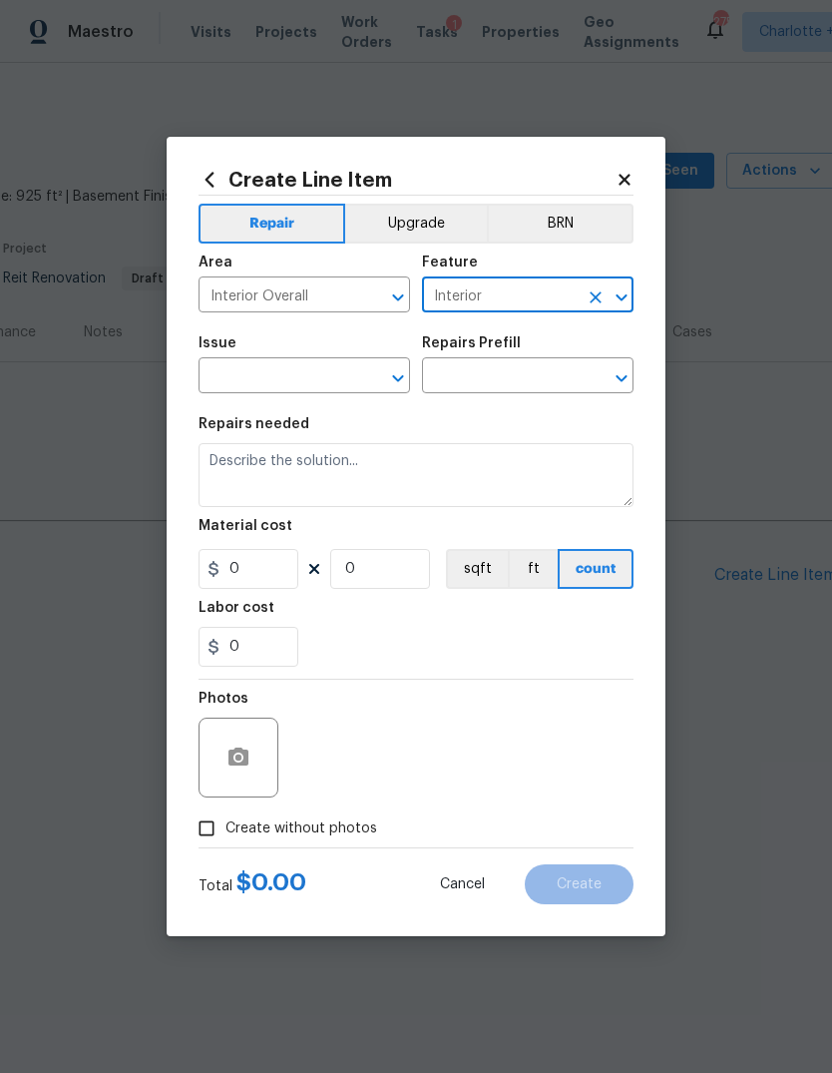
click at [300, 389] on input "text" at bounding box center [277, 377] width 156 height 31
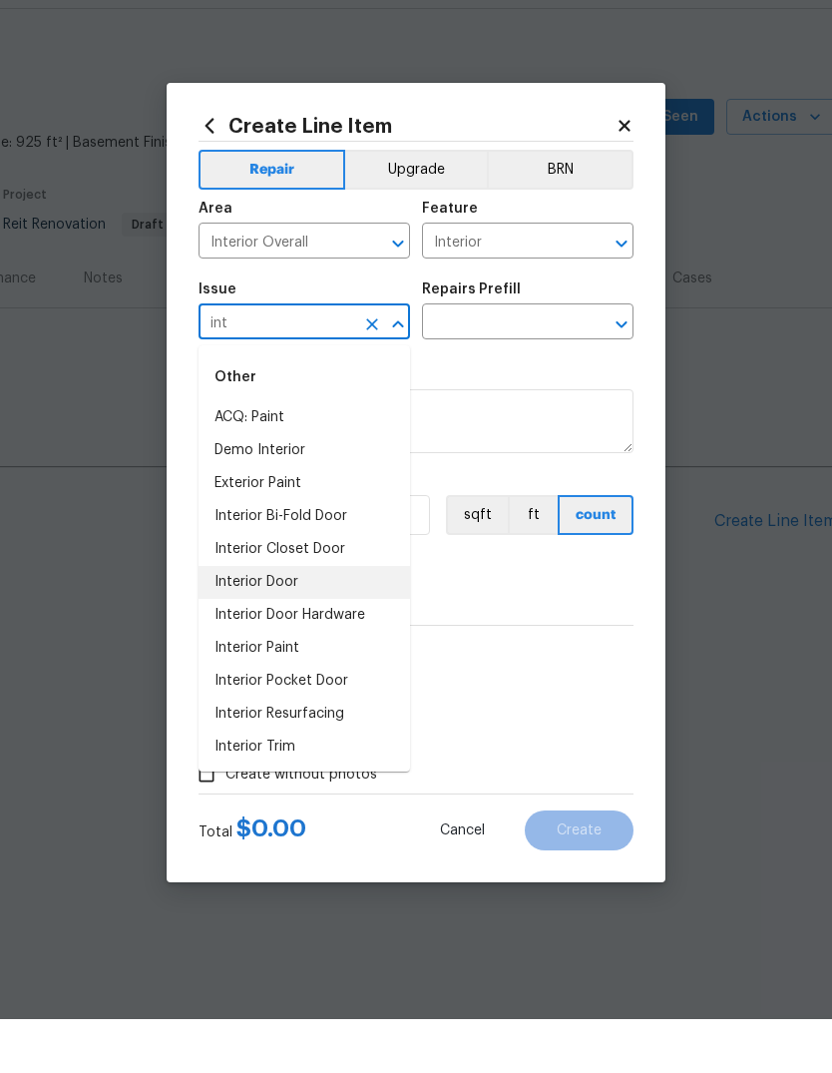
click at [315, 620] on li "Interior Door" at bounding box center [305, 636] width 212 height 33
type input "Interior Door"
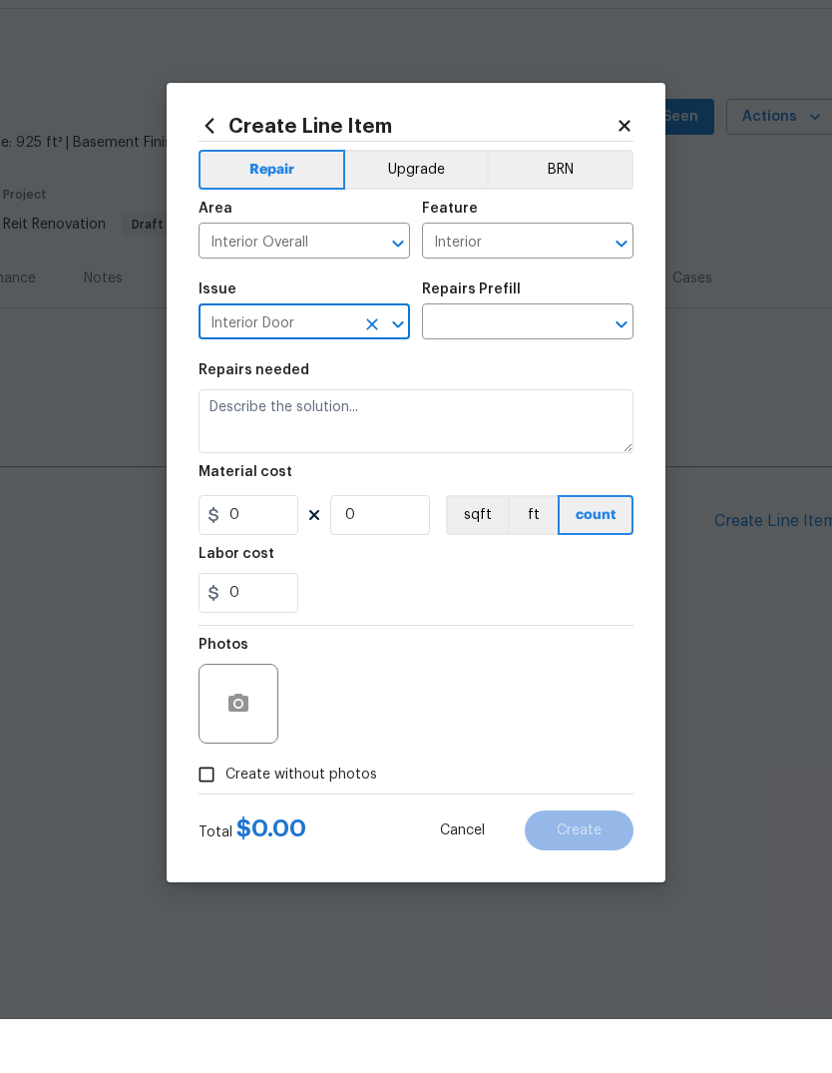
click at [508, 362] on input "text" at bounding box center [500, 377] width 156 height 31
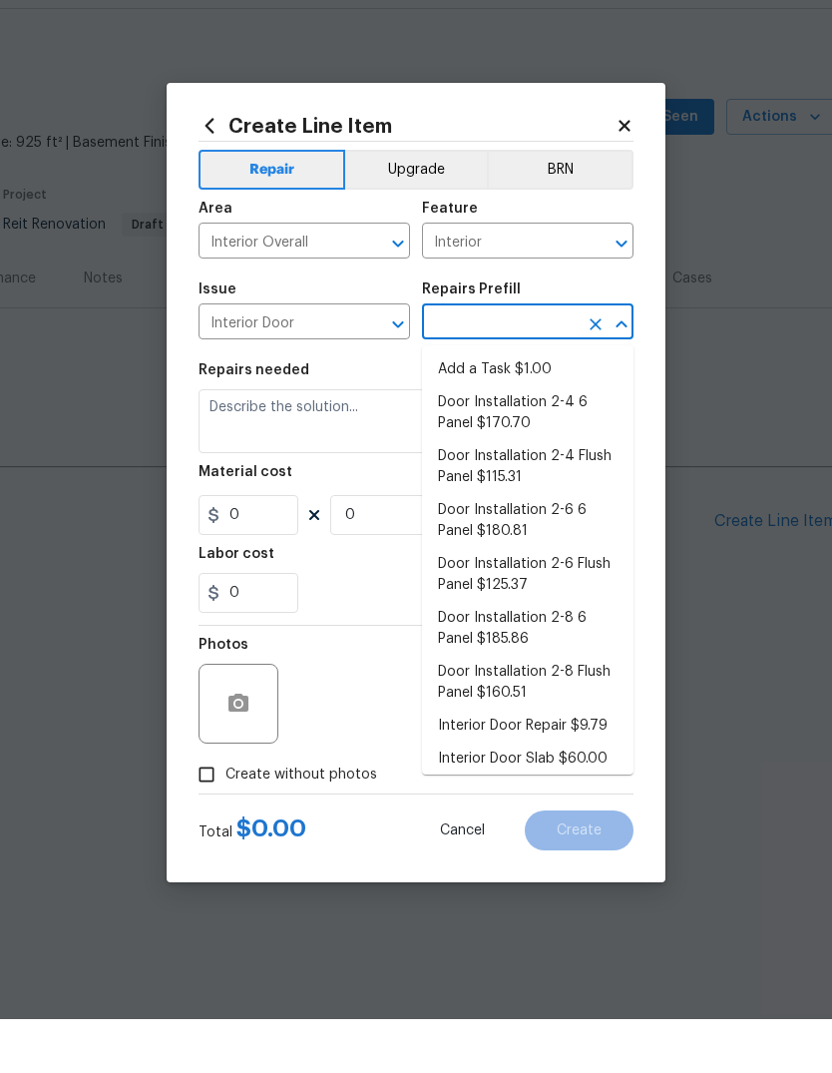
click at [555, 407] on li "Add a Task $1.00" at bounding box center [528, 423] width 212 height 33
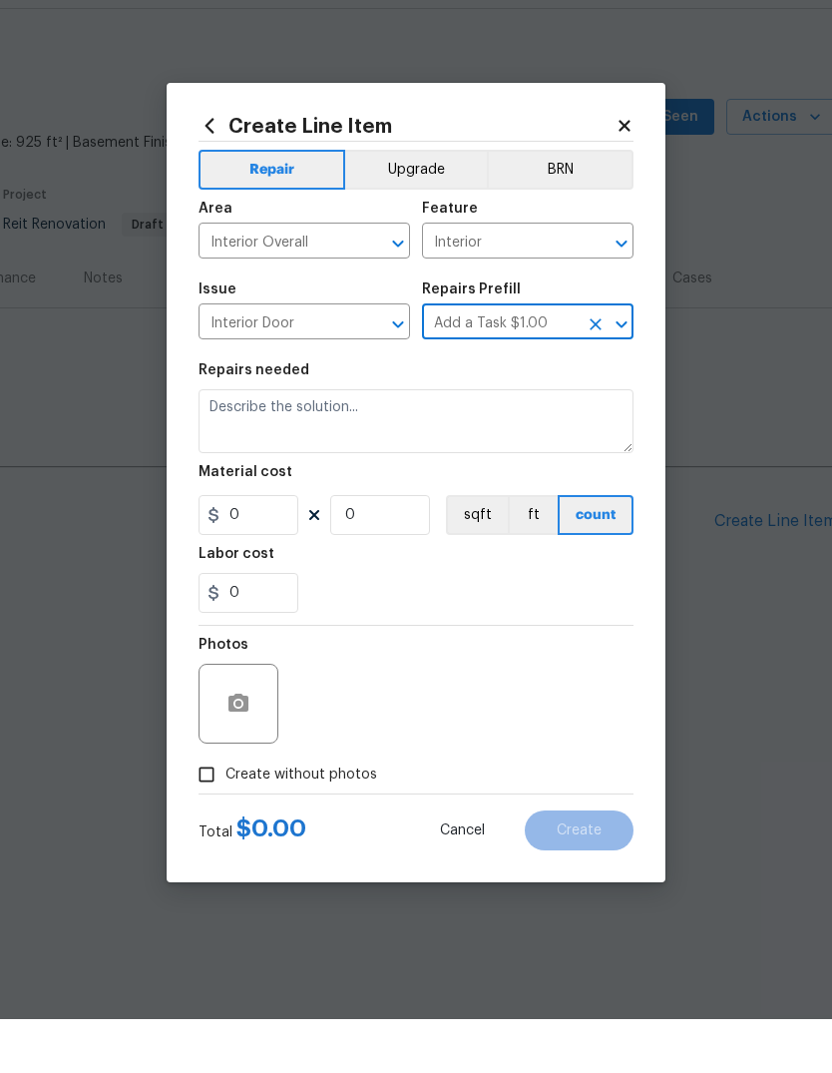
type input "Add a Task $1.00"
type input "Interior Door"
type textarea "HPM to detail"
type input "1"
type input "Add a Task $1.00"
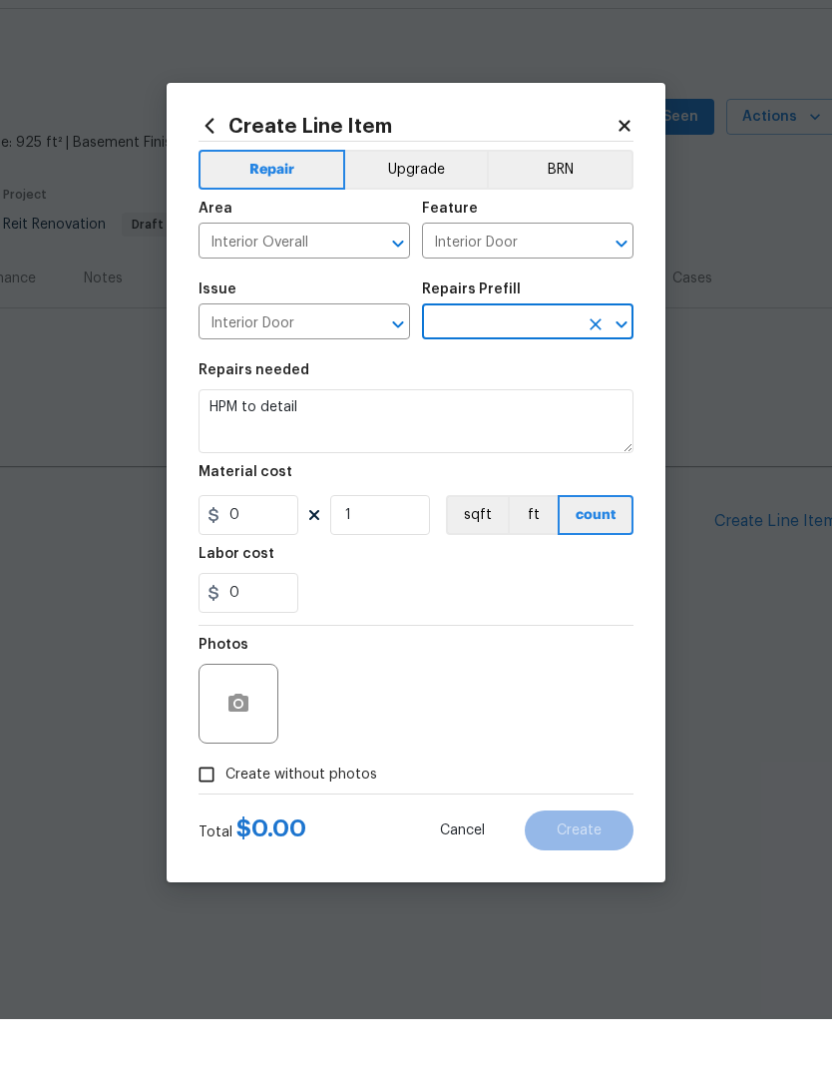
type input "1"
click at [557, 443] on textarea "HPM to detail" at bounding box center [416, 475] width 435 height 64
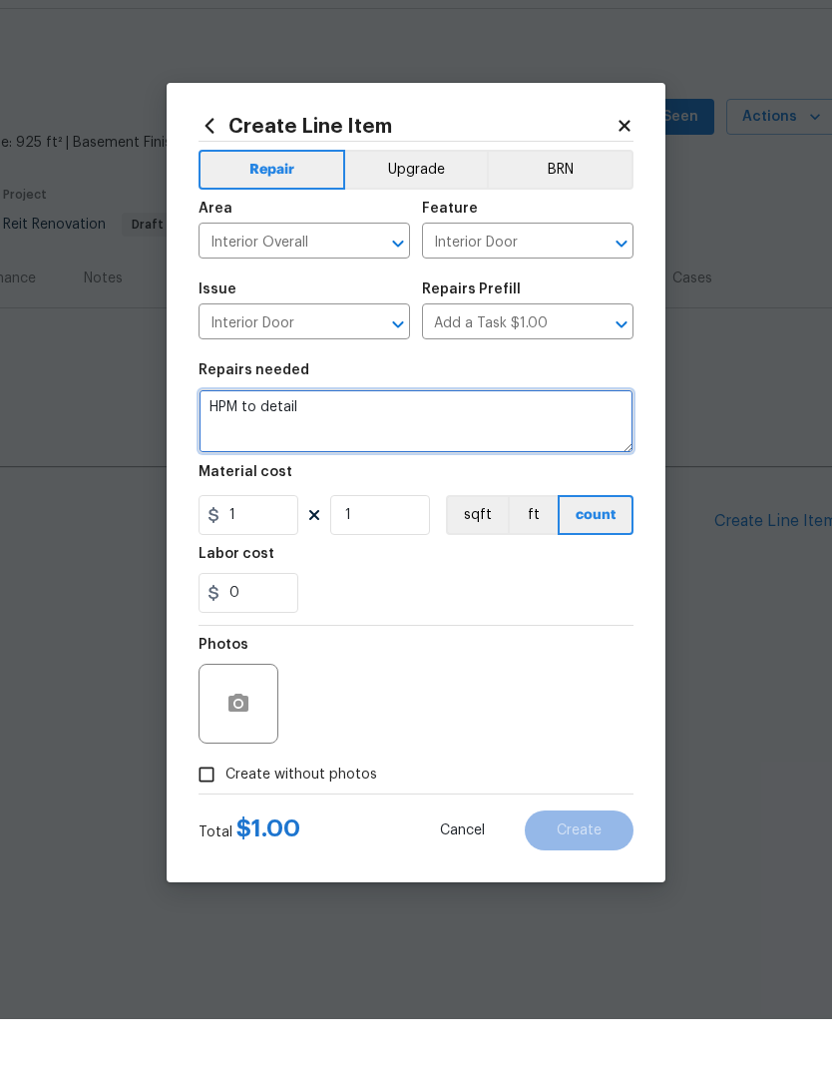
click at [582, 443] on textarea "HPM to detail" at bounding box center [416, 475] width 435 height 64
type textarea "H"
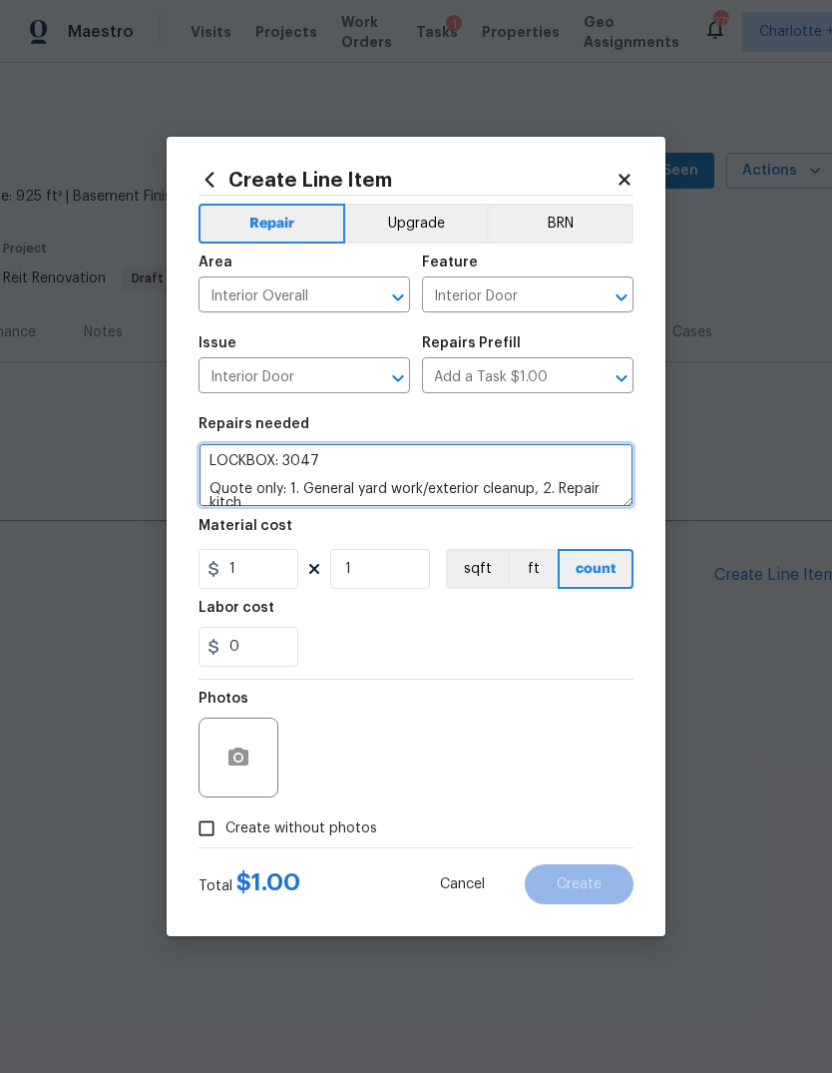
scroll to position [4, 0]
type textarea "LOCKBOX: 3047 Quote only: 1. General yard work/exterior cleanup, 2. Repair kitc…"
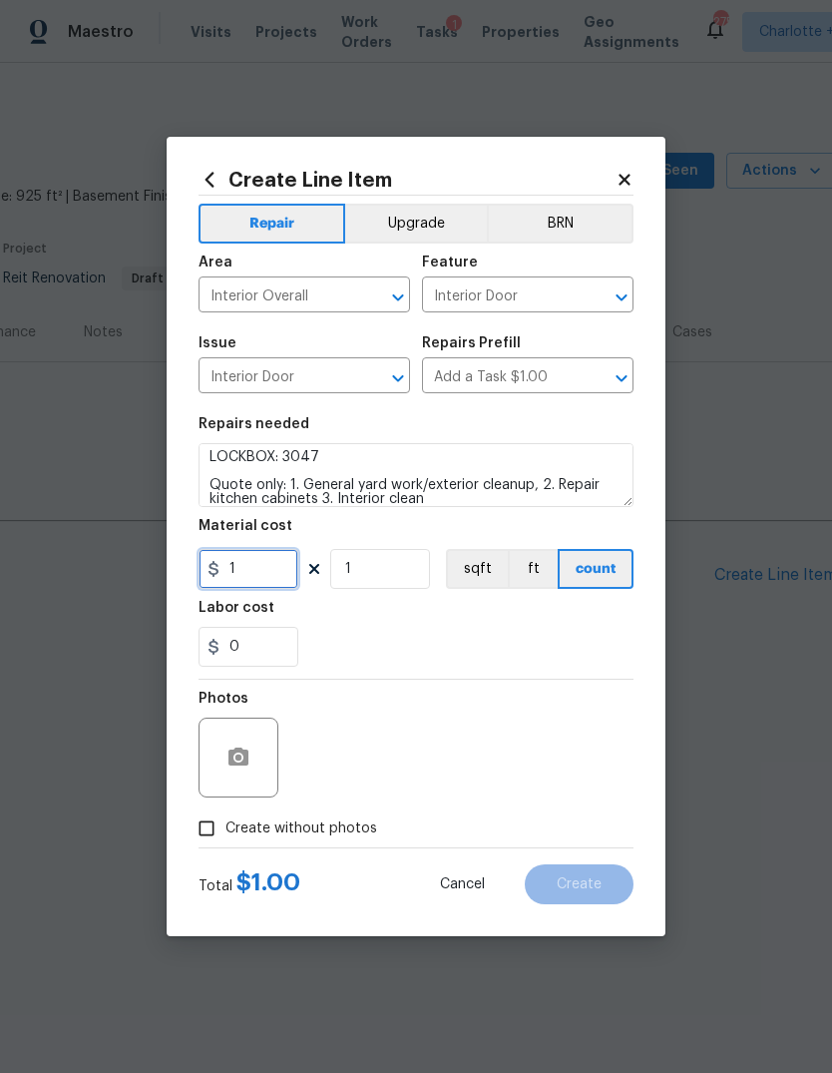
click at [264, 574] on input "1" at bounding box center [249, 569] width 100 height 40
click at [215, 828] on input "Create without photos" at bounding box center [207, 828] width 38 height 38
checkbox input "true"
click at [528, 769] on textarea at bounding box center [463, 757] width 339 height 80
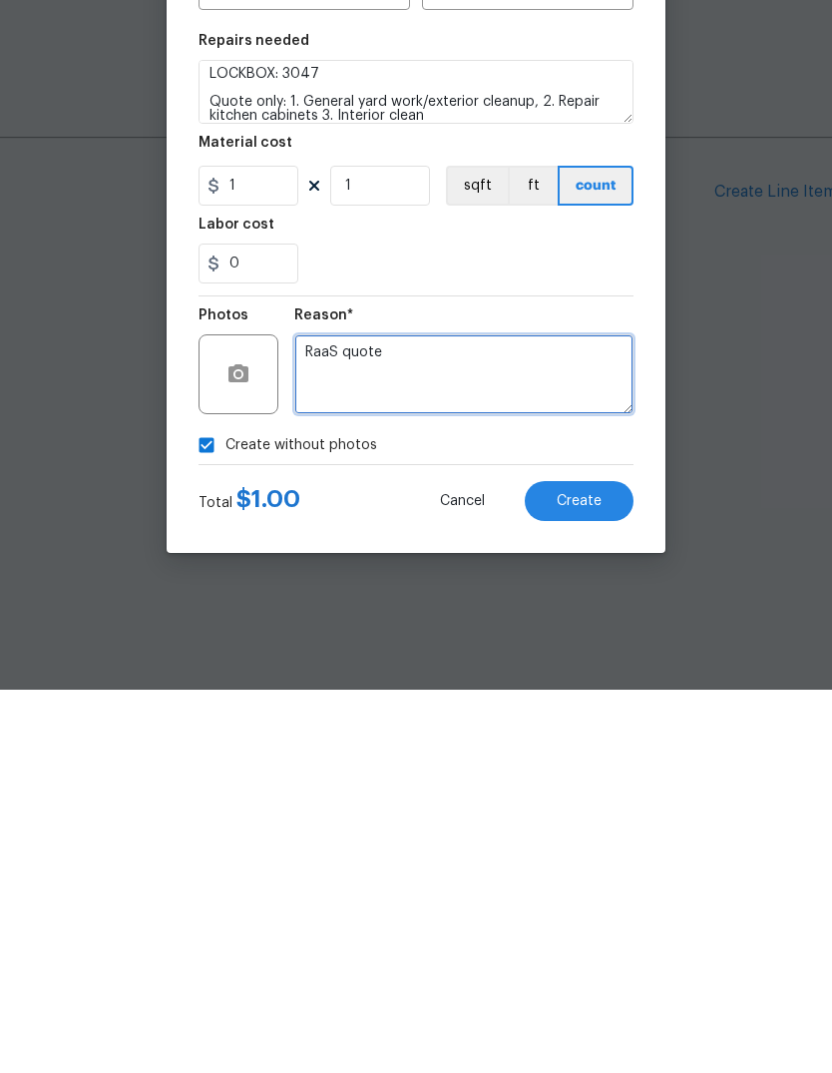
type textarea "RaaS quote"
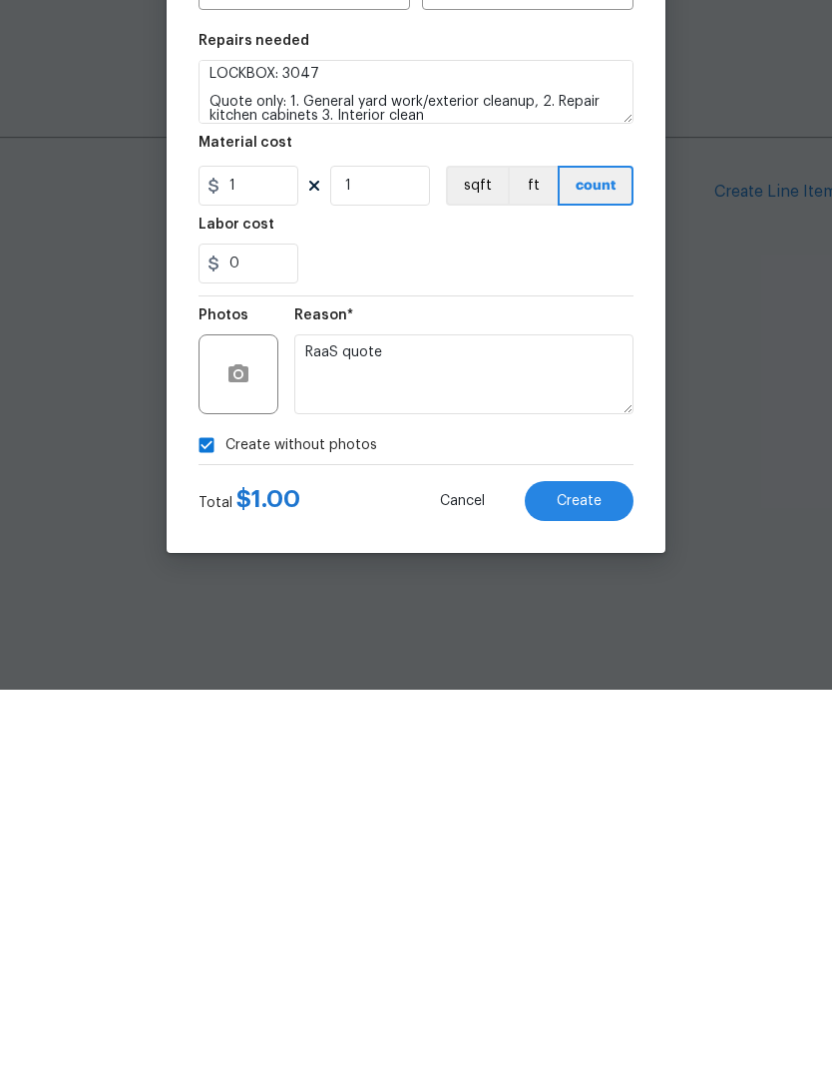
click at [583, 864] on button "Create" at bounding box center [579, 884] width 109 height 40
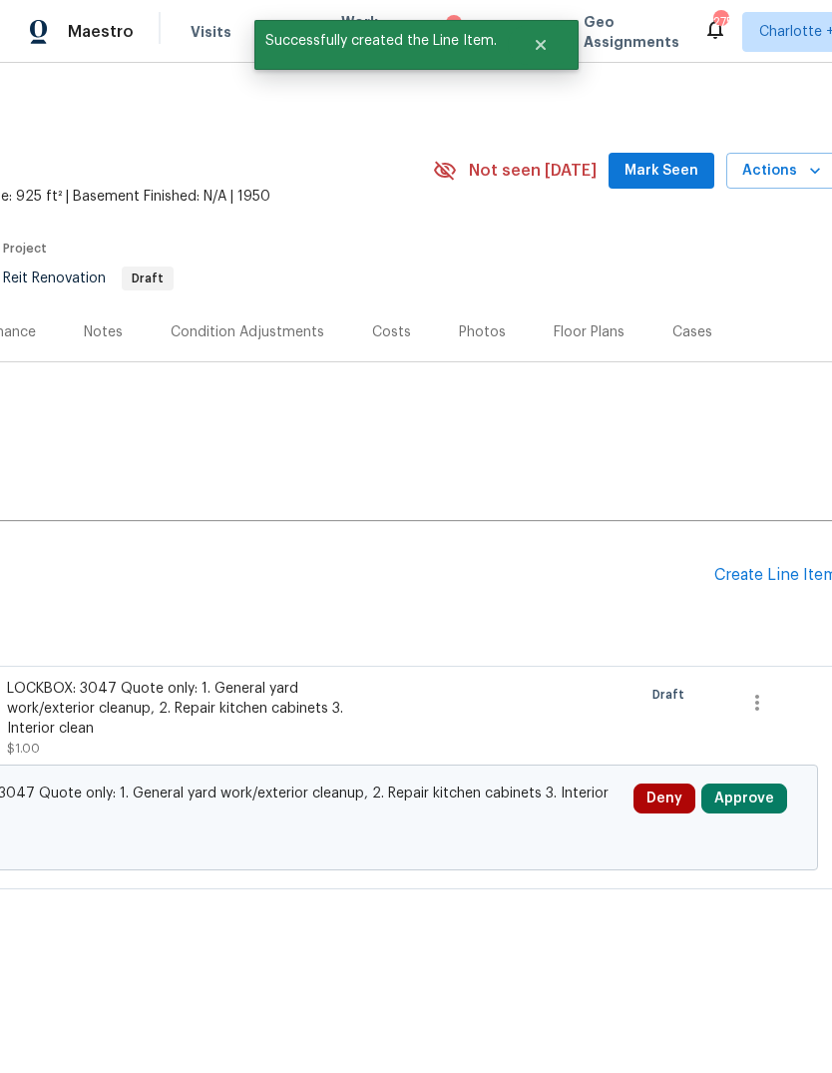
click at [757, 810] on button "Approve" at bounding box center [744, 798] width 86 height 30
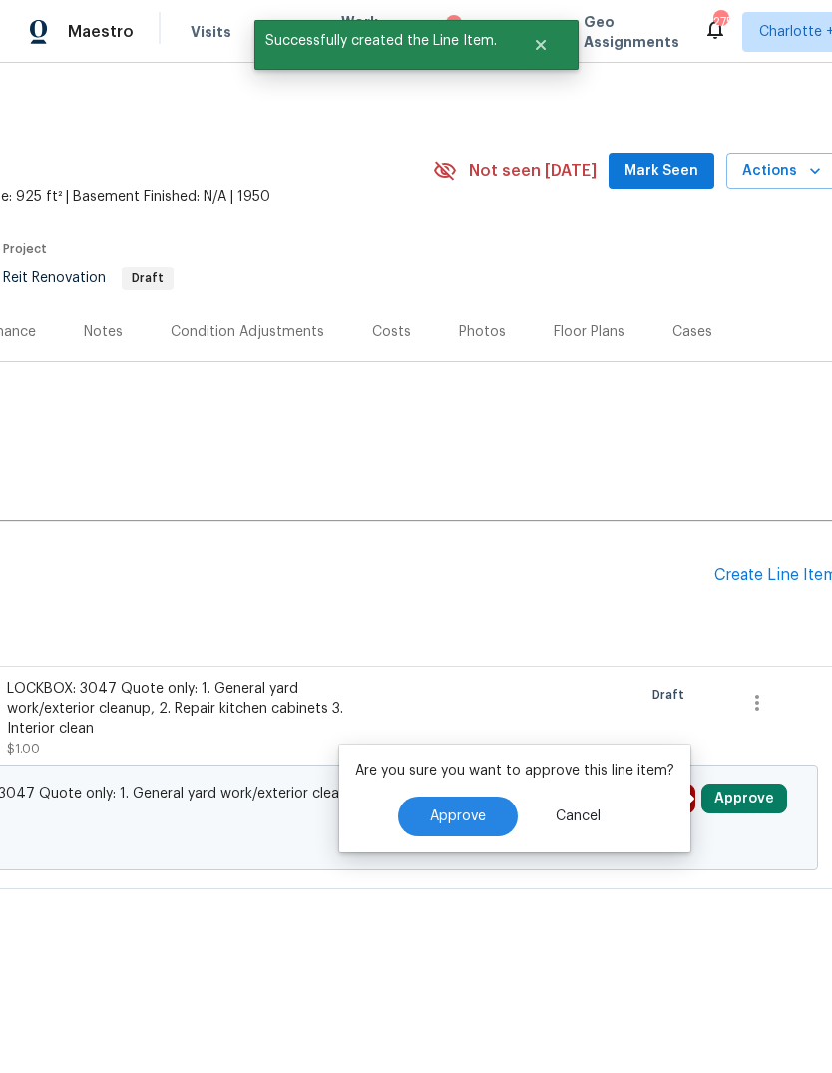
click at [450, 824] on button "Approve" at bounding box center [458, 816] width 120 height 40
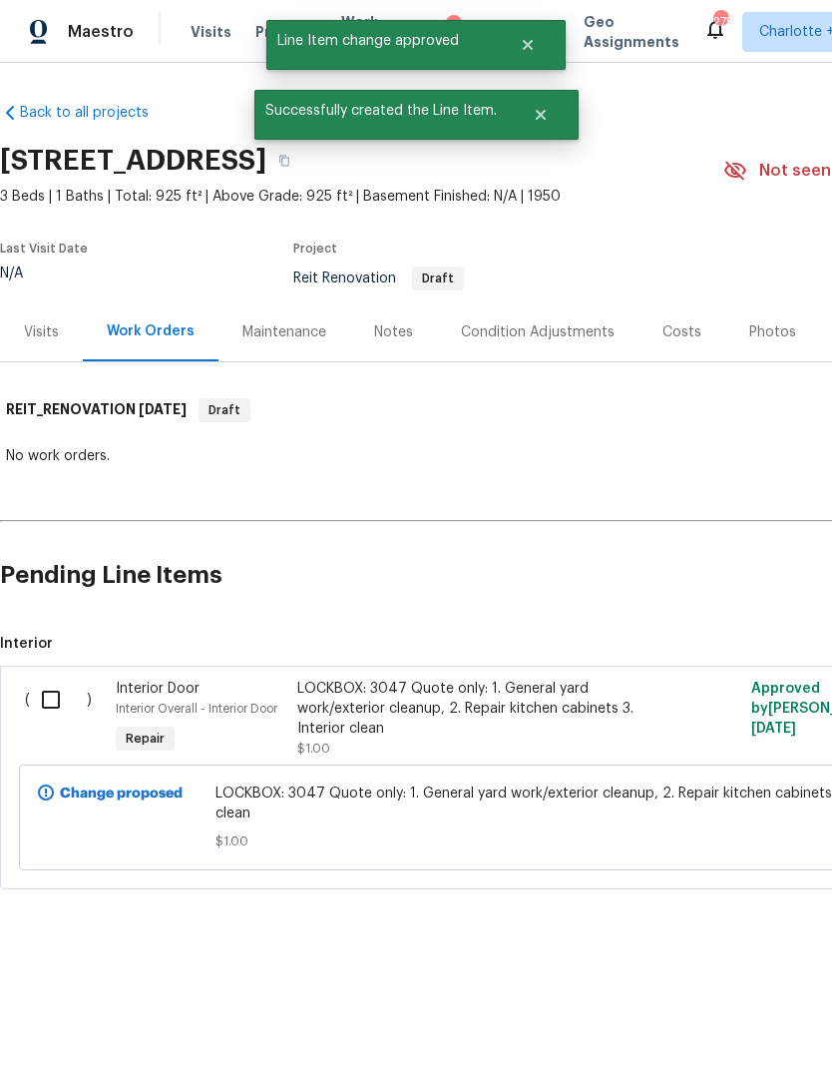
scroll to position [0, 0]
click at [47, 702] on input "checkbox" at bounding box center [58, 699] width 57 height 42
checkbox input "true"
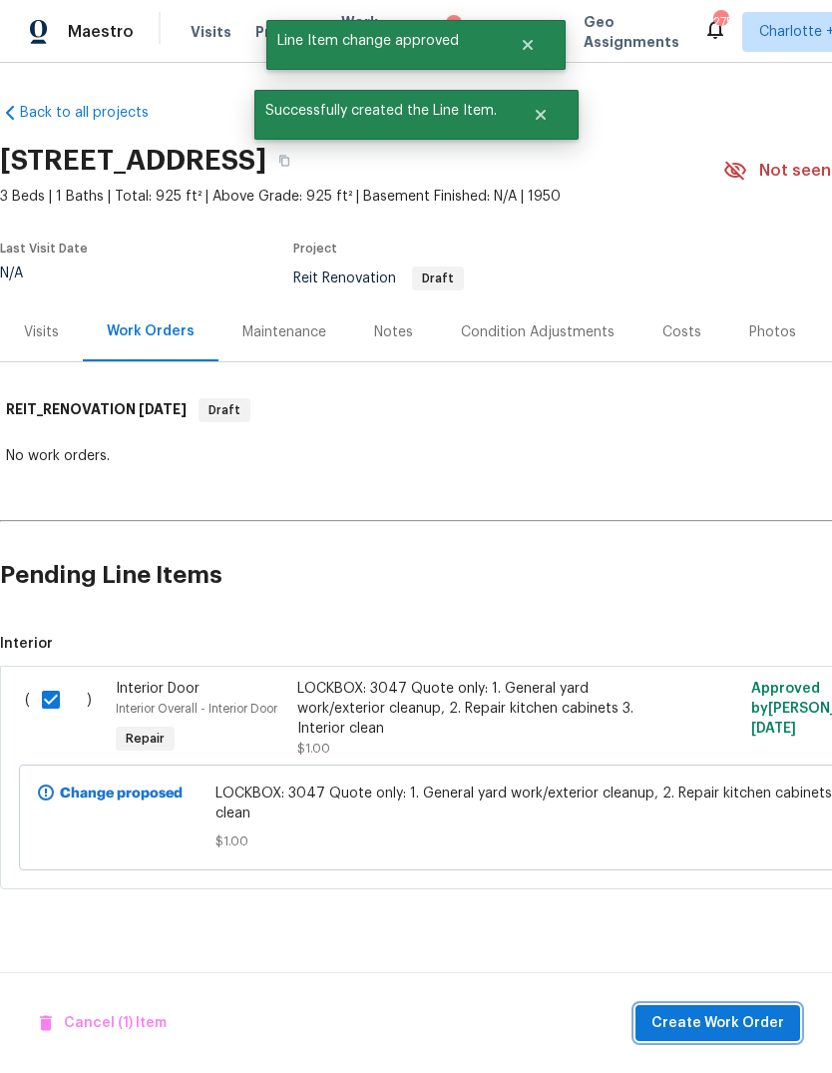
click at [764, 1017] on span "Create Work Order" at bounding box center [718, 1023] width 133 height 25
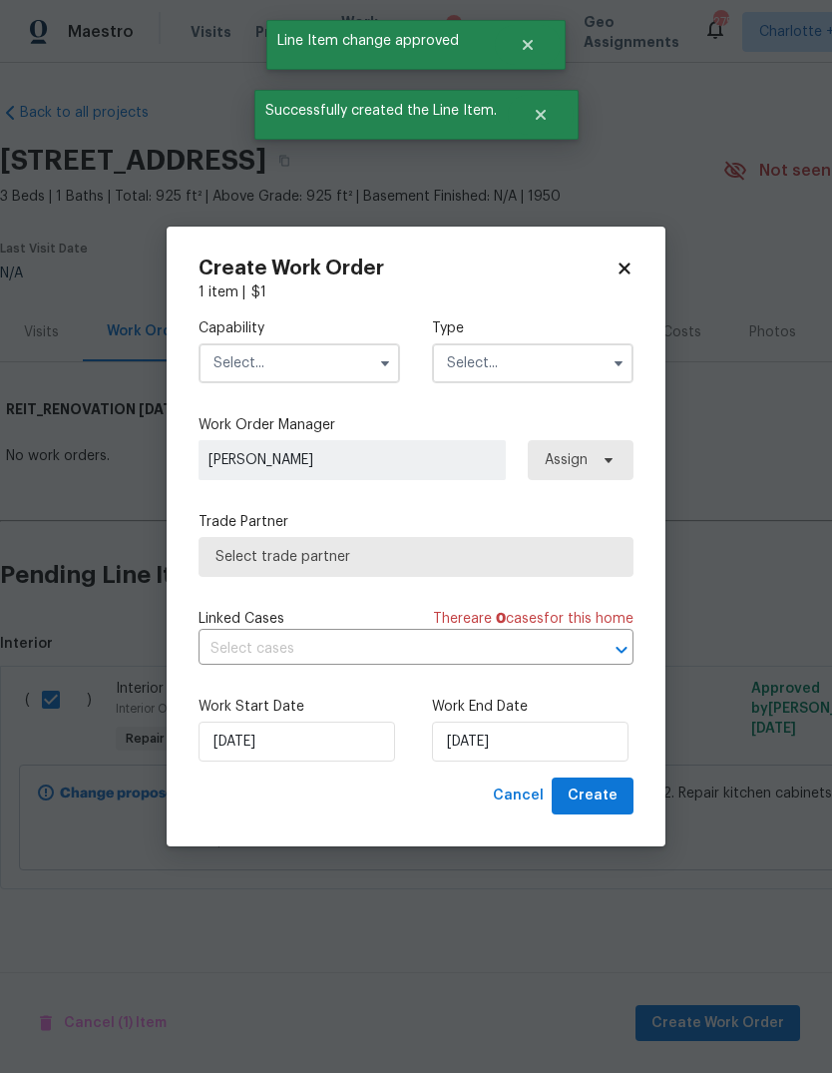
click at [290, 379] on input "text" at bounding box center [300, 363] width 202 height 40
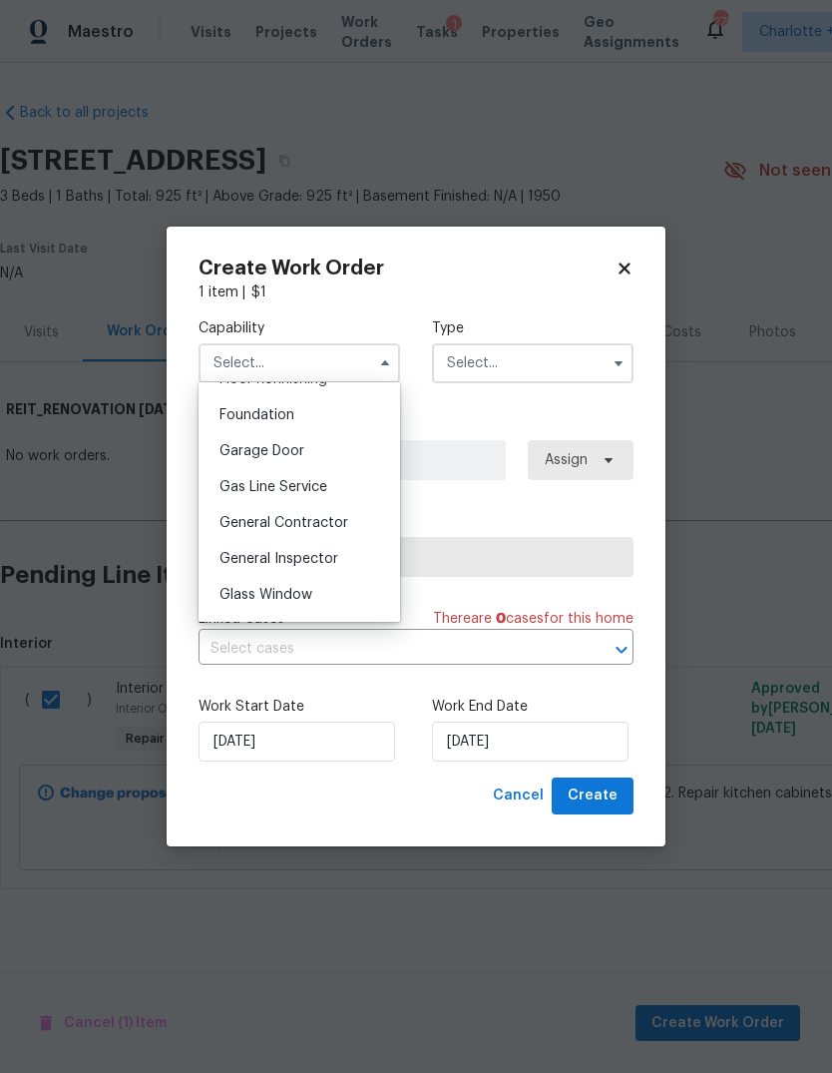
scroll to position [849, 0]
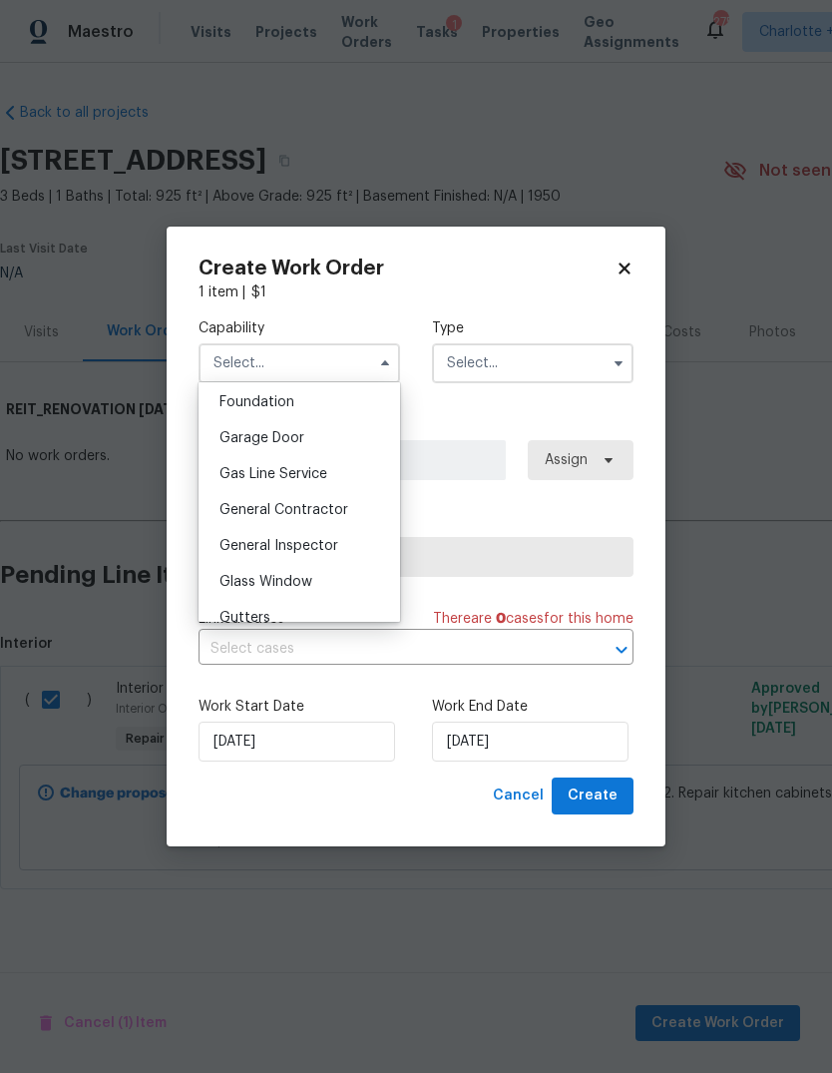
click at [346, 510] on div "General Contractor" at bounding box center [300, 510] width 192 height 36
type input "General Contractor"
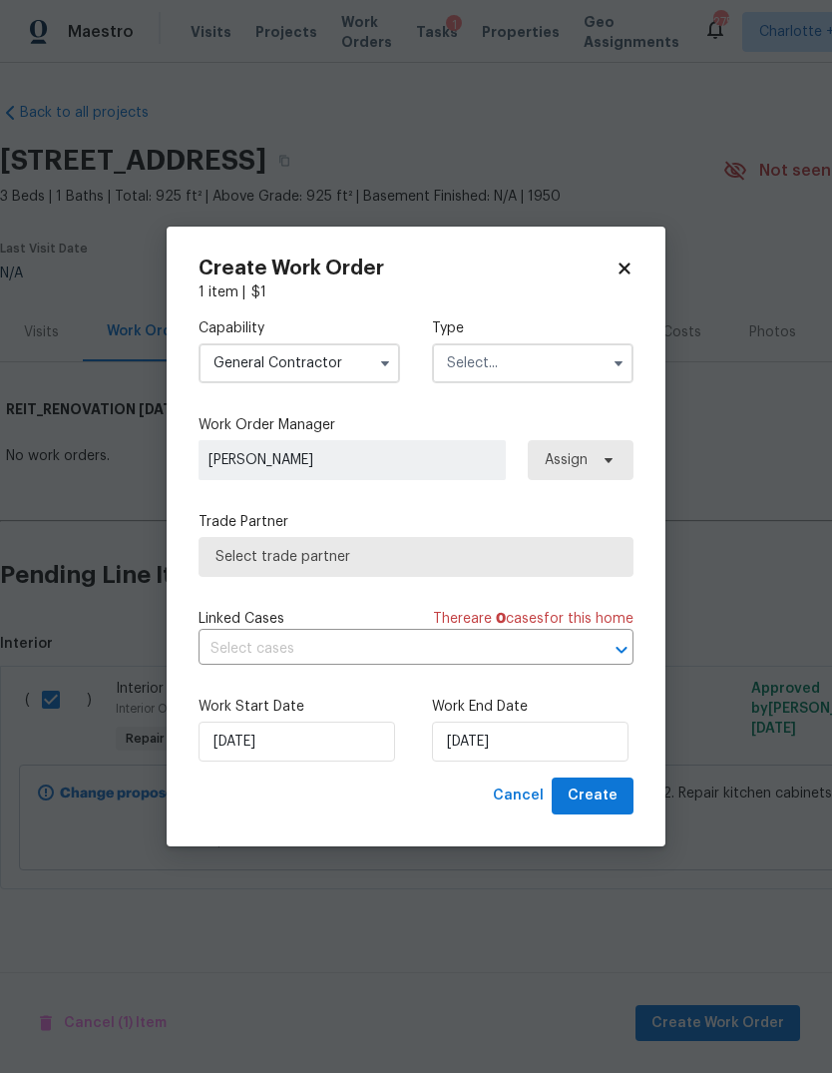
click at [544, 351] on input "text" at bounding box center [533, 363] width 202 height 40
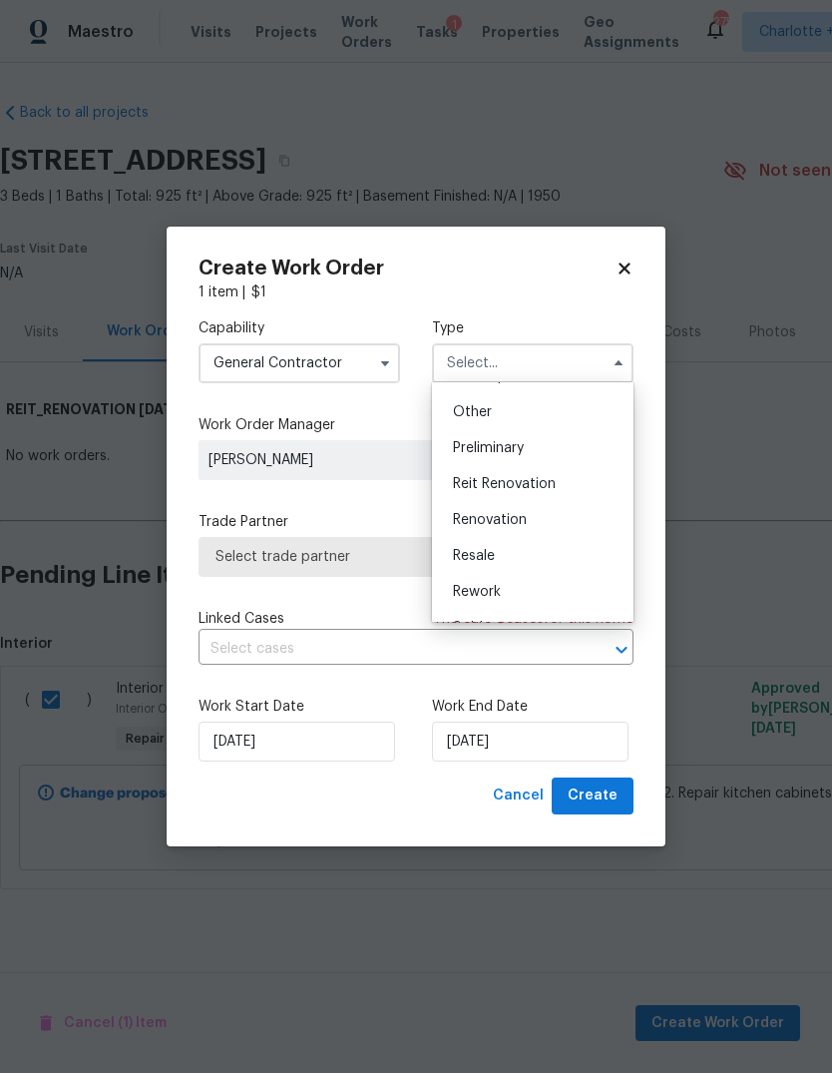
scroll to position [420, 0]
click at [557, 457] on div "Reit Renovation" at bounding box center [533, 452] width 192 height 36
type input "Reit Renovation"
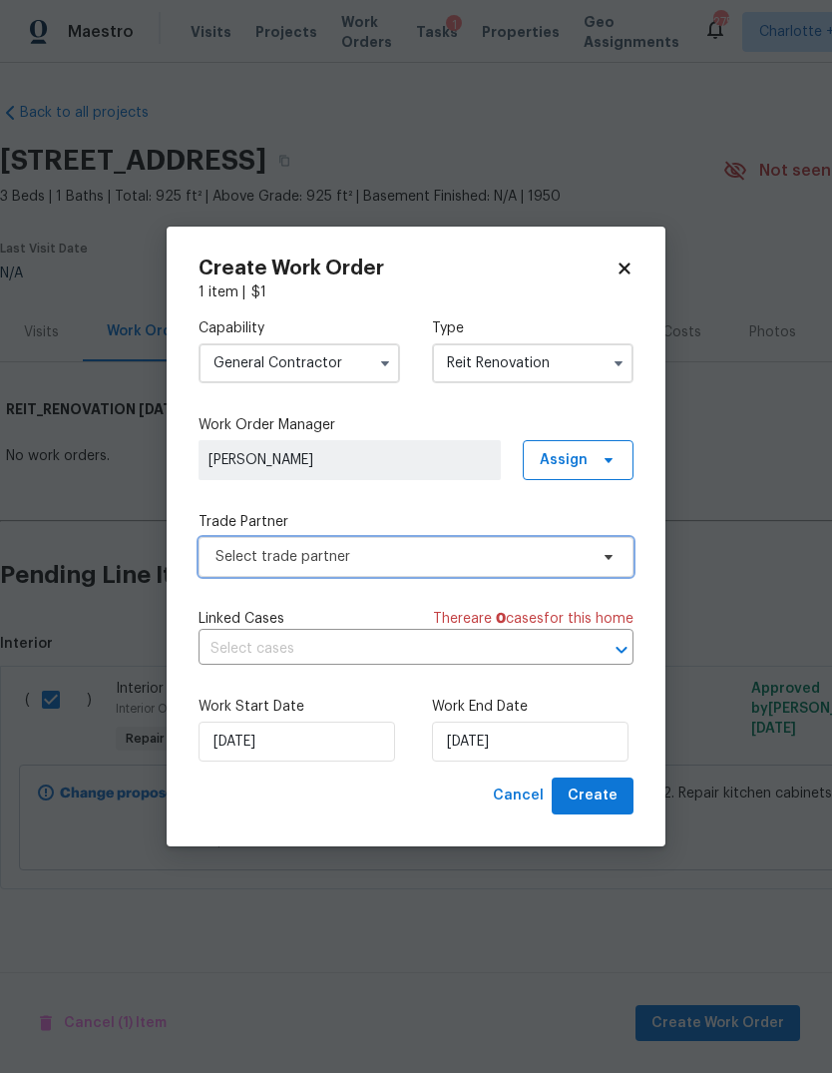
click at [514, 565] on span "Select trade partner" at bounding box center [402, 557] width 372 height 20
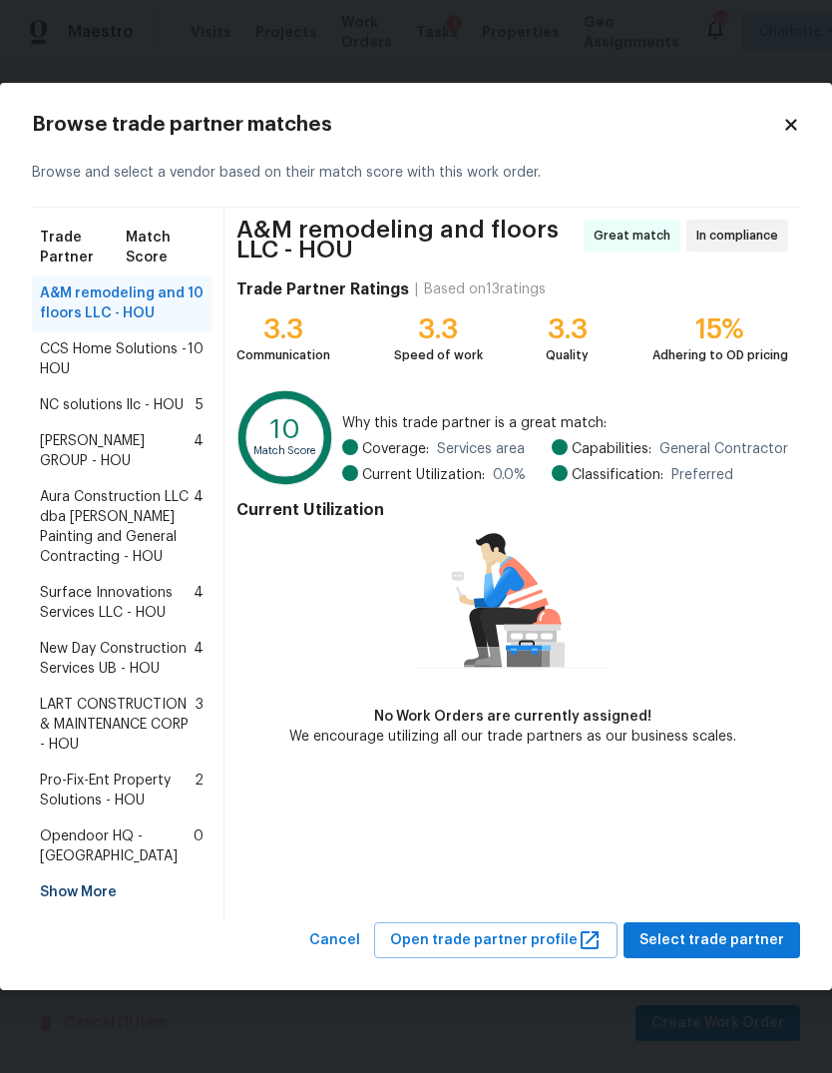
click at [151, 449] on span "BARAKEL VENZ GROUP - HOU" at bounding box center [117, 451] width 154 height 40
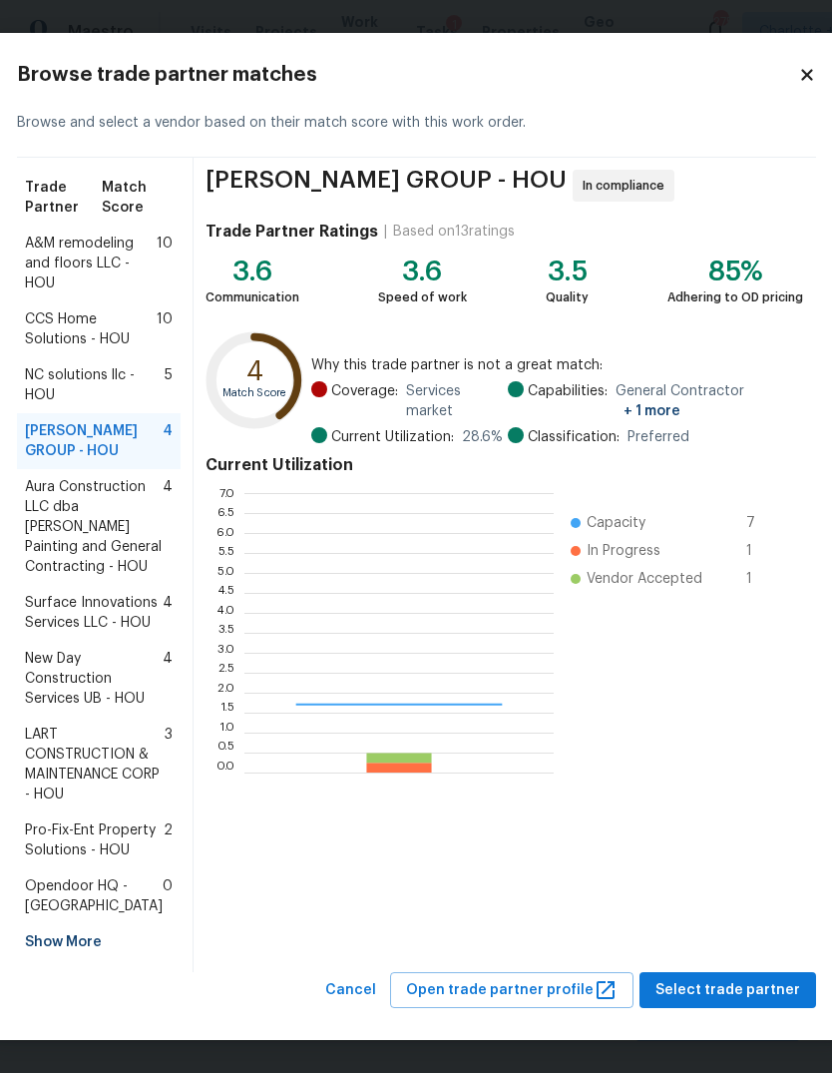
scroll to position [279, 309]
click at [761, 937] on div "BARAKEL VENZ GROUP - HOU In compliance Trade Partner Ratings | Based on 13 rati…" at bounding box center [505, 565] width 623 height 814
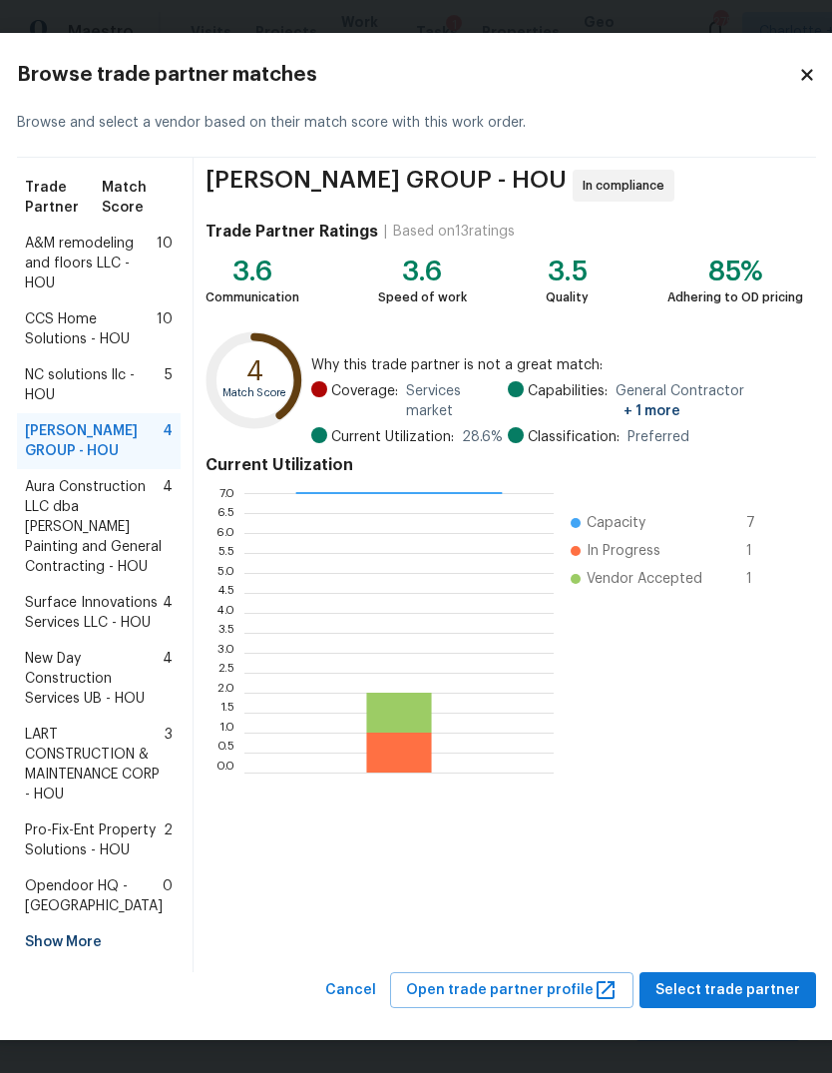
scroll to position [147, 0]
click at [748, 1003] on span "Select trade partner" at bounding box center [728, 990] width 145 height 25
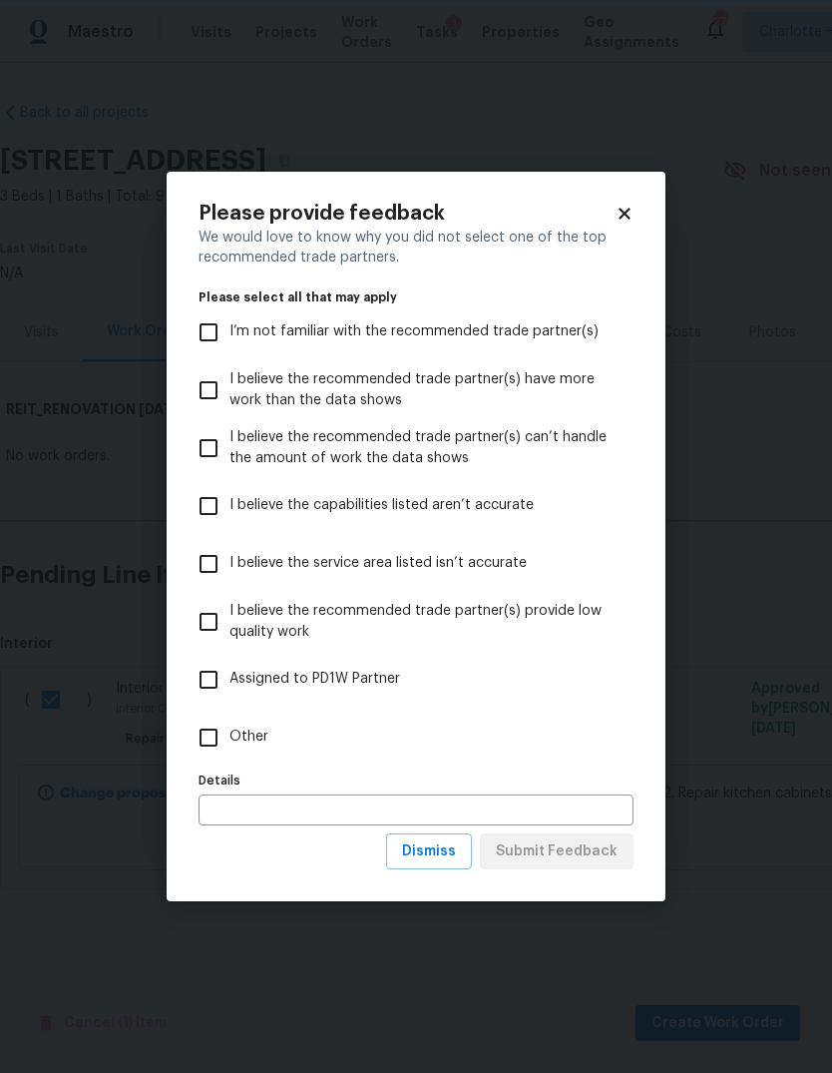
scroll to position [0, 0]
click at [225, 739] on input "Other" at bounding box center [209, 737] width 42 height 42
checkbox input "true"
click at [350, 816] on input "text" at bounding box center [416, 809] width 435 height 31
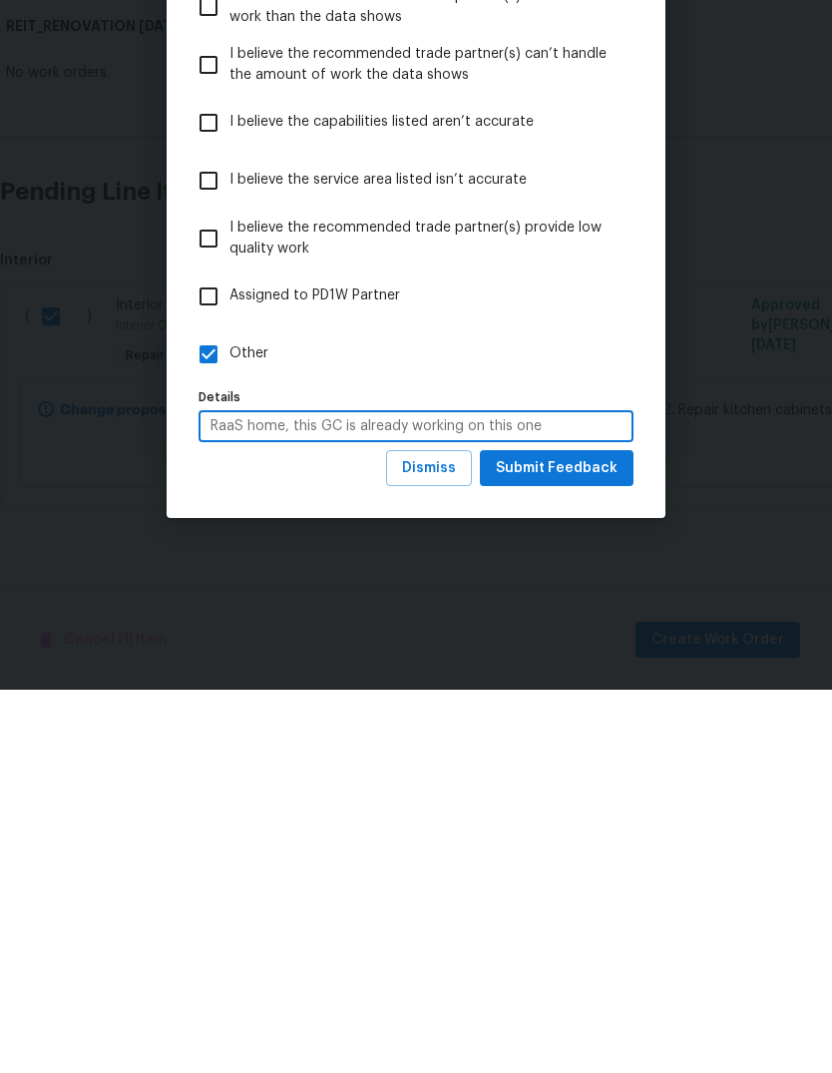
type input "RaaS home, this GC is already working on this one"
click at [567, 839] on span "Submit Feedback" at bounding box center [557, 851] width 122 height 25
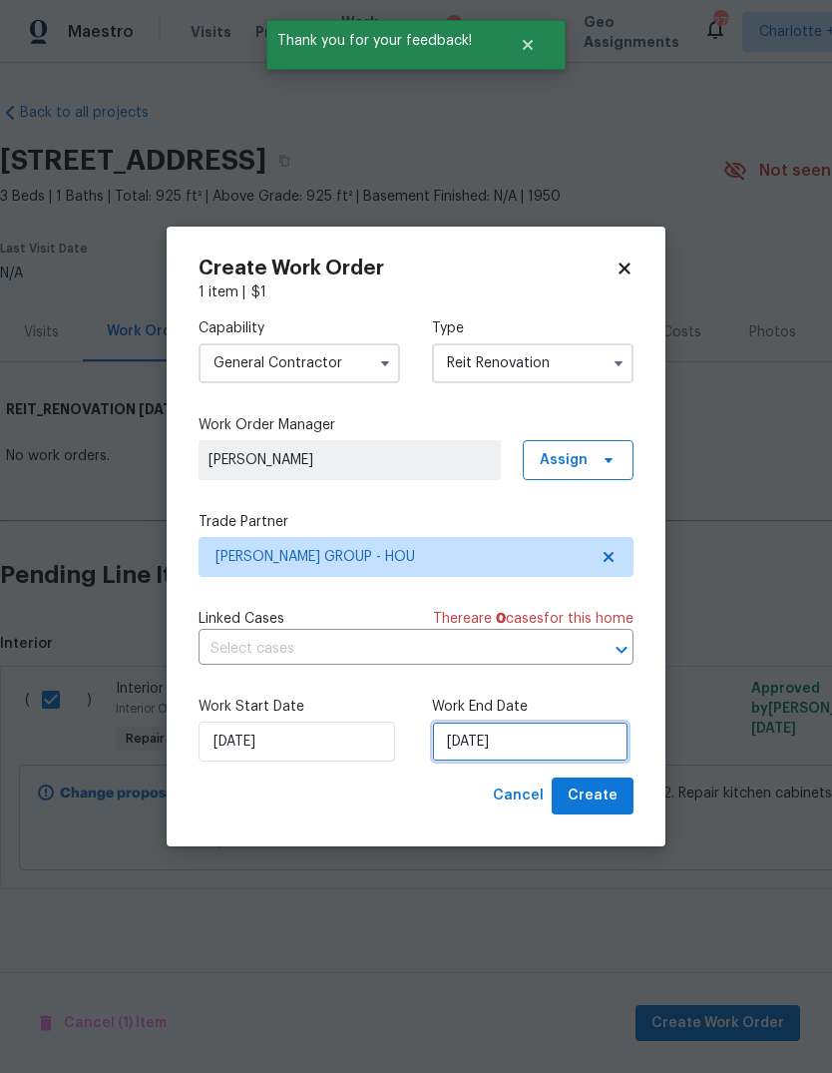
click at [516, 749] on input "[DATE]" at bounding box center [530, 741] width 197 height 40
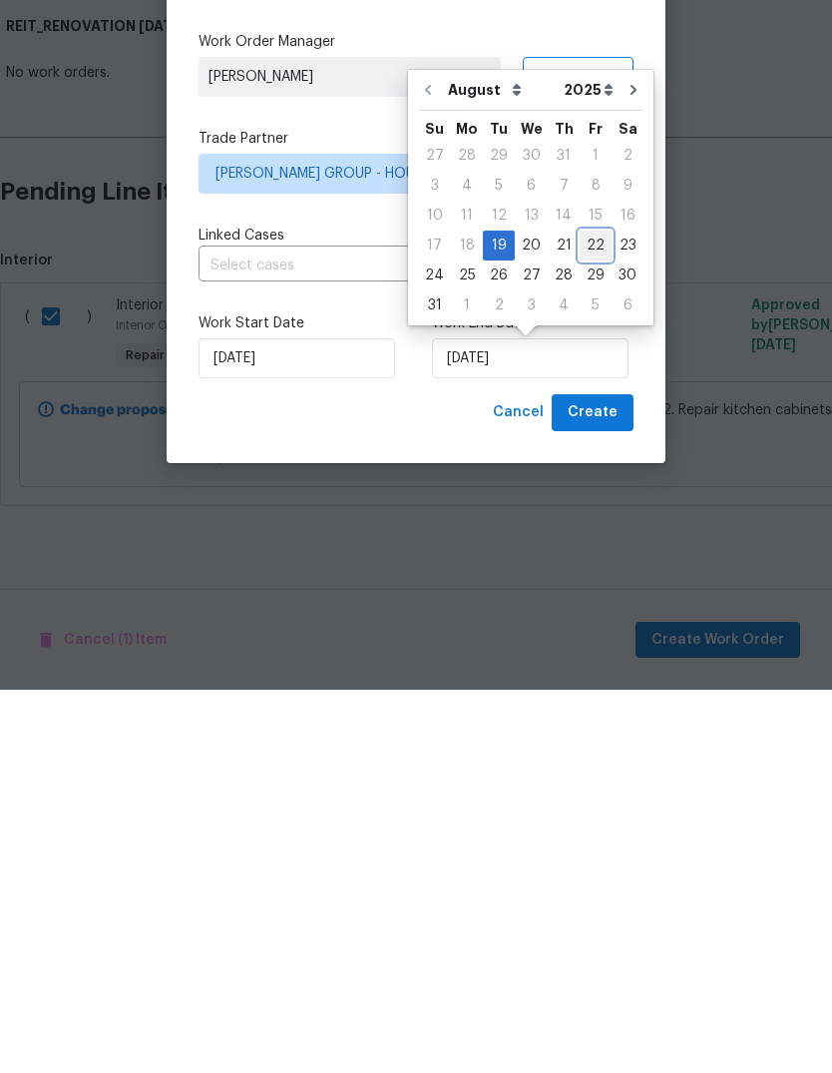
click at [585, 615] on div "22" at bounding box center [596, 629] width 32 height 28
type input "[DATE]"
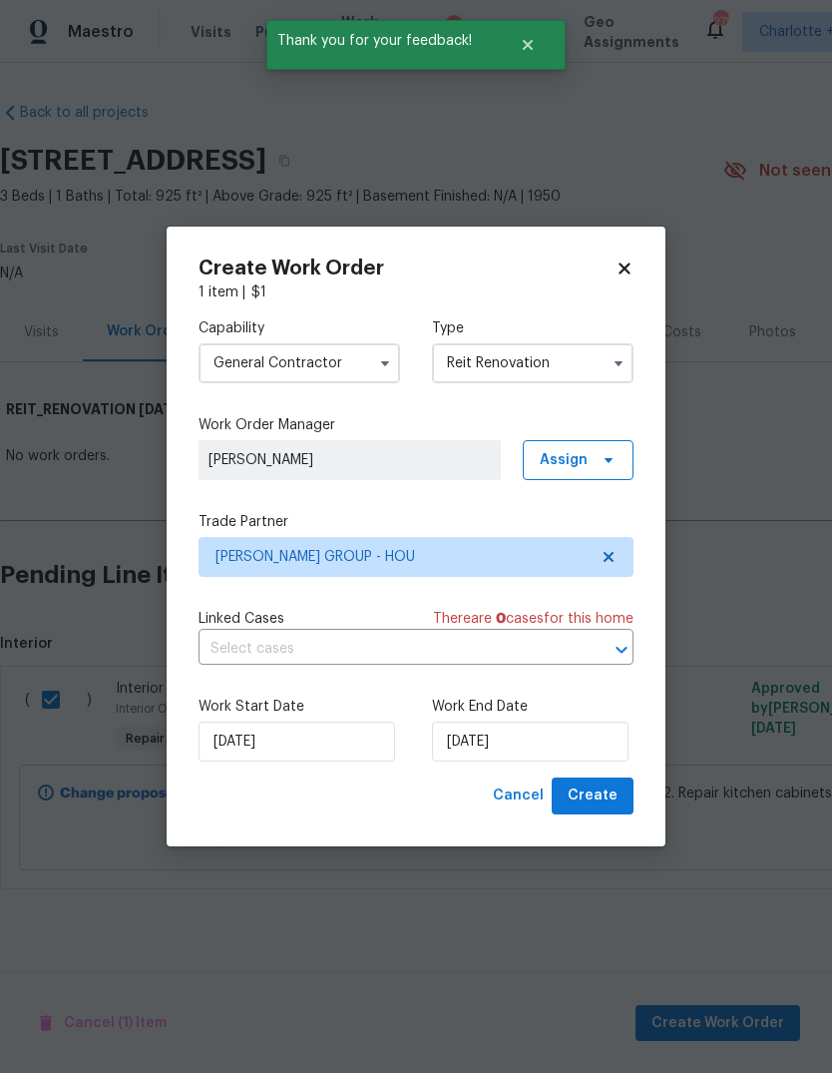
click at [612, 788] on span "Create" at bounding box center [593, 795] width 50 height 25
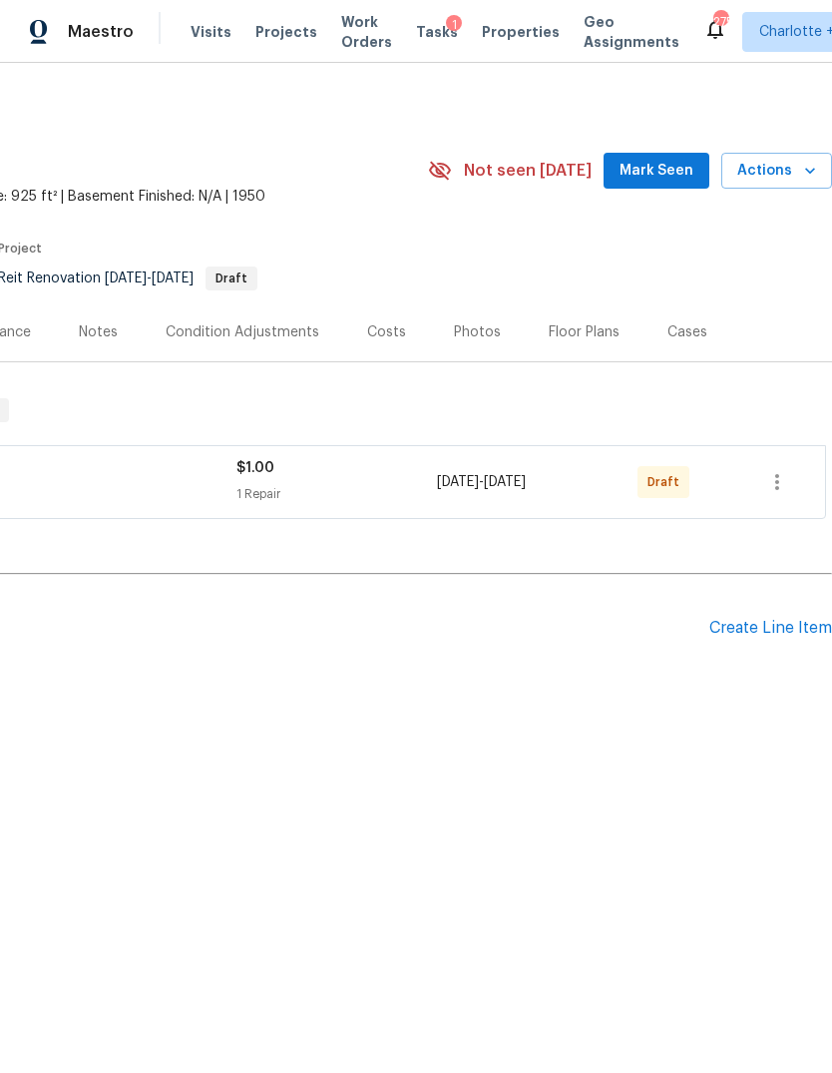
scroll to position [0, 295]
click at [787, 497] on button "button" at bounding box center [777, 482] width 48 height 48
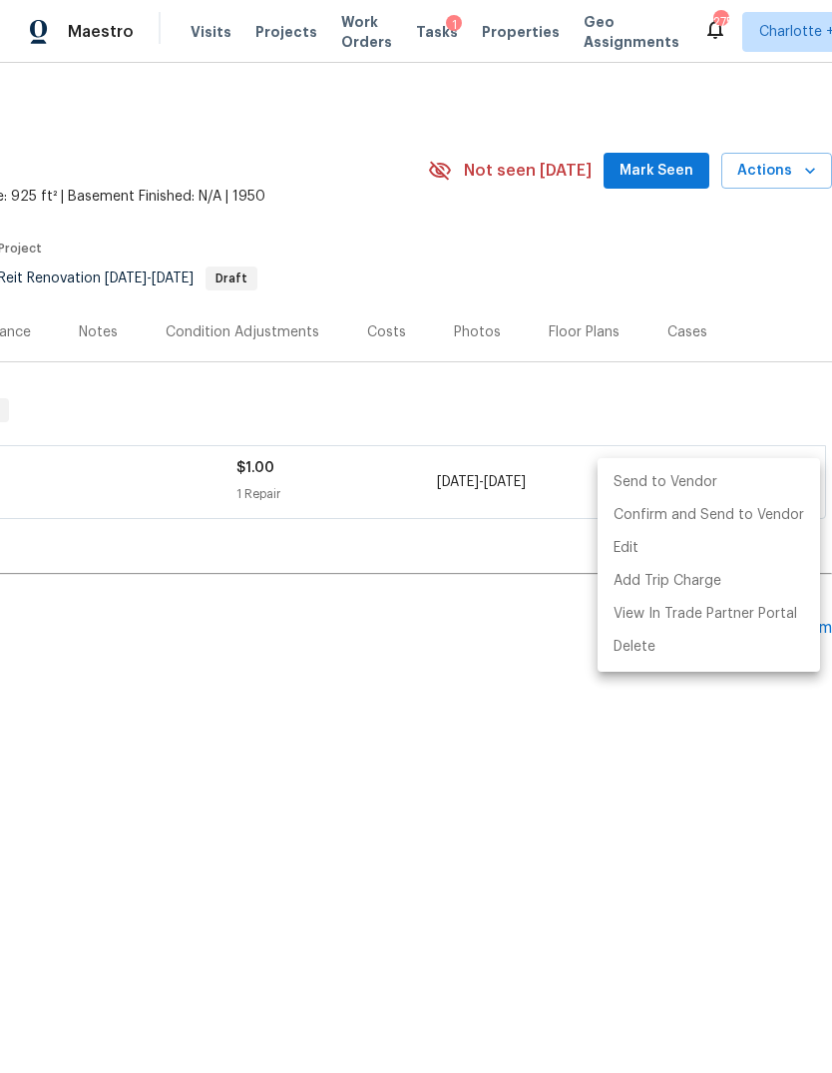
click at [749, 478] on li "Send to Vendor" at bounding box center [709, 482] width 223 height 33
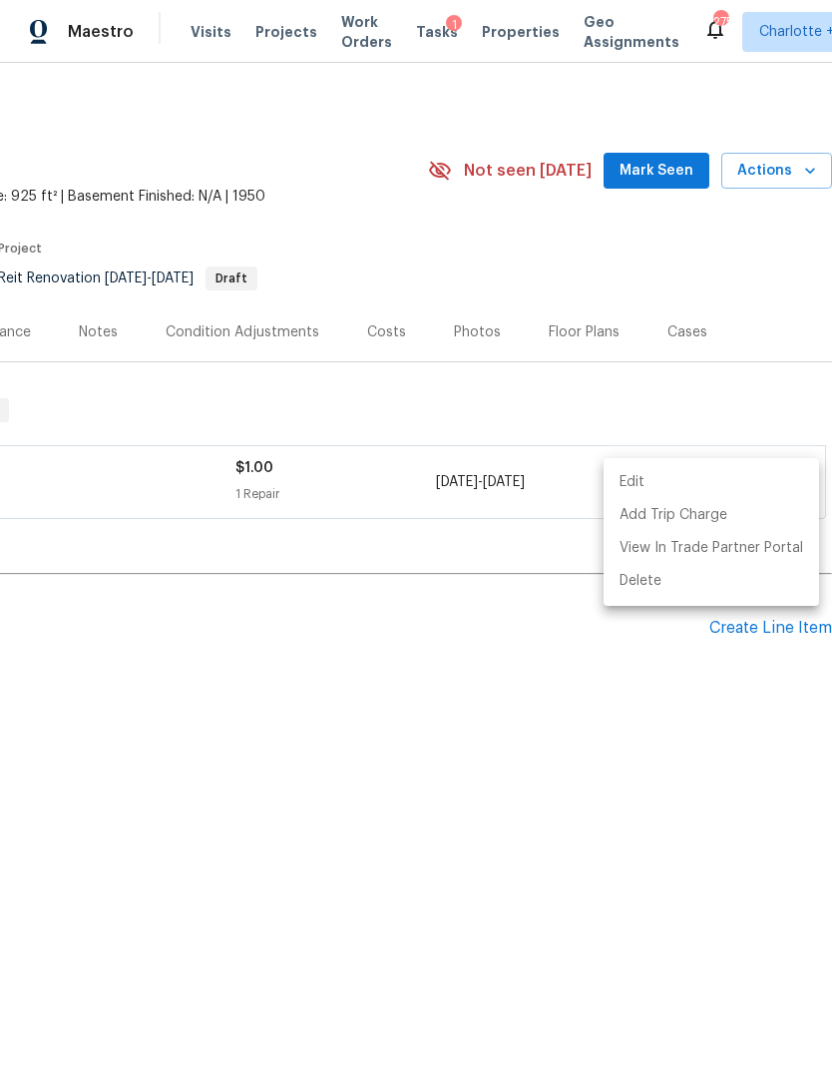
click at [629, 806] on div at bounding box center [416, 536] width 832 height 1073
